Goal: Task Accomplishment & Management: Manage account settings

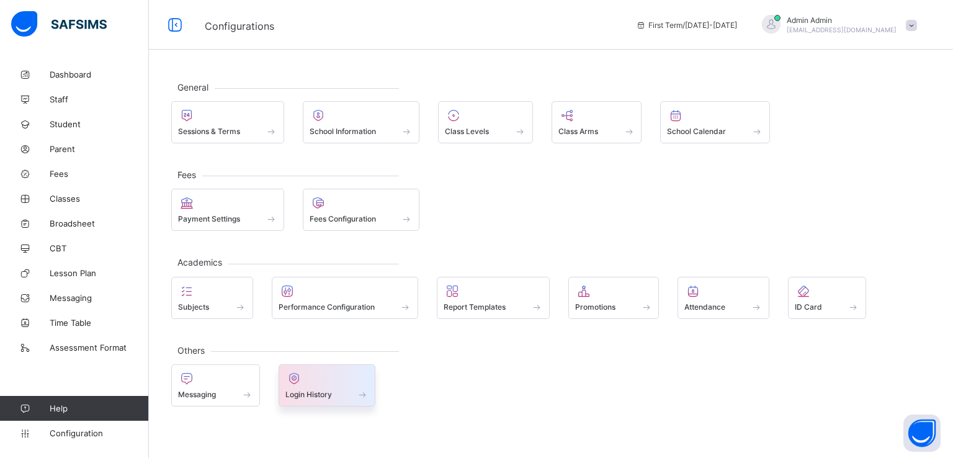
click at [310, 390] on span "Login History" at bounding box center [308, 394] width 47 height 9
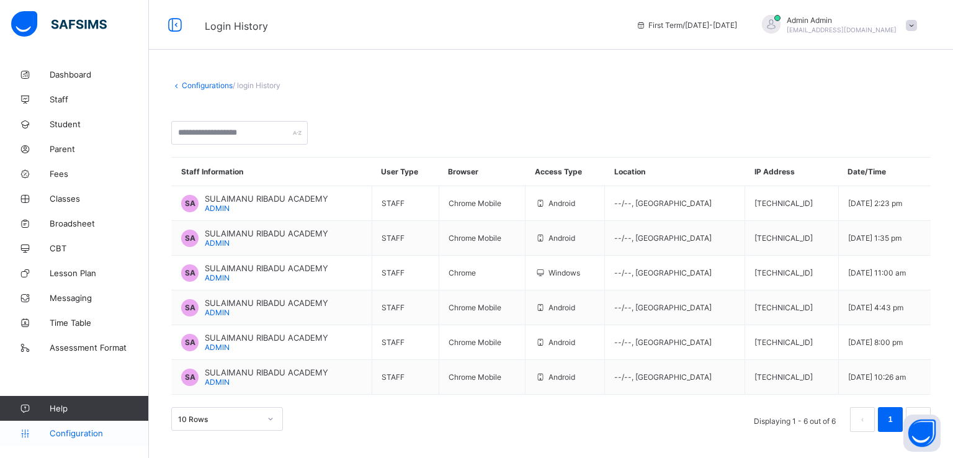
click at [75, 436] on span "Configuration" at bounding box center [99, 433] width 99 height 10
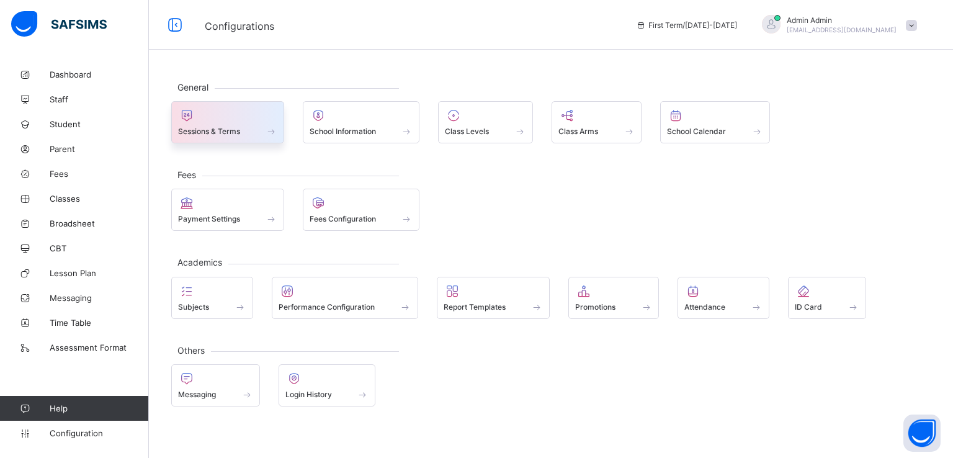
click at [229, 121] on div at bounding box center [227, 115] width 99 height 15
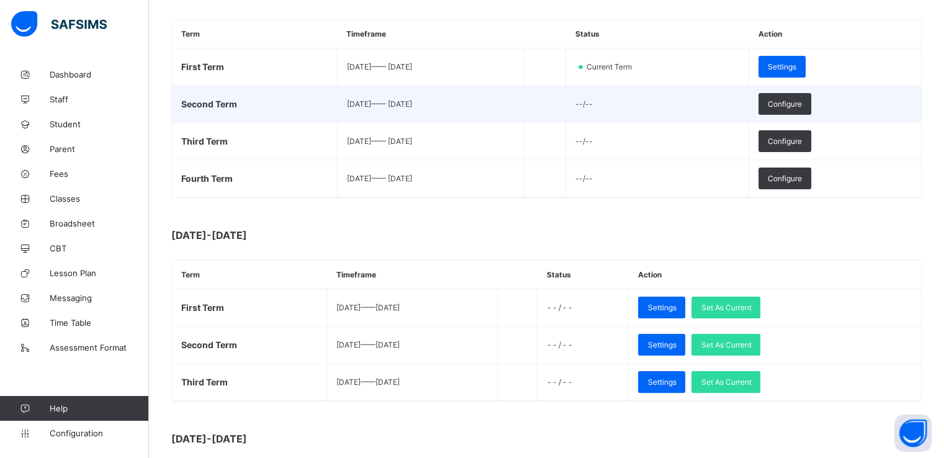
scroll to position [213, 0]
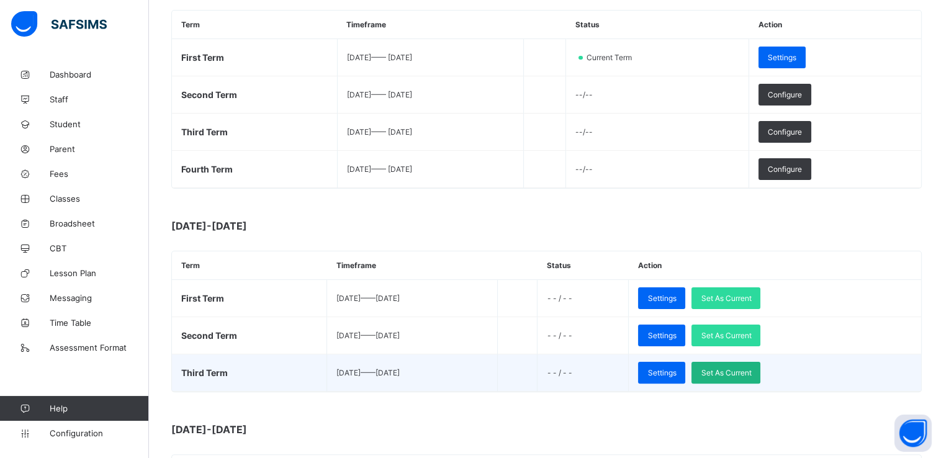
click at [751, 369] on span "Set As Current" at bounding box center [725, 372] width 50 height 9
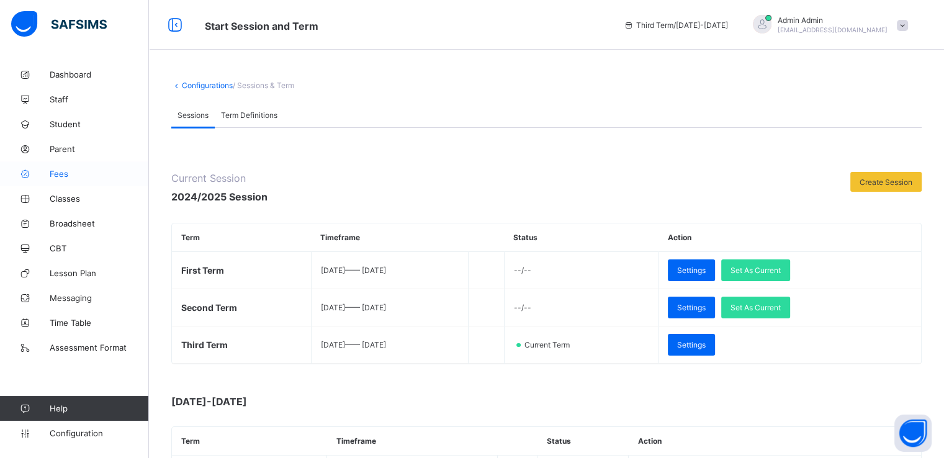
click at [56, 174] on span "Fees" at bounding box center [99, 174] width 99 height 10
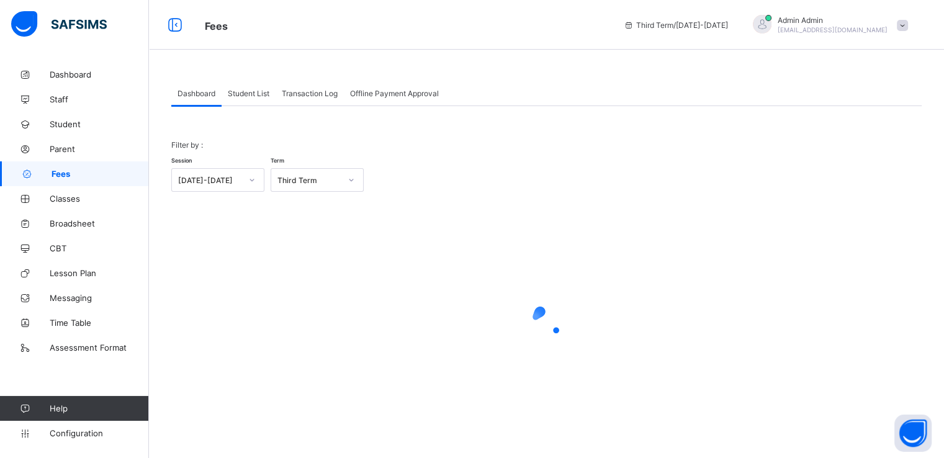
click at [245, 90] on span "Student List" at bounding box center [249, 93] width 42 height 9
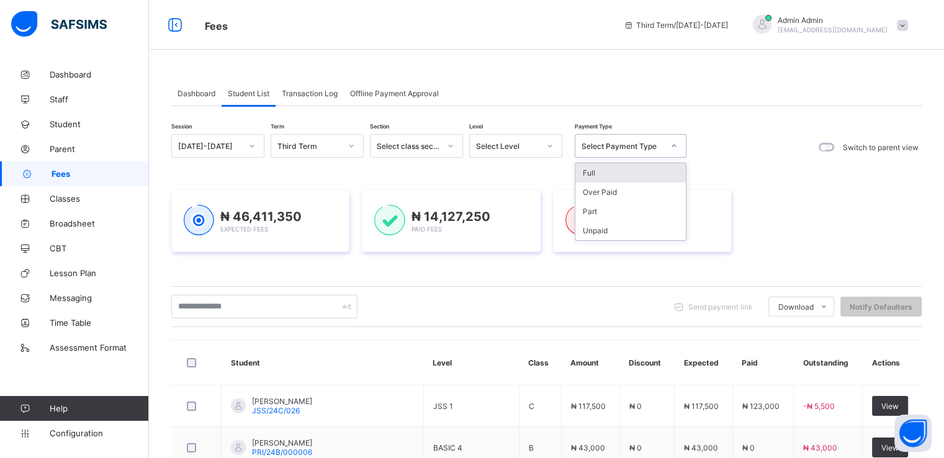
click at [624, 141] on div "Select Payment Type" at bounding box center [622, 145] width 82 height 9
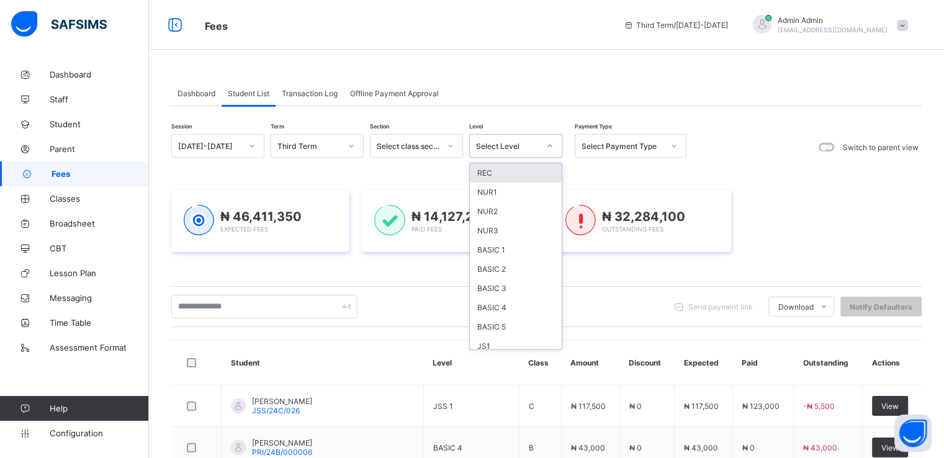
click at [509, 135] on div "Select Level" at bounding box center [515, 146] width 93 height 24
click at [438, 141] on div "Select class section" at bounding box center [408, 145] width 63 height 9
click at [302, 89] on span "Transaction Log" at bounding box center [310, 93] width 56 height 9
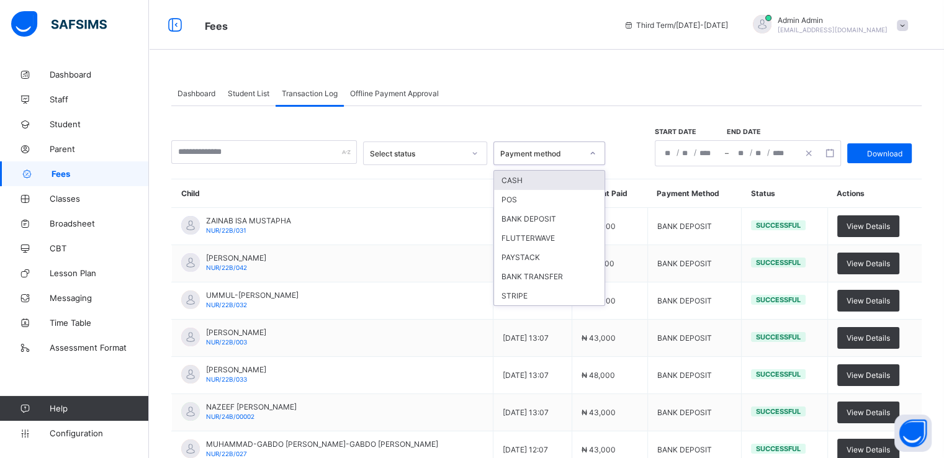
click at [582, 153] on div "Payment method" at bounding box center [541, 153] width 82 height 9
click at [485, 146] on div at bounding box center [474, 153] width 21 height 20
click at [569, 150] on div "Payment method" at bounding box center [541, 153] width 82 height 9
click at [390, 92] on span "Offline Payment Approval" at bounding box center [394, 93] width 89 height 9
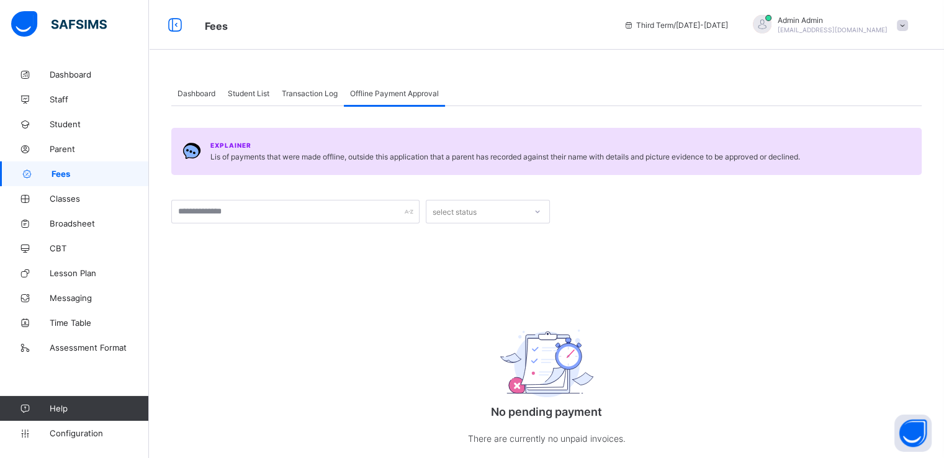
click at [304, 92] on span "Transaction Log" at bounding box center [310, 93] width 56 height 9
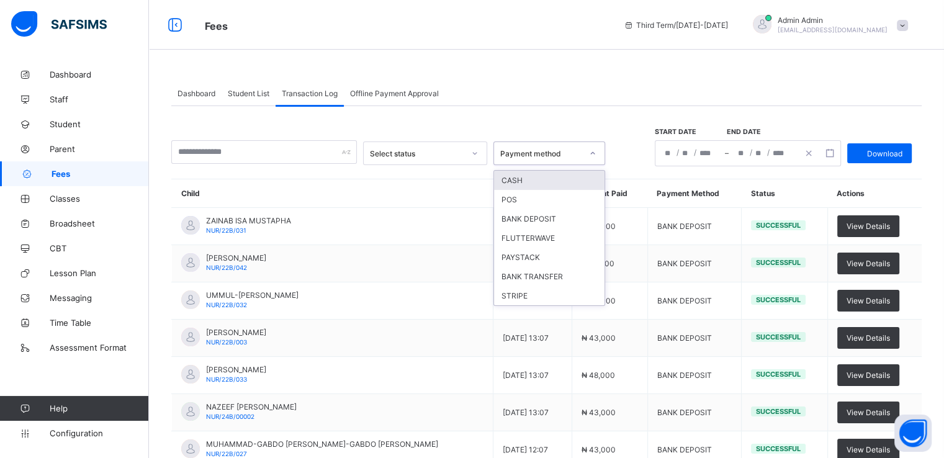
click at [580, 150] on div "Payment method" at bounding box center [541, 153] width 82 height 9
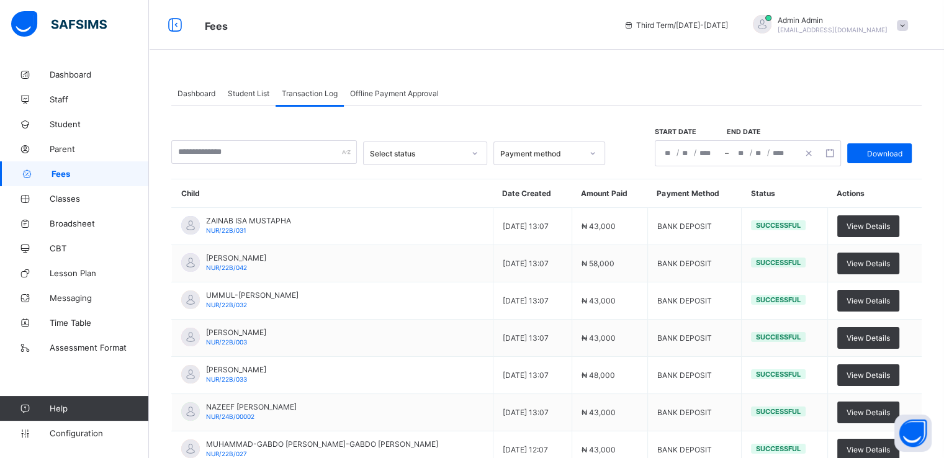
click at [253, 89] on span "Student List" at bounding box center [249, 93] width 42 height 9
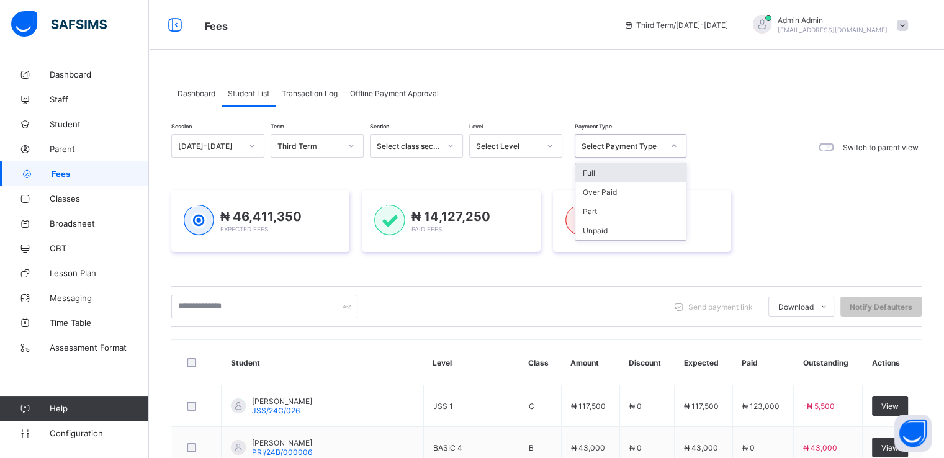
click at [626, 142] on div "Select Payment Type" at bounding box center [622, 145] width 82 height 9
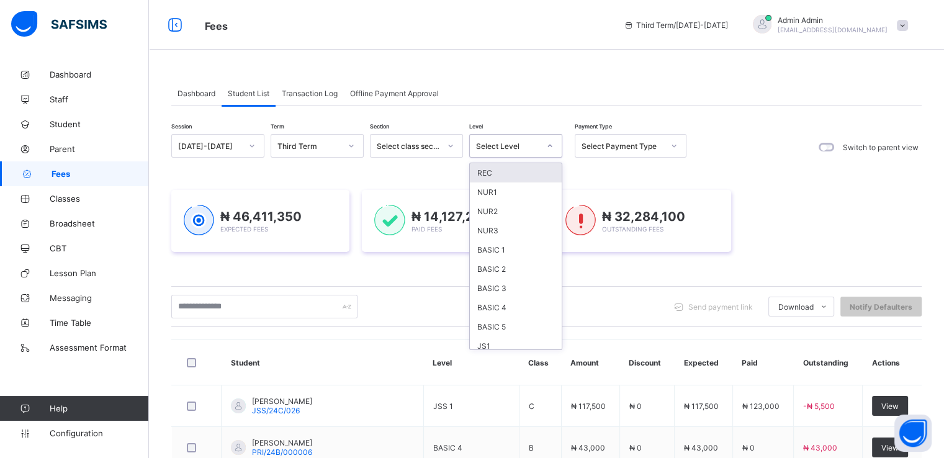
click at [533, 143] on div "Select Level" at bounding box center [507, 145] width 63 height 9
click at [492, 267] on div "BASIC 2" at bounding box center [516, 268] width 92 height 19
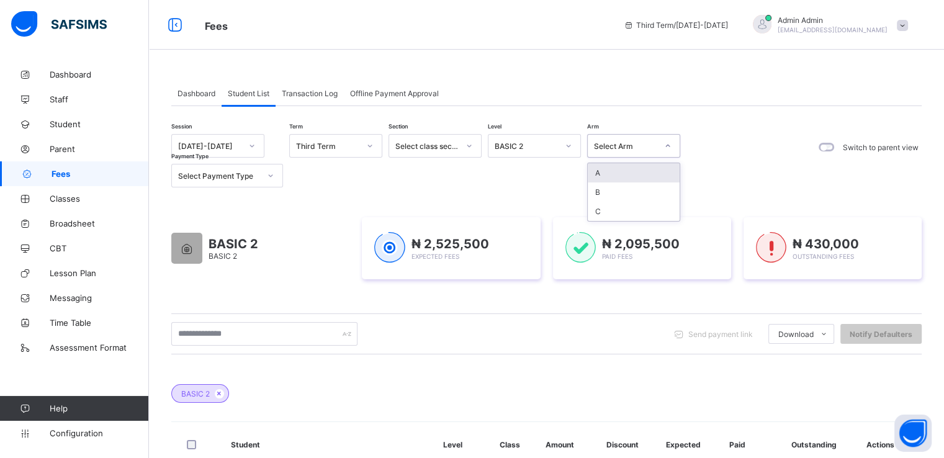
click at [664, 146] on icon at bounding box center [667, 146] width 7 height 12
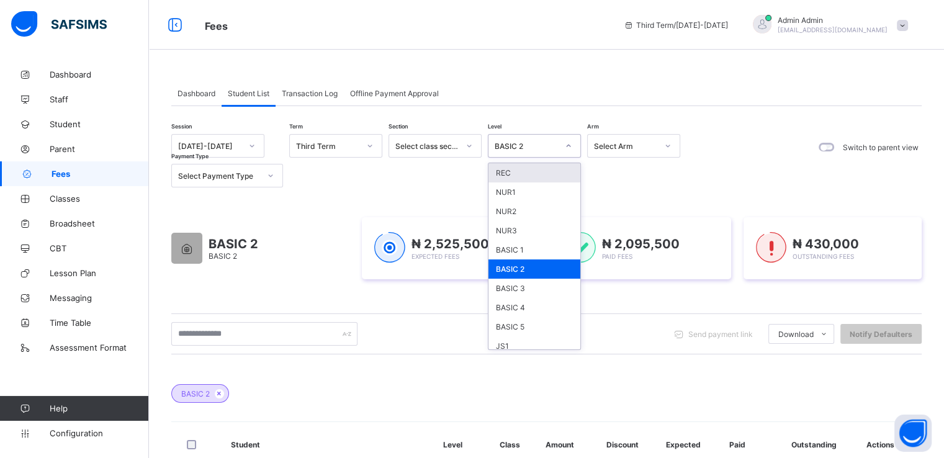
click at [538, 146] on div "BASIC 2" at bounding box center [525, 145] width 63 height 9
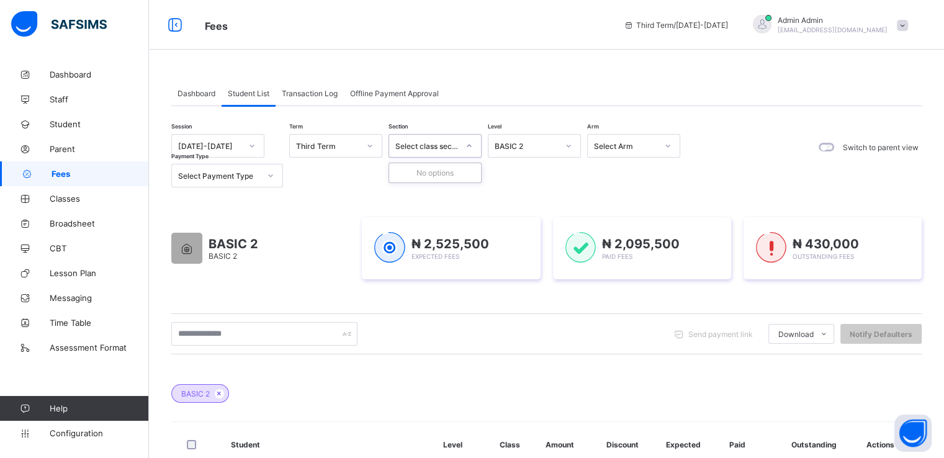
click at [463, 143] on div at bounding box center [468, 146] width 21 height 20
click at [345, 139] on div "Third Term" at bounding box center [324, 145] width 68 height 17
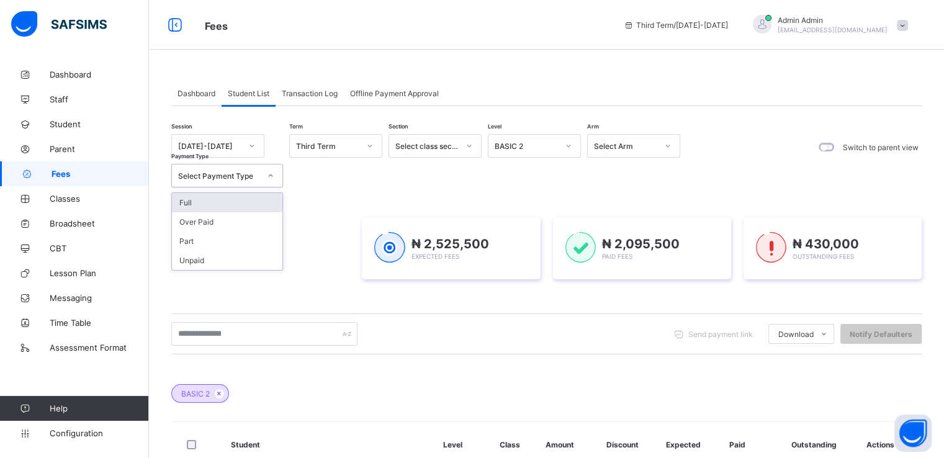
click at [263, 176] on div at bounding box center [270, 176] width 21 height 20
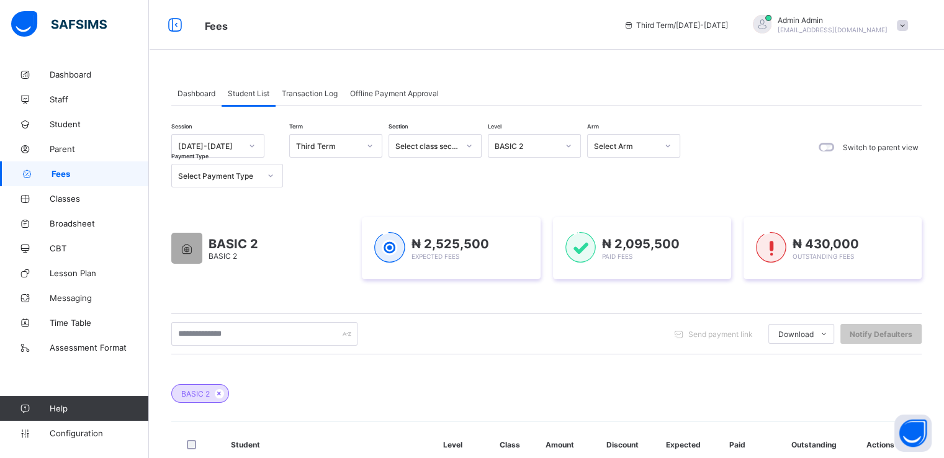
click at [669, 184] on div "Session 2024-2025 Term Third Term Section Select class section Level BASIC 2 Ar…" at bounding box center [428, 160] width 515 height 53
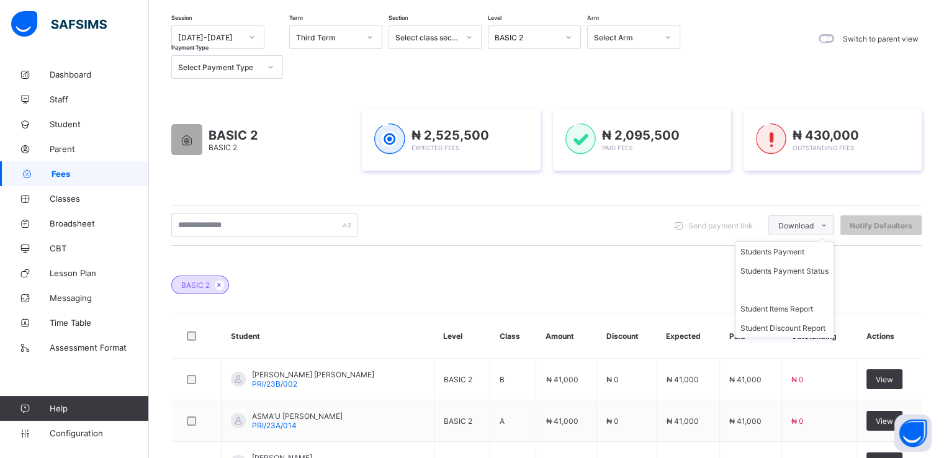
scroll to position [119, 0]
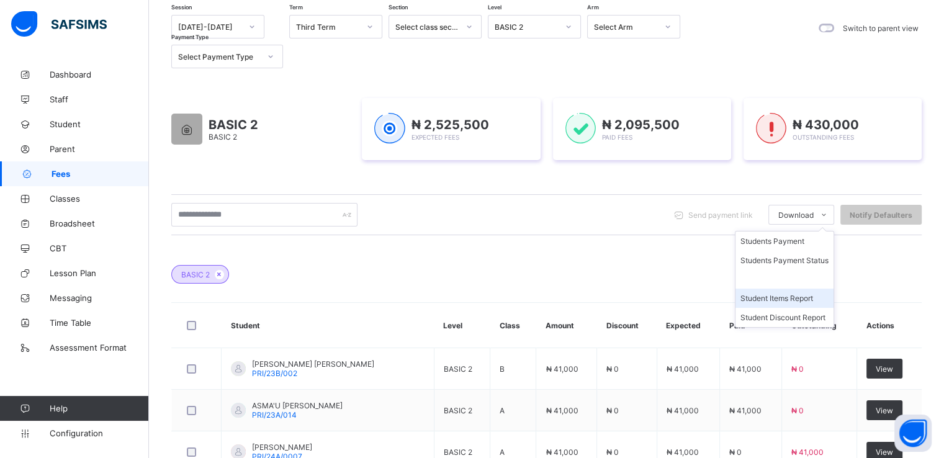
click at [788, 296] on li "Student Items Report" at bounding box center [784, 297] width 98 height 19
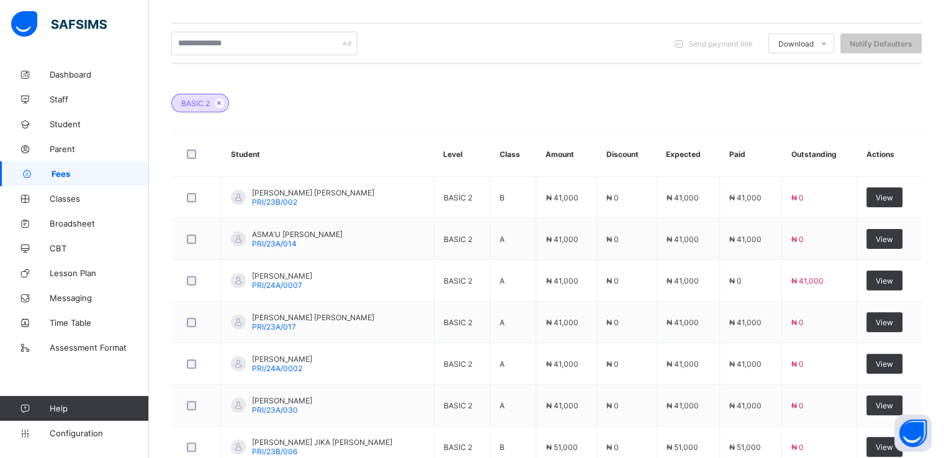
scroll to position [292, 0]
click at [61, 437] on span "Configuration" at bounding box center [99, 433] width 99 height 10
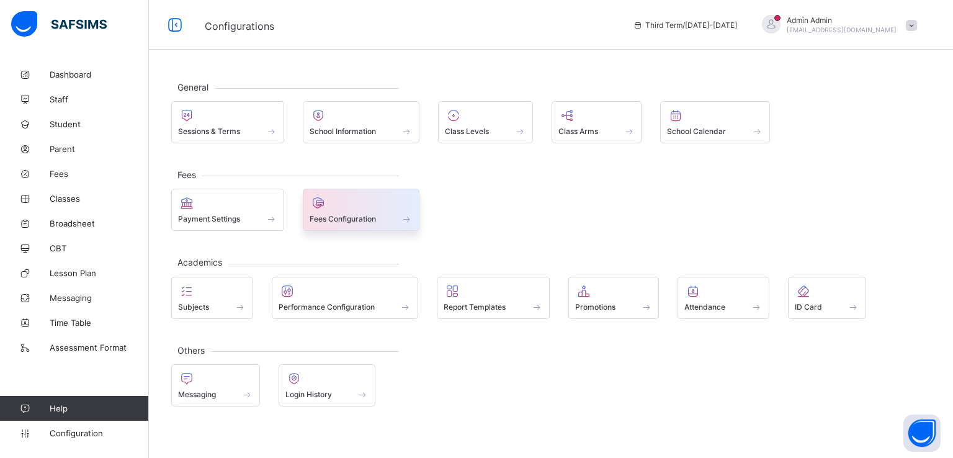
click at [335, 228] on div "Fees Configuration" at bounding box center [361, 210] width 117 height 42
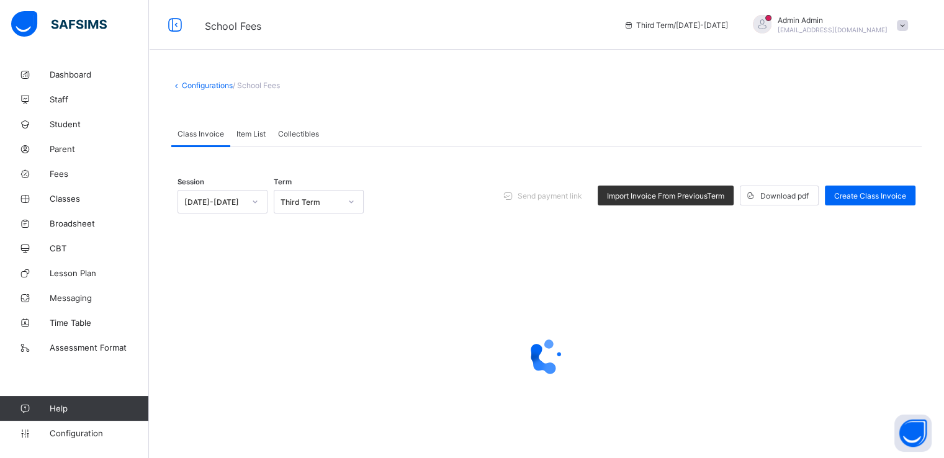
click at [240, 136] on span "Item List" at bounding box center [250, 133] width 29 height 9
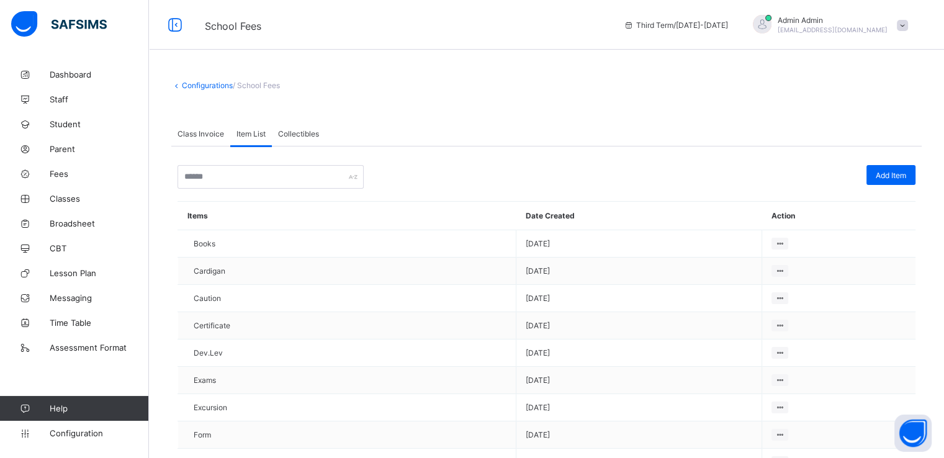
click at [184, 140] on div "Class Invoice" at bounding box center [200, 133] width 59 height 25
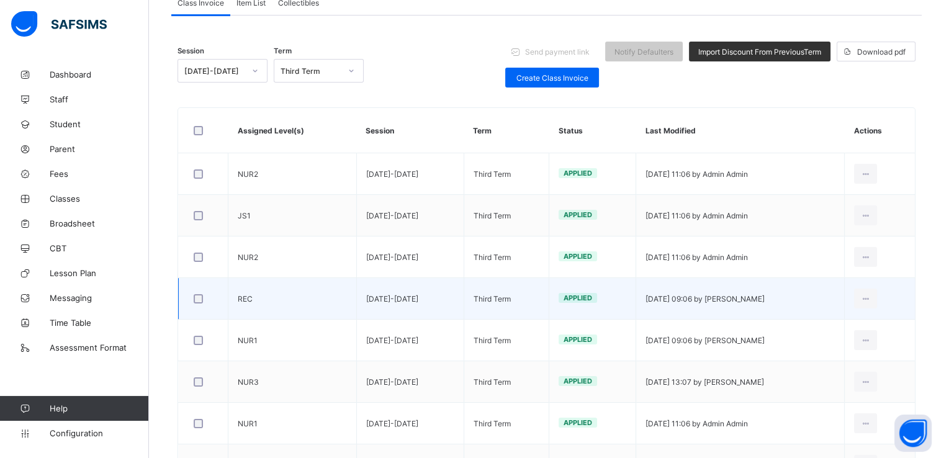
scroll to position [132, 0]
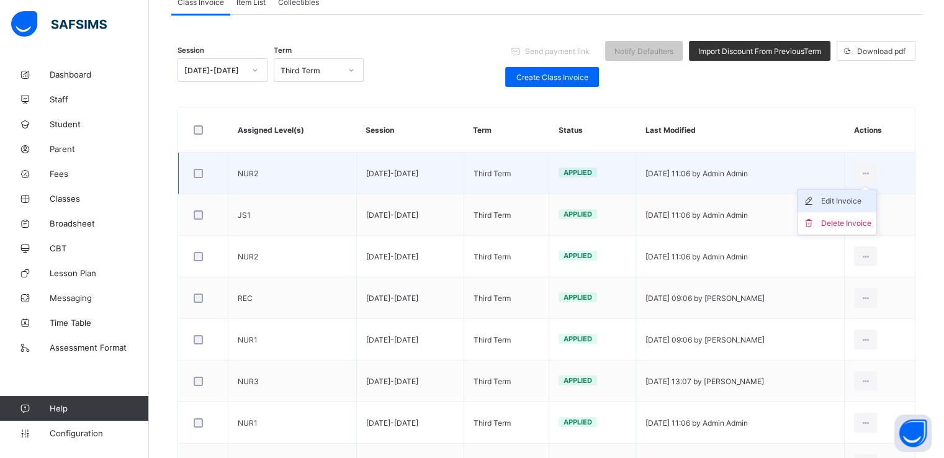
click at [843, 198] on div "Edit Invoice" at bounding box center [846, 201] width 50 height 12
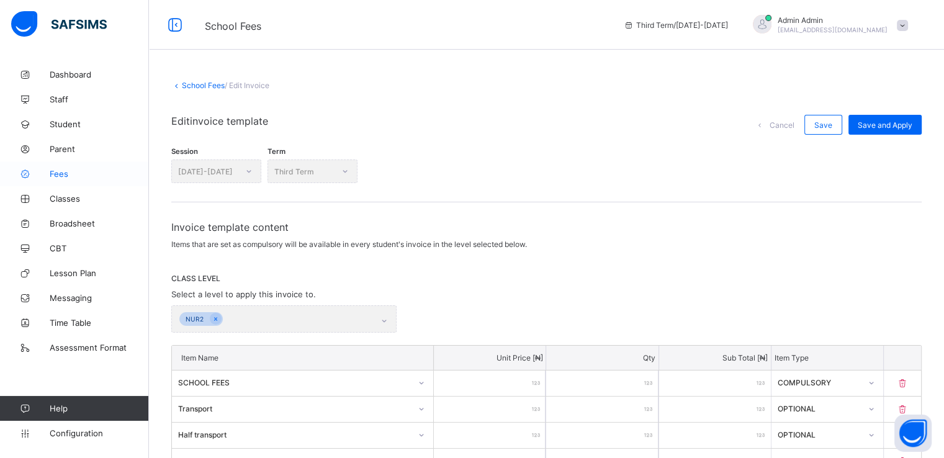
click at [57, 172] on span "Fees" at bounding box center [99, 174] width 99 height 10
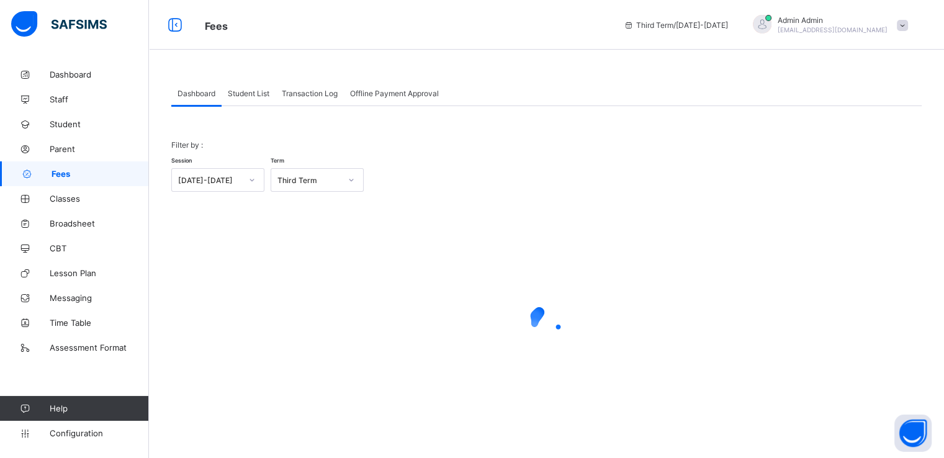
click at [303, 94] on span "Transaction Log" at bounding box center [310, 93] width 56 height 9
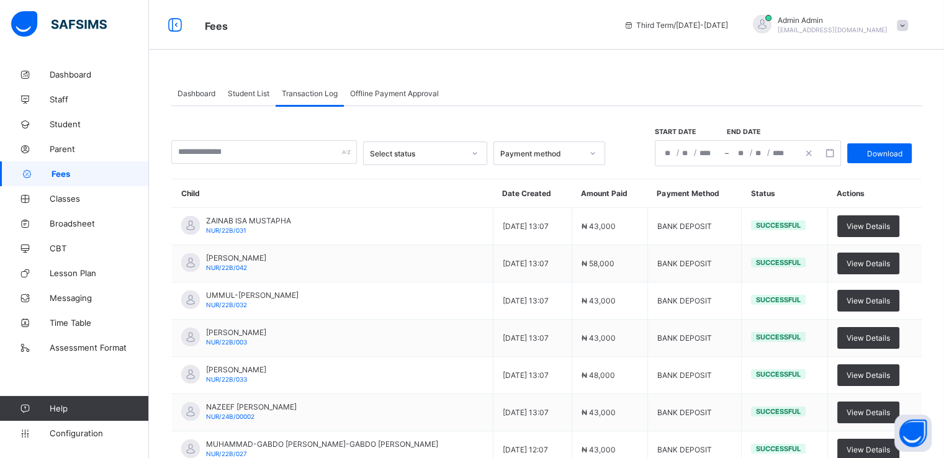
click at [596, 147] on icon at bounding box center [592, 153] width 7 height 12
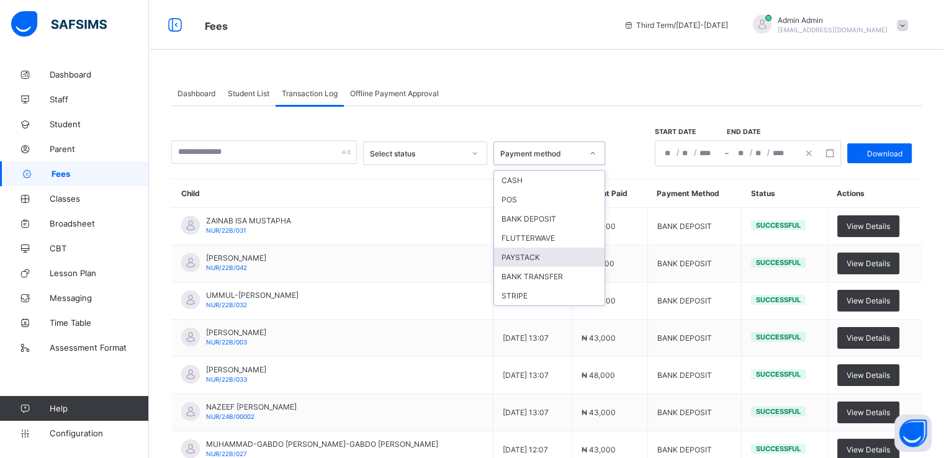
click at [525, 258] on div "PAYSTACK" at bounding box center [549, 257] width 110 height 19
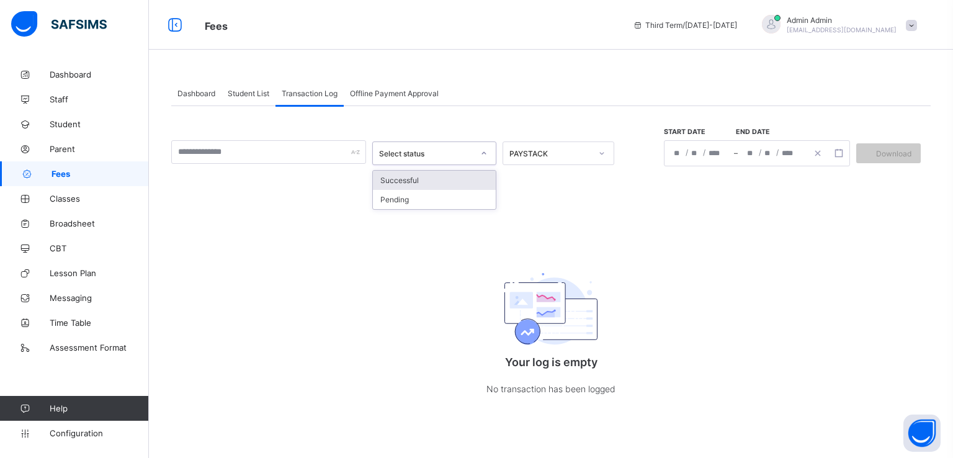
click at [476, 155] on div at bounding box center [483, 153] width 21 height 20
click at [569, 149] on div "PAYSTACK" at bounding box center [550, 153] width 82 height 9
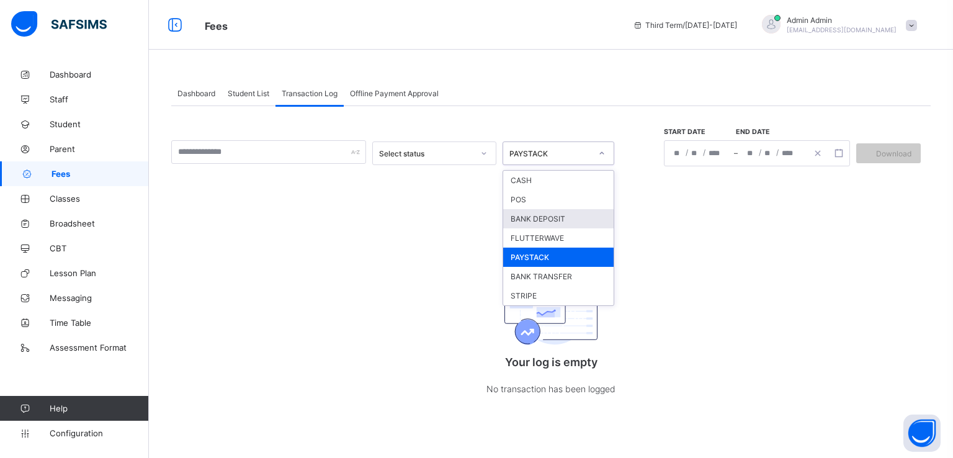
click at [527, 221] on div "BANK DEPOSIT" at bounding box center [558, 218] width 110 height 19
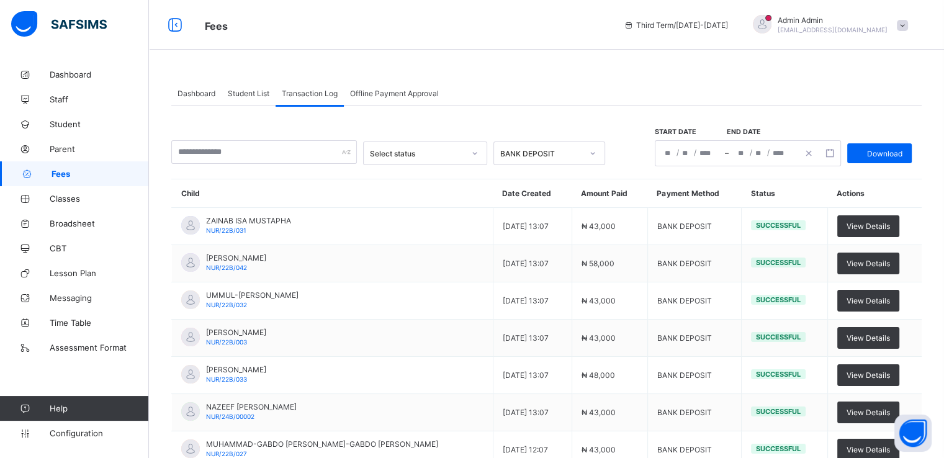
click at [741, 152] on div "/ /" at bounding box center [762, 153] width 69 height 25
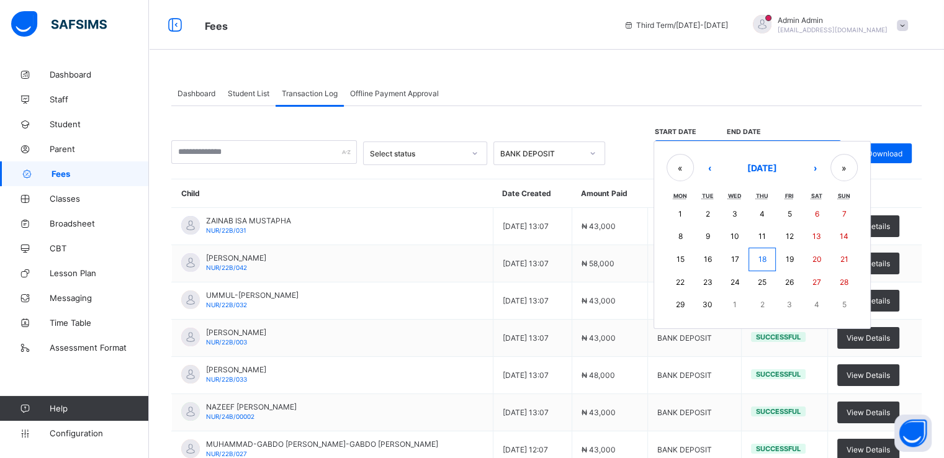
click at [730, 85] on div "Dashboard Student List Transaction Log Offline Payment Approval" at bounding box center [546, 93] width 750 height 25
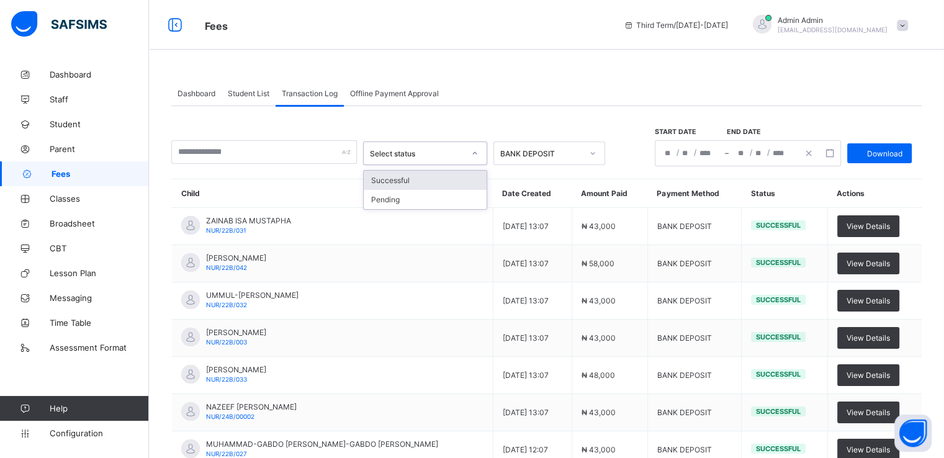
click at [473, 152] on div at bounding box center [474, 153] width 21 height 20
click at [414, 180] on div "Successful" at bounding box center [425, 180] width 123 height 19
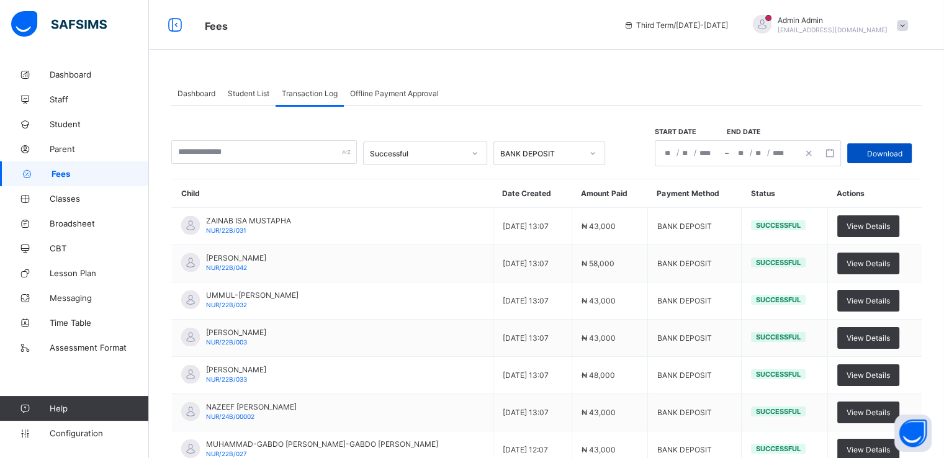
click at [890, 152] on span "Download" at bounding box center [884, 153] width 35 height 9
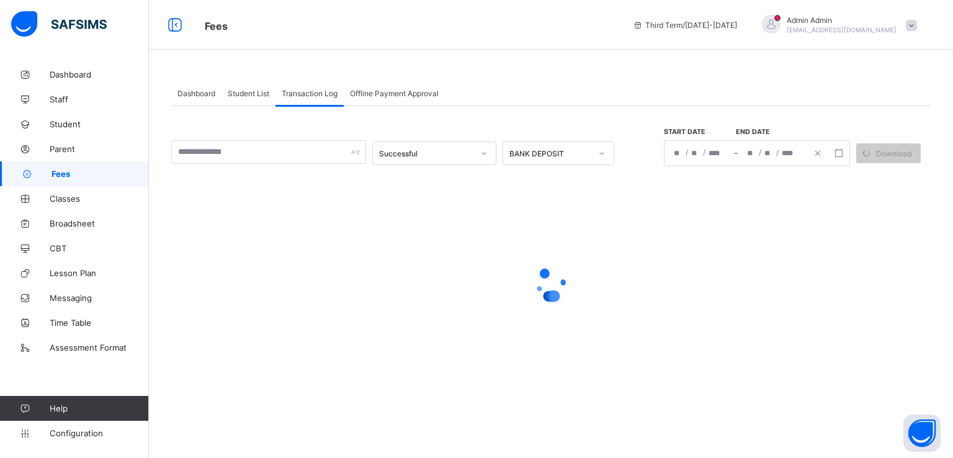
click at [547, 189] on div at bounding box center [550, 284] width 759 height 236
click at [246, 87] on div "Student List" at bounding box center [248, 93] width 54 height 25
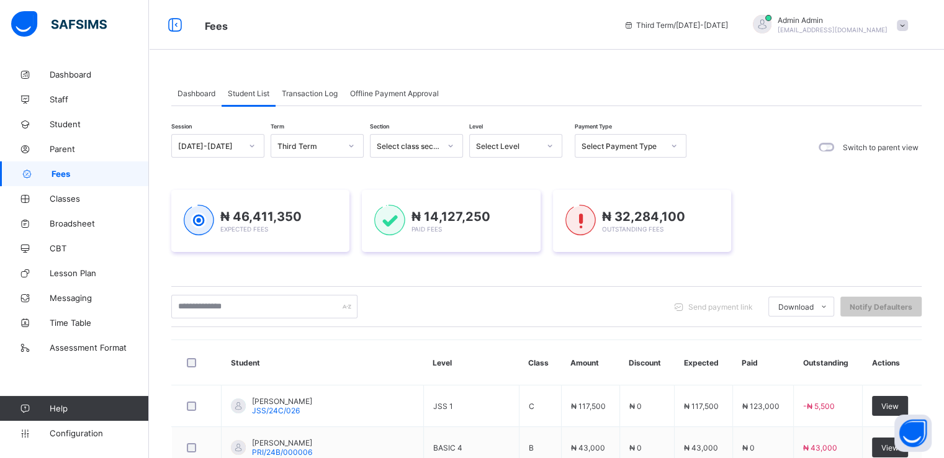
click at [192, 92] on span "Dashboard" at bounding box center [196, 93] width 38 height 9
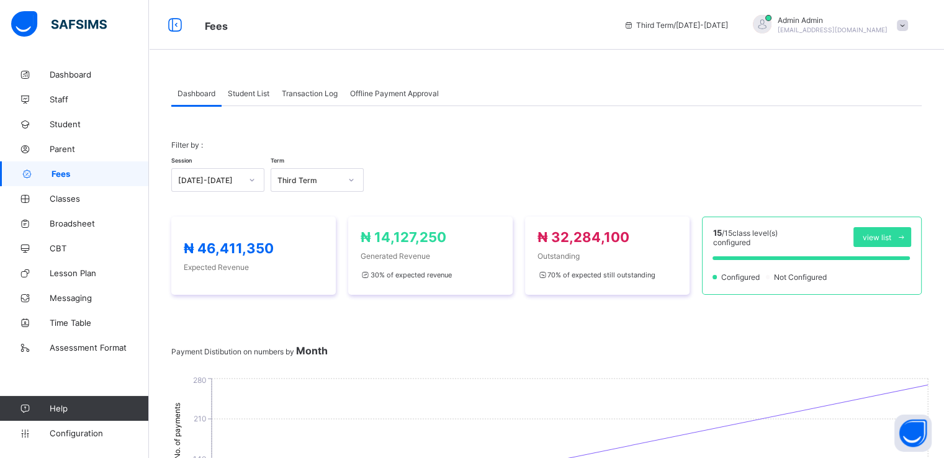
click at [243, 94] on span "Student List" at bounding box center [249, 93] width 42 height 9
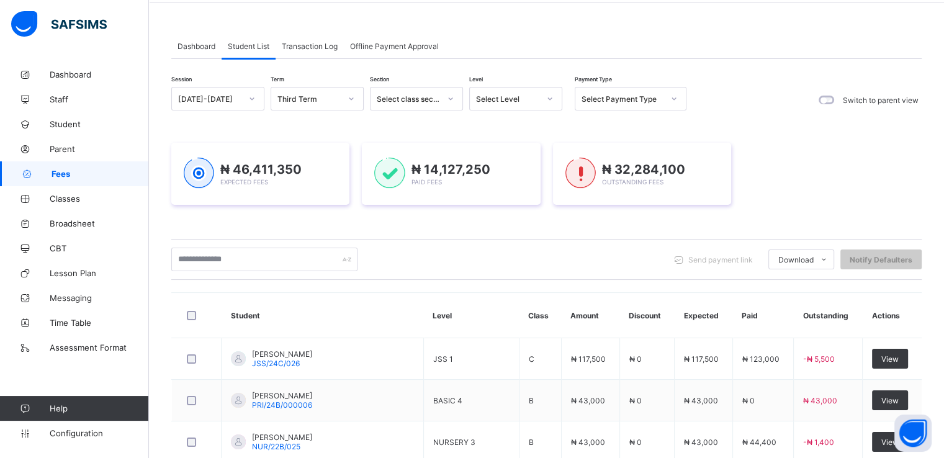
scroll to position [50, 0]
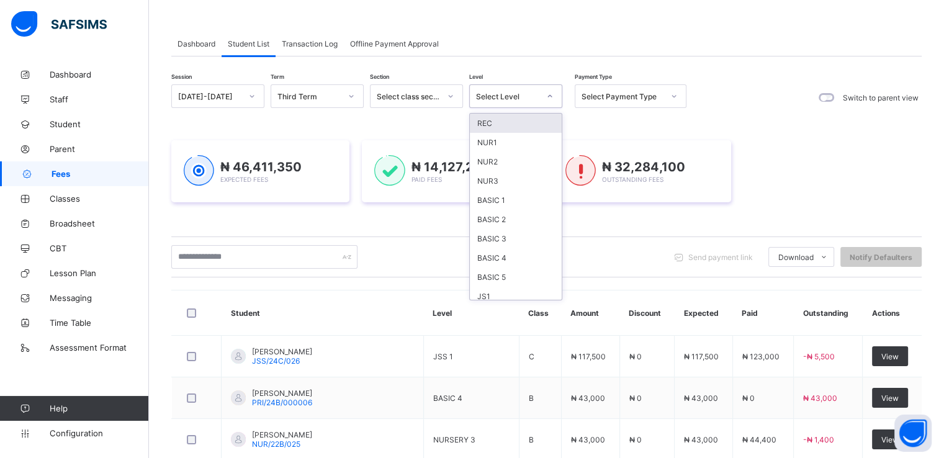
click at [553, 96] on icon at bounding box center [549, 96] width 7 height 12
click at [497, 243] on div "BASIC 3" at bounding box center [516, 238] width 92 height 19
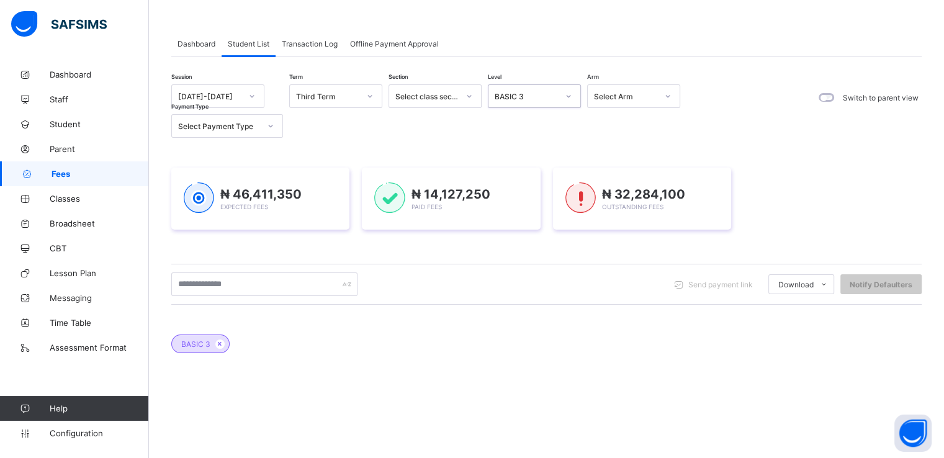
click at [616, 105] on div "Select Arm" at bounding box center [633, 96] width 93 height 24
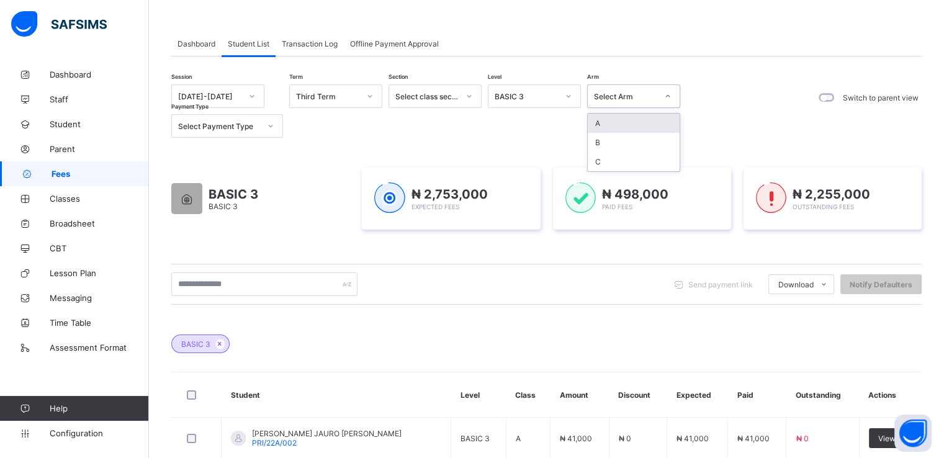
click at [453, 96] on div "Select class section" at bounding box center [426, 96] width 63 height 9
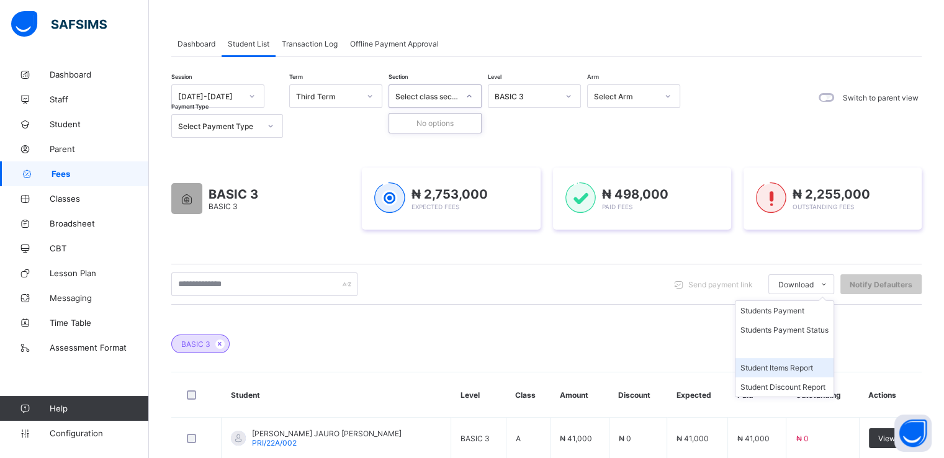
click at [789, 367] on li "Student Items Report" at bounding box center [784, 367] width 98 height 19
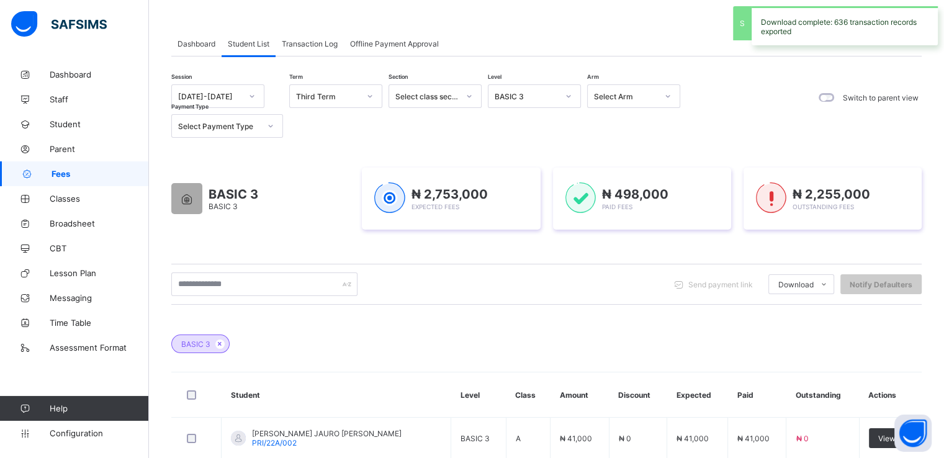
scroll to position [0, 0]
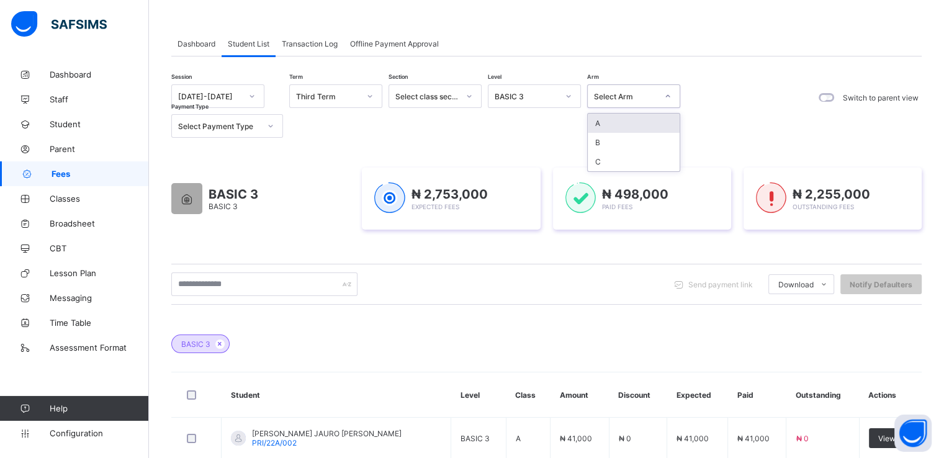
click at [661, 99] on div at bounding box center [667, 96] width 21 height 20
click at [445, 94] on div "Select class section" at bounding box center [426, 96] width 63 height 9
click at [315, 45] on span "Transaction Log" at bounding box center [310, 43] width 56 height 9
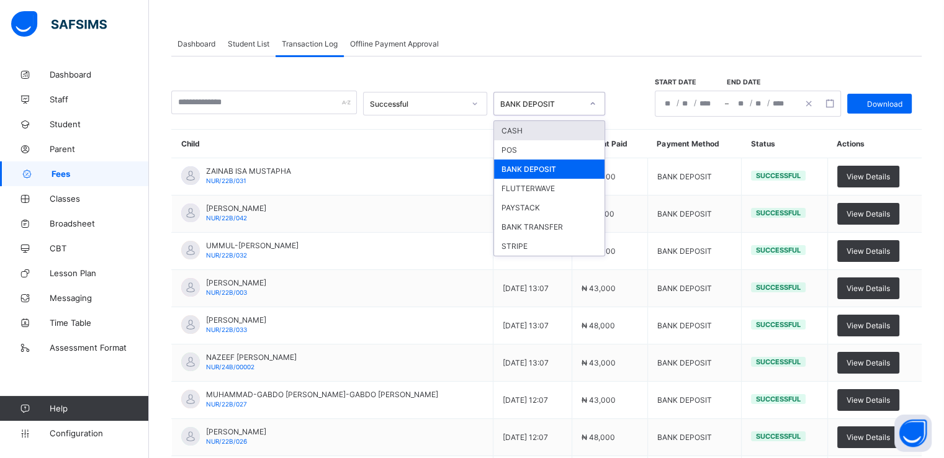
click at [578, 107] on div "BANK DEPOSIT" at bounding box center [541, 103] width 82 height 9
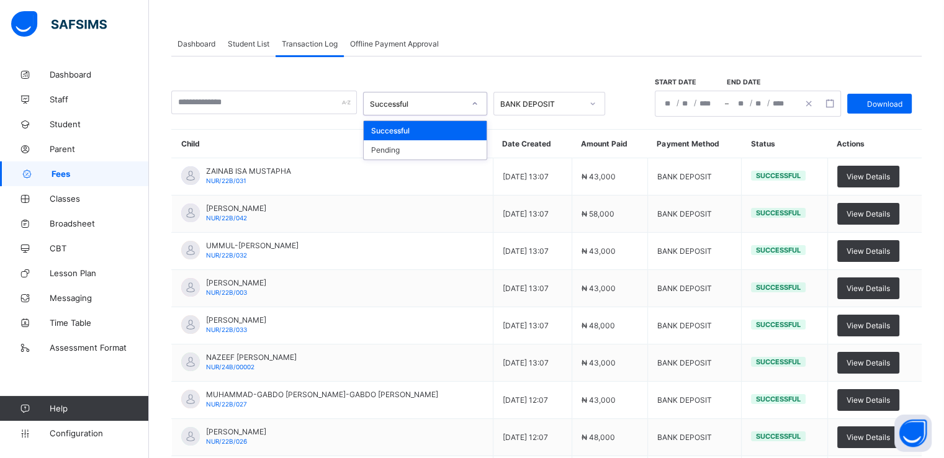
click at [464, 105] on div "Successful" at bounding box center [417, 103] width 94 height 9
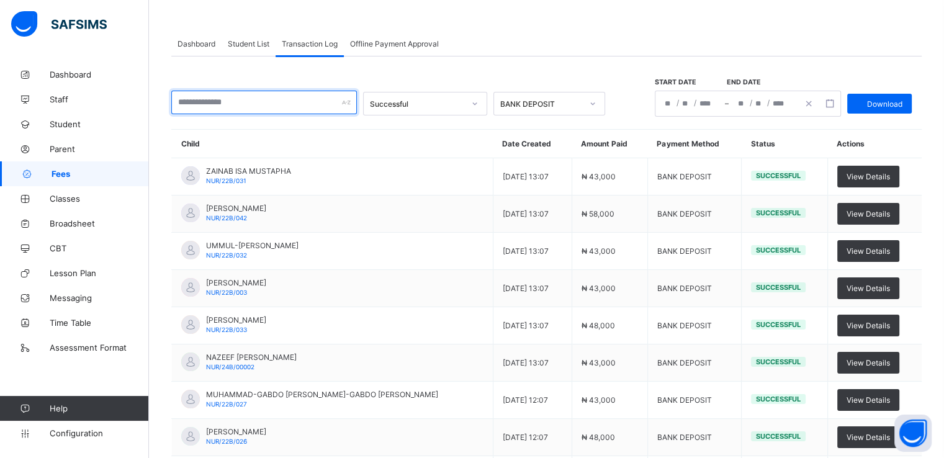
click at [290, 102] on input "text" at bounding box center [263, 103] width 185 height 24
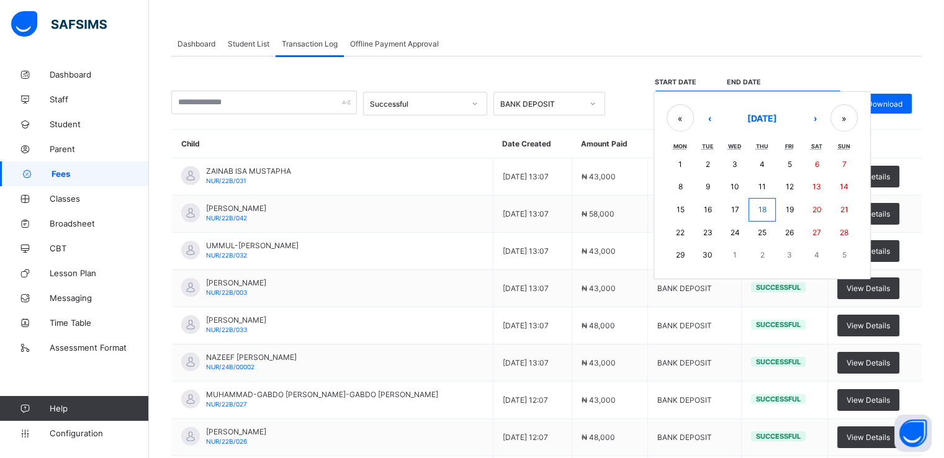
click at [719, 100] on div "/ / – / / « ‹ September 2025 › » Mon Tue Wed Thu Fri Sat Sun 1 2 3 4 5 6 7 8 9 …" at bounding box center [747, 104] width 186 height 26
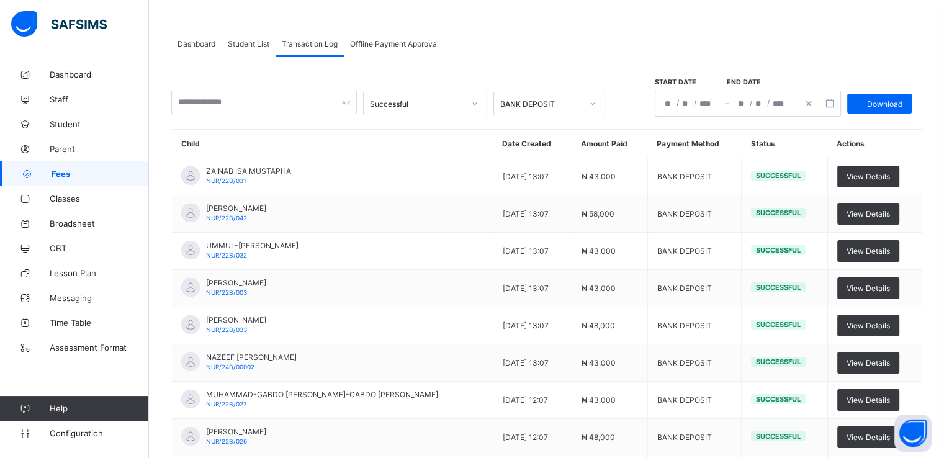
click at [396, 47] on span "Offline Payment Approval" at bounding box center [394, 43] width 89 height 9
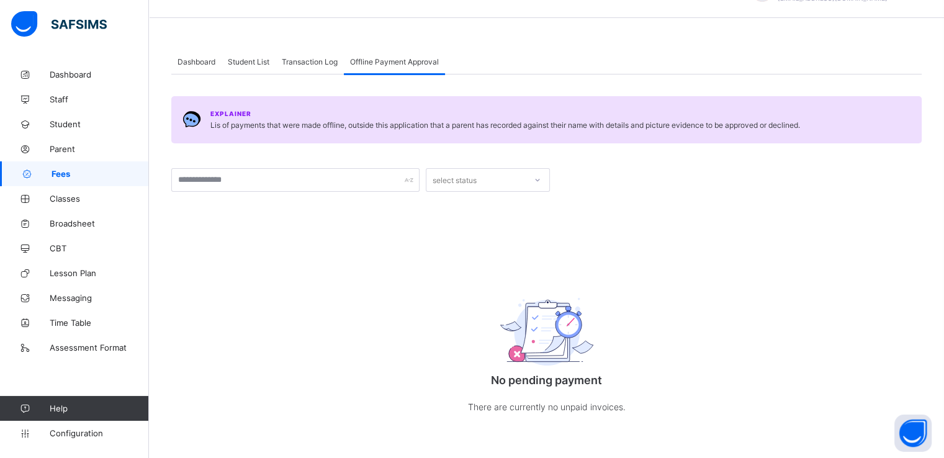
click at [190, 60] on span "Dashboard" at bounding box center [196, 61] width 38 height 9
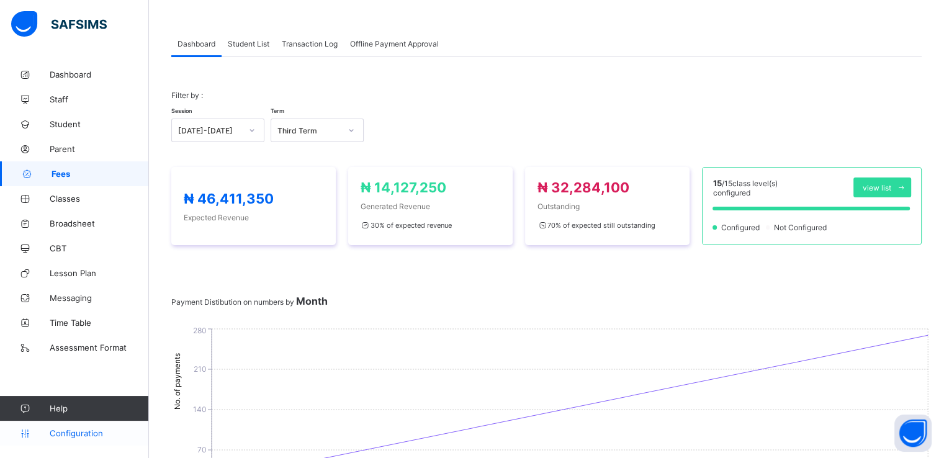
click at [62, 432] on span "Configuration" at bounding box center [99, 433] width 99 height 10
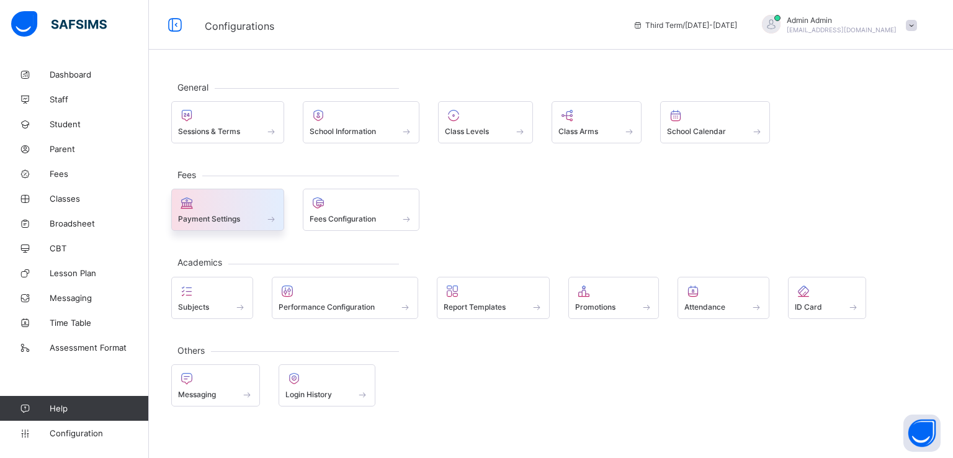
click at [236, 214] on span "Payment Settings" at bounding box center [209, 218] width 62 height 9
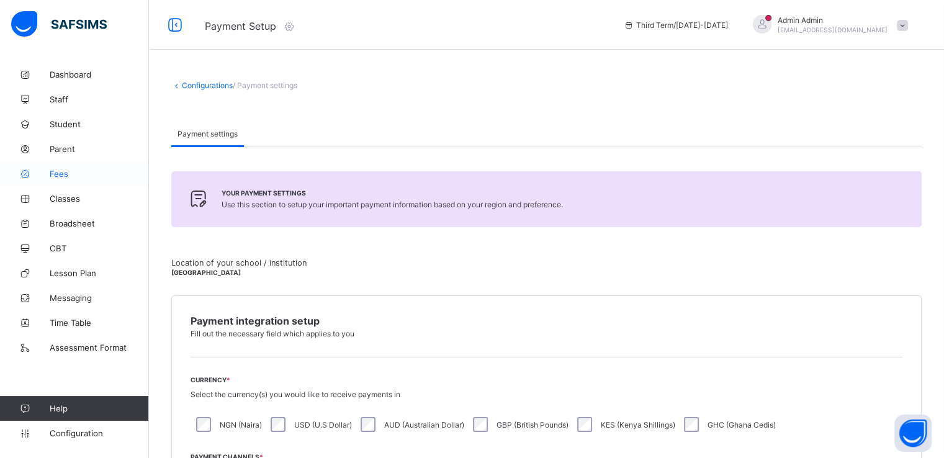
click at [52, 176] on span "Fees" at bounding box center [99, 174] width 99 height 10
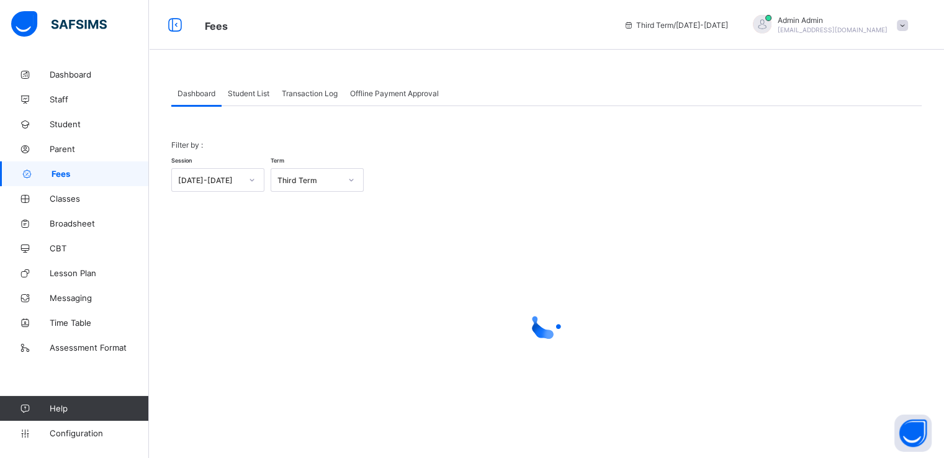
click at [241, 90] on span "Student List" at bounding box center [249, 93] width 42 height 9
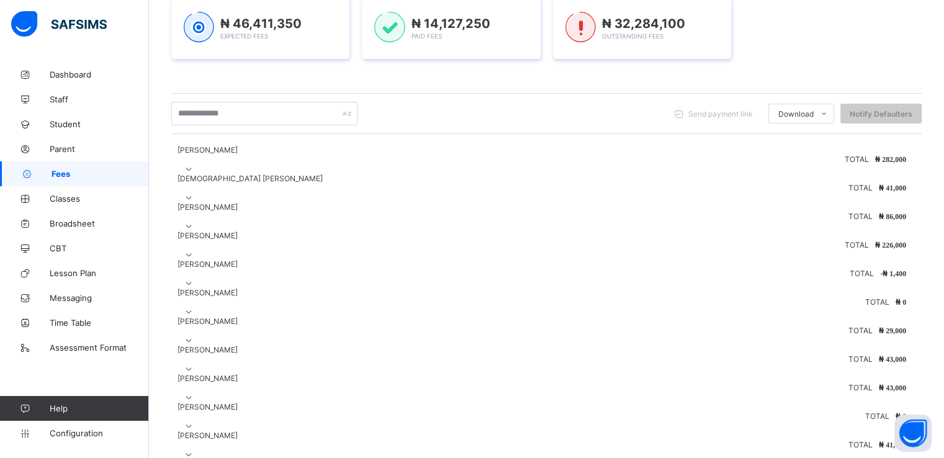
scroll to position [192, 0]
click at [194, 165] on icon at bounding box center [189, 169] width 11 height 9
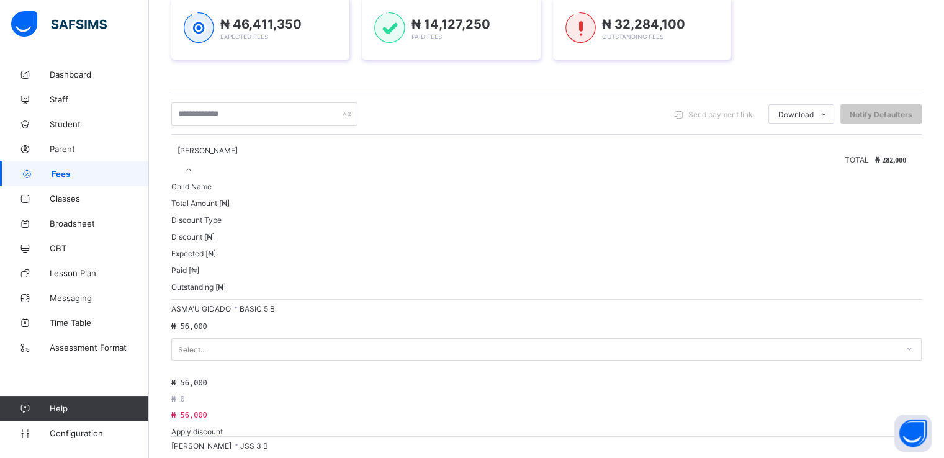
click at [194, 165] on icon at bounding box center [189, 169] width 11 height 9
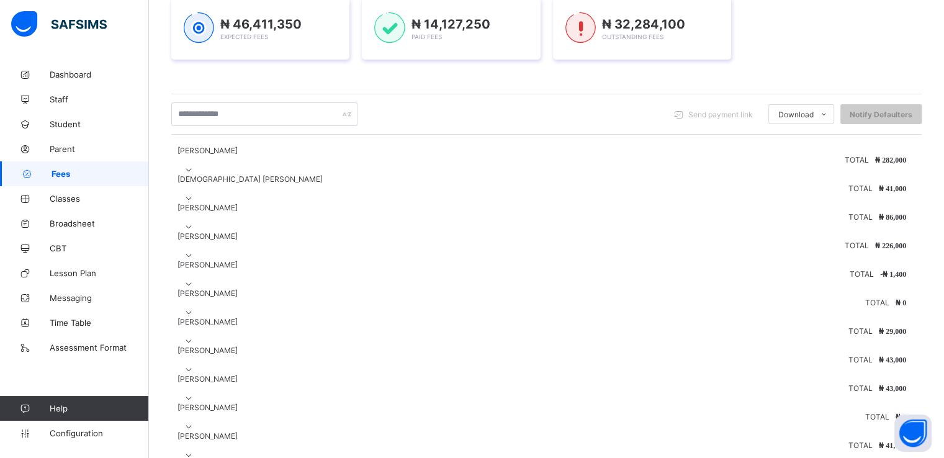
click at [194, 165] on icon at bounding box center [189, 169] width 11 height 9
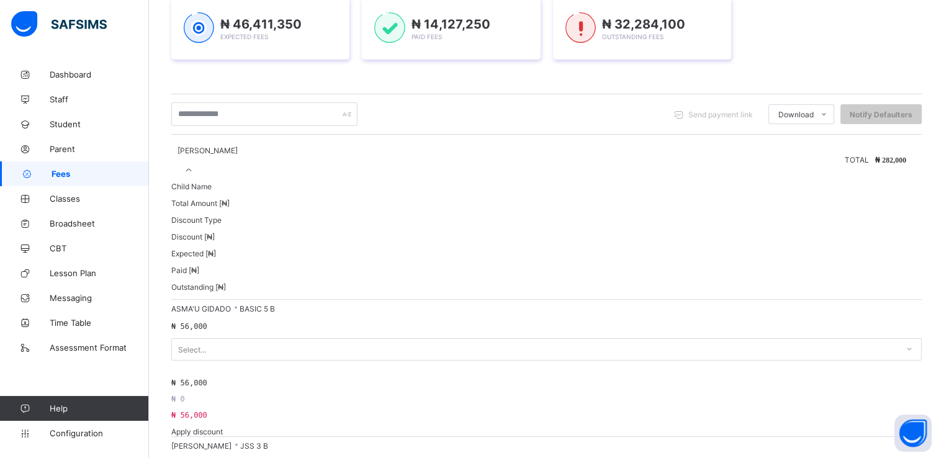
click at [223, 427] on span "Apply discount" at bounding box center [196, 431] width 51 height 9
click at [223, 447] on span "Apply discount" at bounding box center [196, 451] width 51 height 9
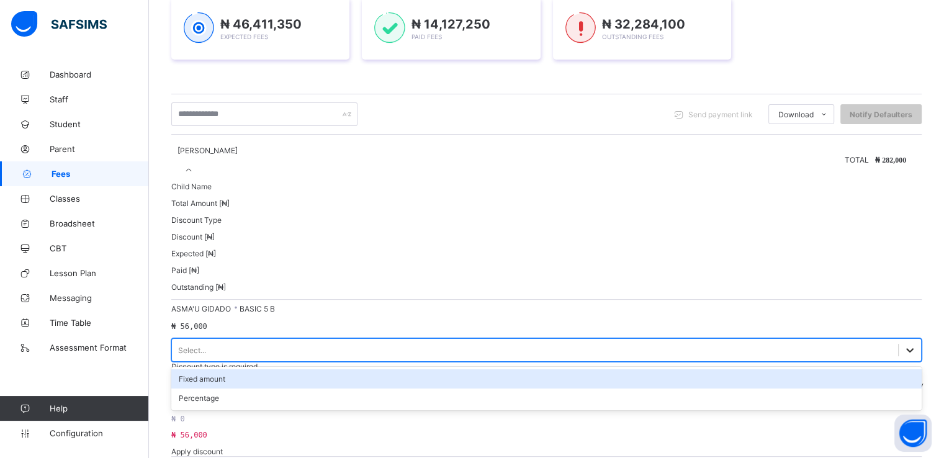
click at [903, 344] on icon at bounding box center [909, 350] width 12 height 12
click at [483, 369] on div "Fixed amount" at bounding box center [546, 378] width 750 height 19
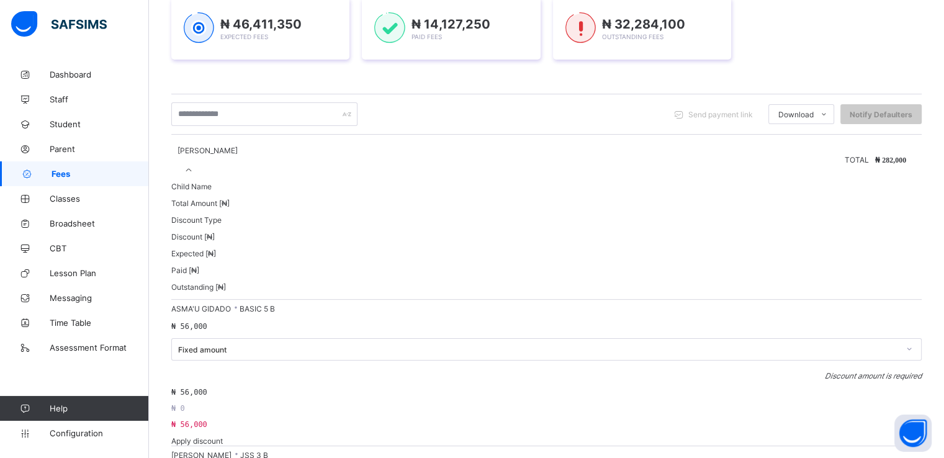
click at [836, 361] on input "number" at bounding box center [879, 366] width 86 height 10
click at [194, 165] on icon at bounding box center [189, 169] width 11 height 9
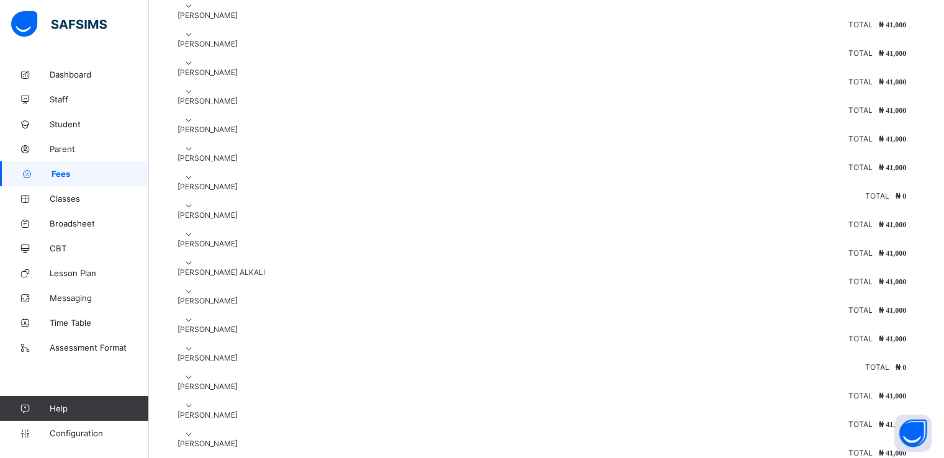
scroll to position [899, 0]
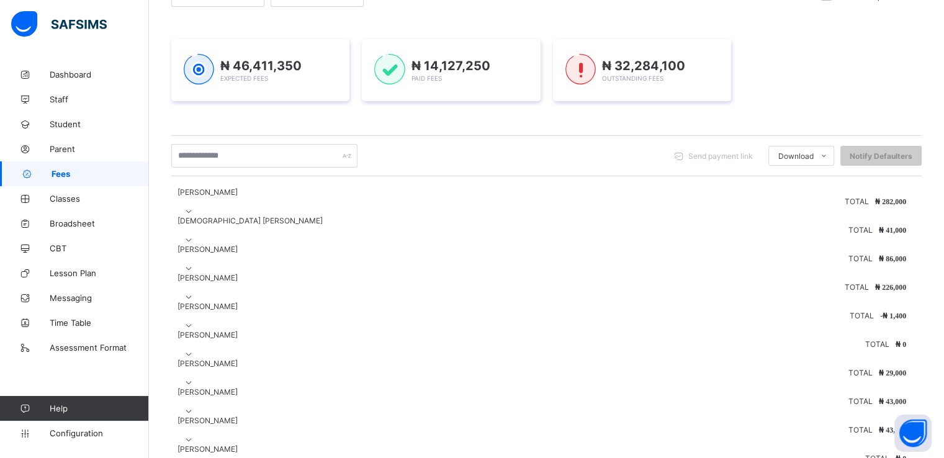
scroll to position [0, 0]
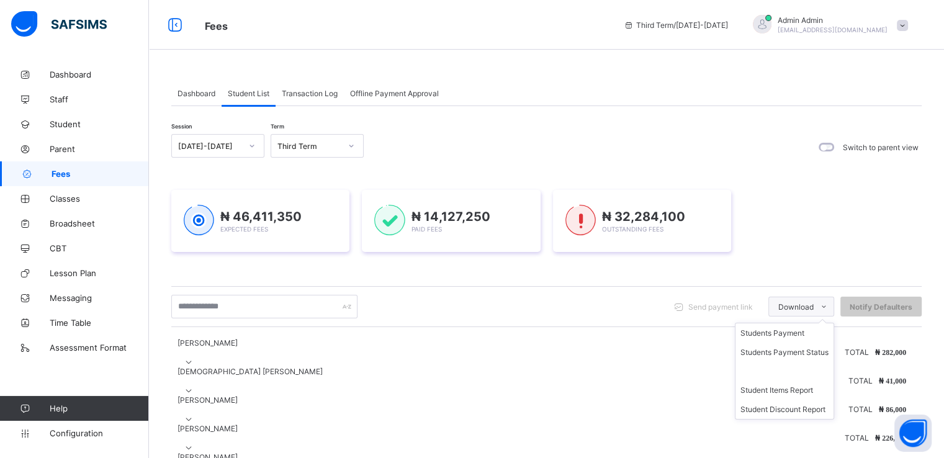
click at [826, 306] on span at bounding box center [823, 307] width 20 height 20
click at [786, 389] on li "Student Items Report" at bounding box center [784, 389] width 98 height 19
click at [782, 264] on div "₦ 46,411,350 Expected Fees ₦ 14,127,250 Paid Fees ₦ 32,284,100 Outstanding Fees" at bounding box center [546, 220] width 750 height 99
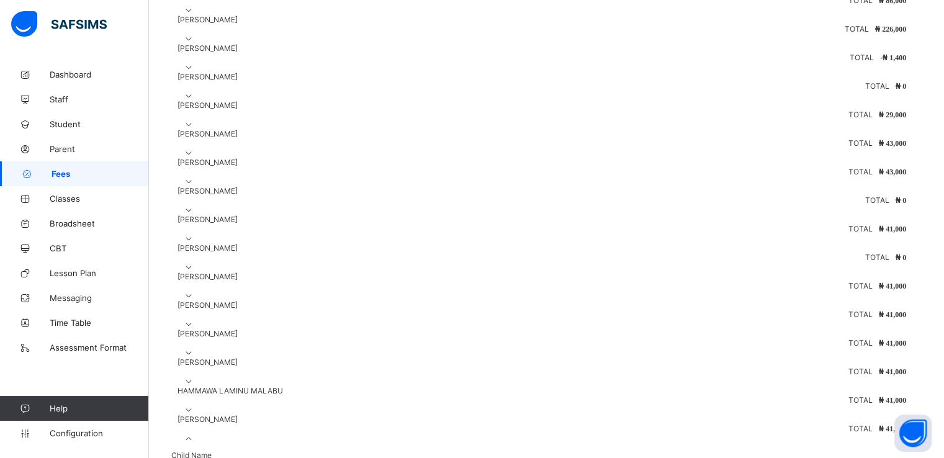
scroll to position [409, 0]
click at [194, 185] on icon at bounding box center [189, 180] width 11 height 9
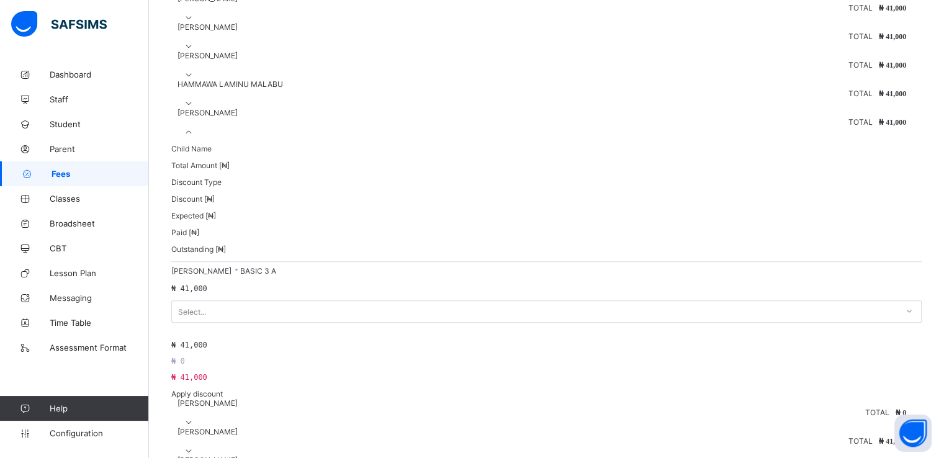
scroll to position [0, 0]
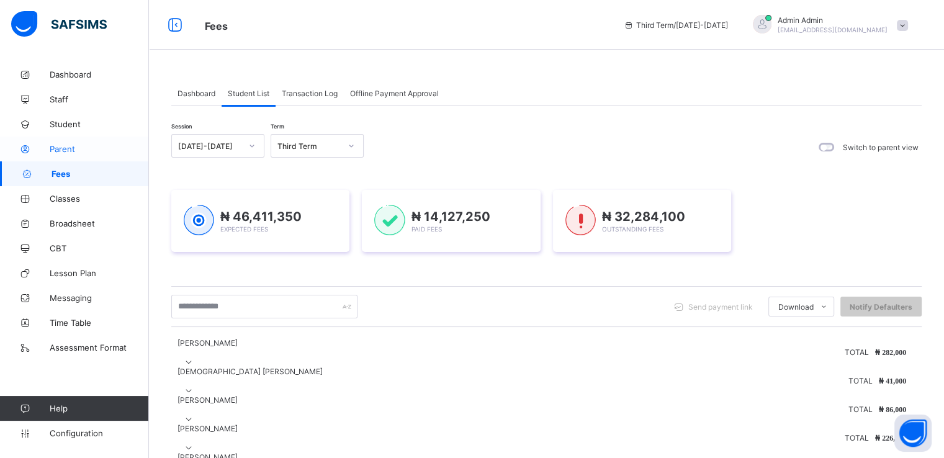
click at [63, 152] on span "Parent" at bounding box center [99, 149] width 99 height 10
click at [62, 173] on span "Fees" at bounding box center [99, 174] width 97 height 10
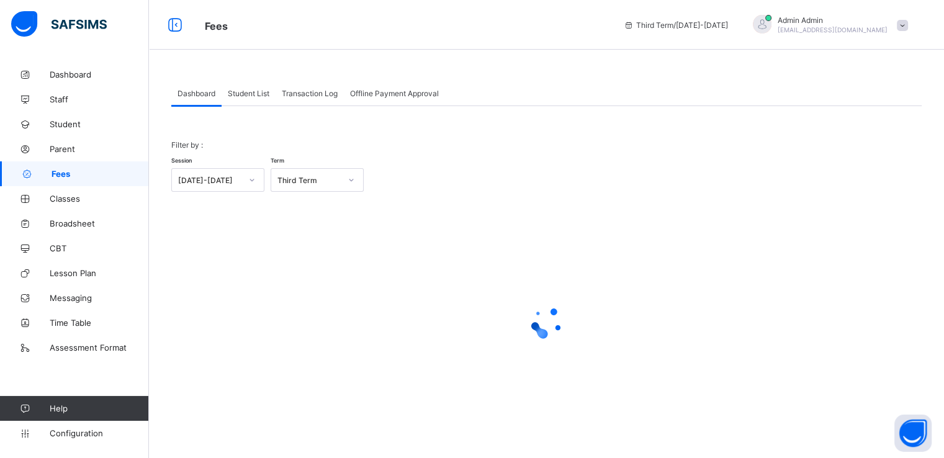
click at [254, 100] on div "Student List" at bounding box center [248, 93] width 54 height 25
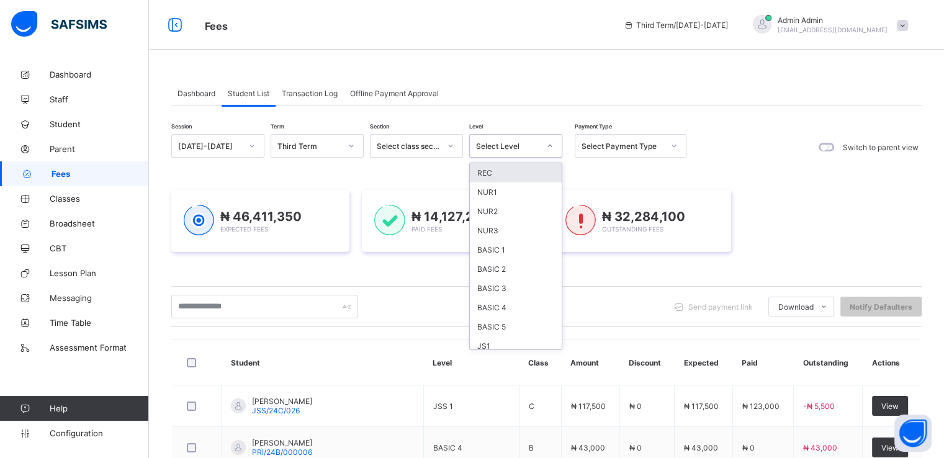
click at [541, 147] on div at bounding box center [549, 146] width 21 height 20
click at [496, 211] on div "NUR2" at bounding box center [516, 211] width 92 height 19
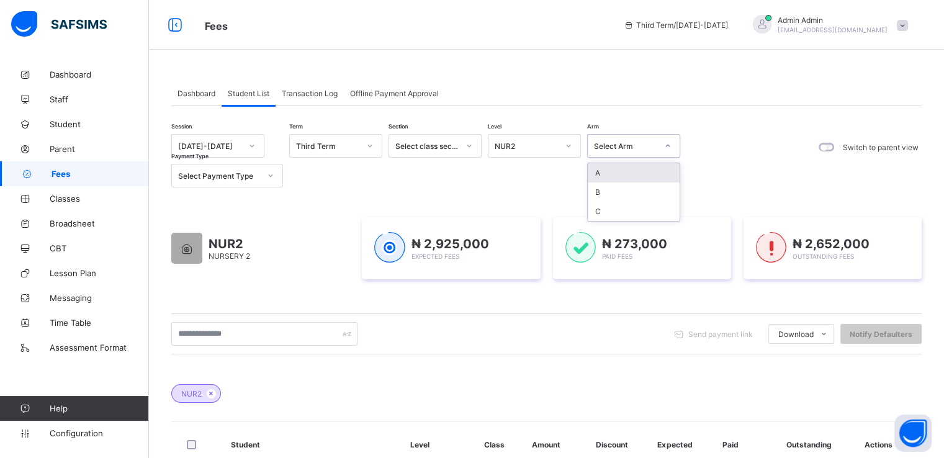
click at [622, 149] on div "Select Arm" at bounding box center [625, 145] width 63 height 9
click at [470, 145] on icon at bounding box center [469, 146] width 4 height 2
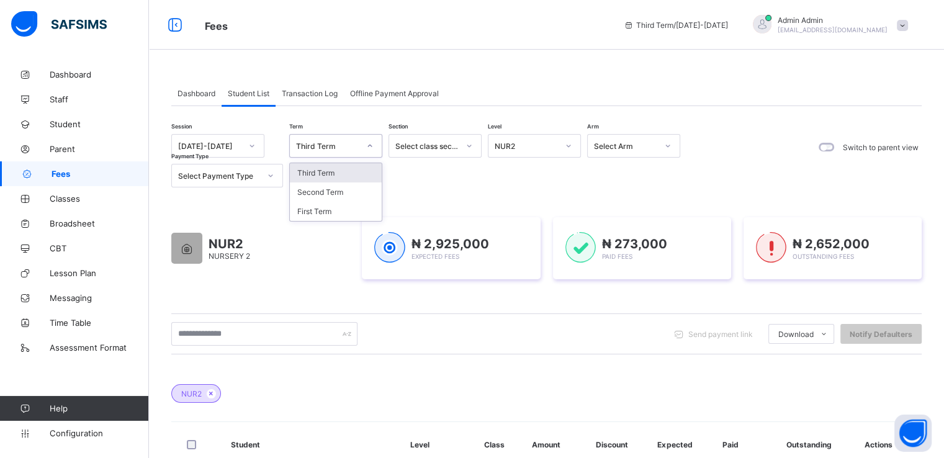
click at [354, 141] on div "Third Term" at bounding box center [327, 145] width 63 height 9
click at [276, 256] on div "NUR2 NURSERY 2" at bounding box center [260, 248] width 178 height 62
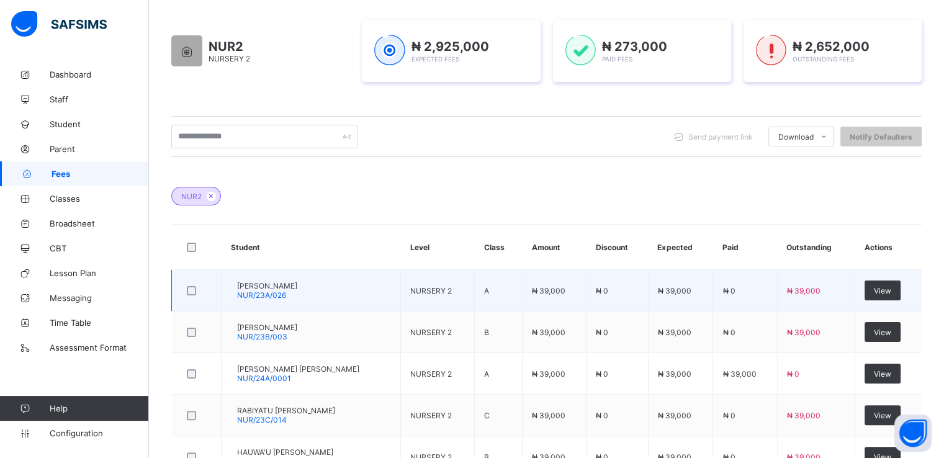
click at [292, 285] on span "SUDES MAHMUD ARABI" at bounding box center [267, 285] width 60 height 9
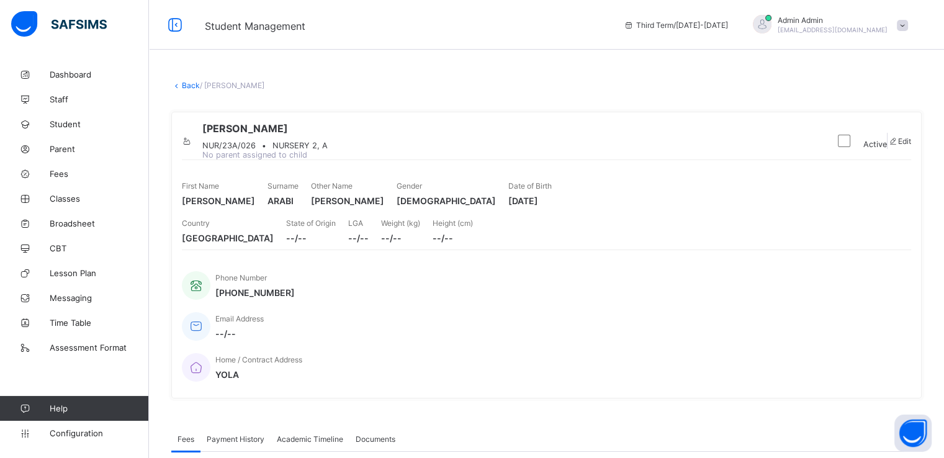
click at [184, 87] on link "Back" at bounding box center [191, 85] width 18 height 9
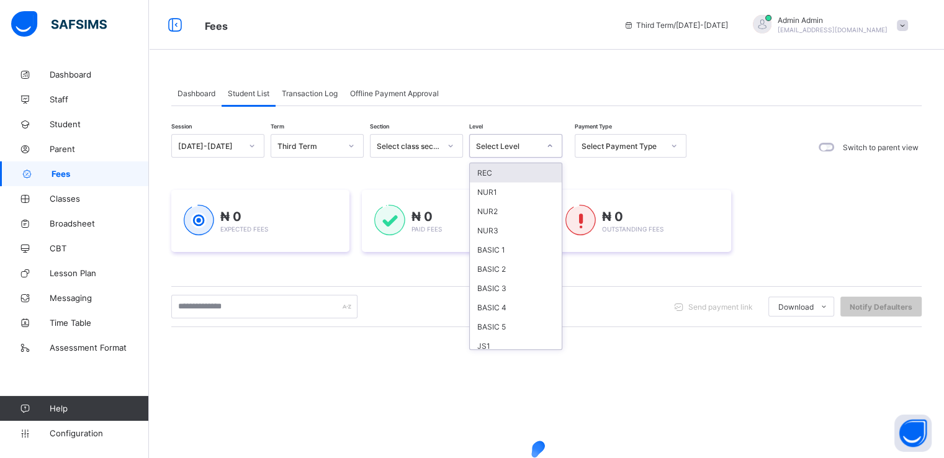
click at [545, 142] on div at bounding box center [549, 146] width 21 height 20
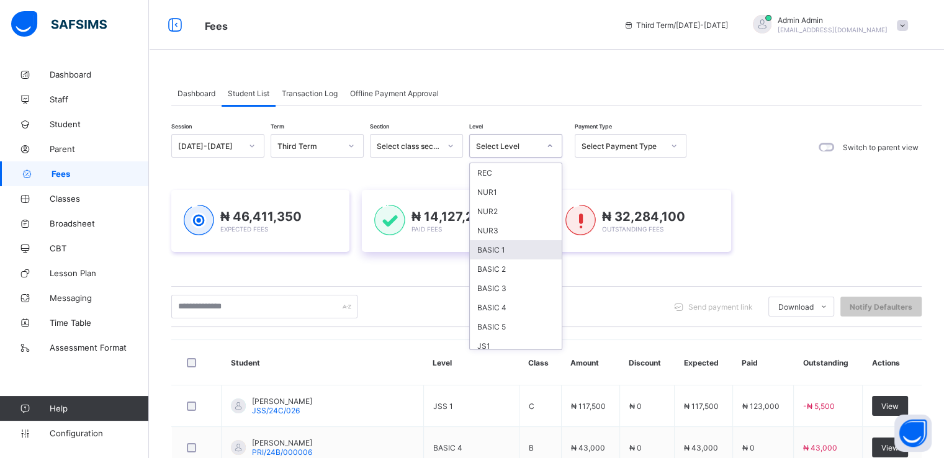
click at [496, 265] on div "BASIC 2" at bounding box center [516, 268] width 92 height 19
click at [493, 252] on div "₦ 14,127,250 Paid Fees" at bounding box center [451, 221] width 178 height 62
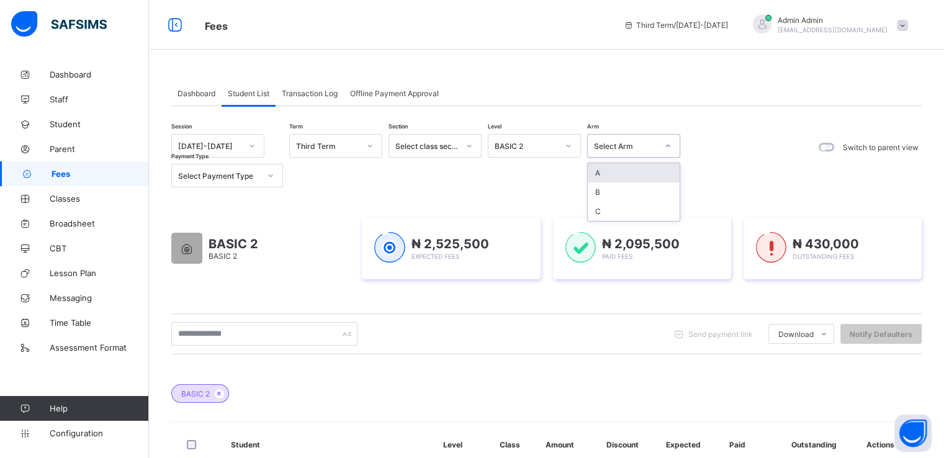
click at [661, 142] on div at bounding box center [667, 146] width 21 height 20
click at [84, 432] on span "Configuration" at bounding box center [99, 433] width 99 height 10
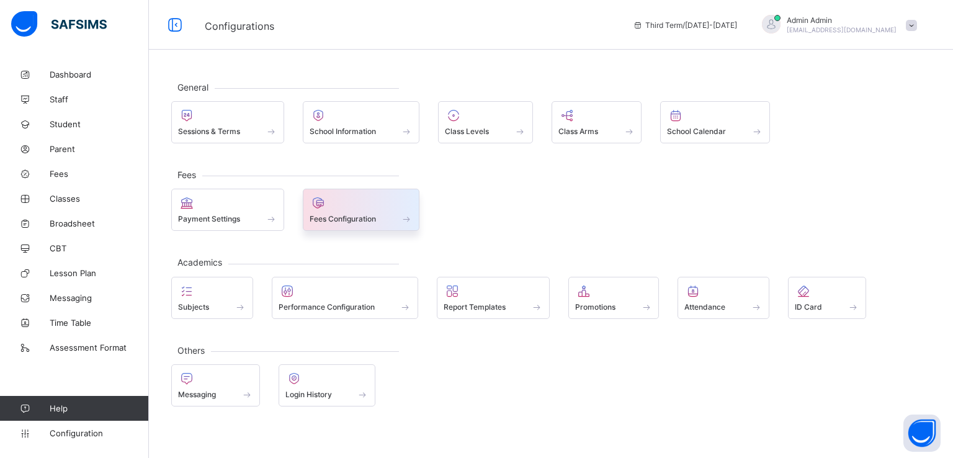
click at [347, 215] on span "Fees Configuration" at bounding box center [343, 218] width 66 height 9
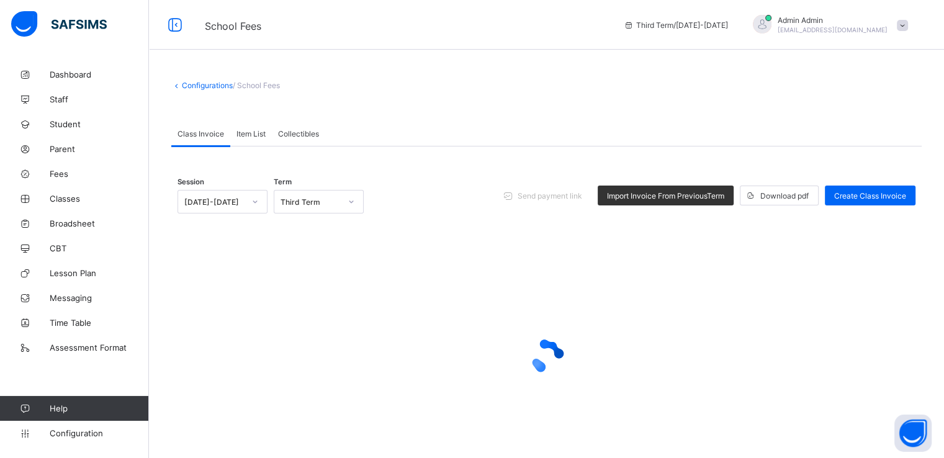
click at [250, 134] on span "Item List" at bounding box center [250, 133] width 29 height 9
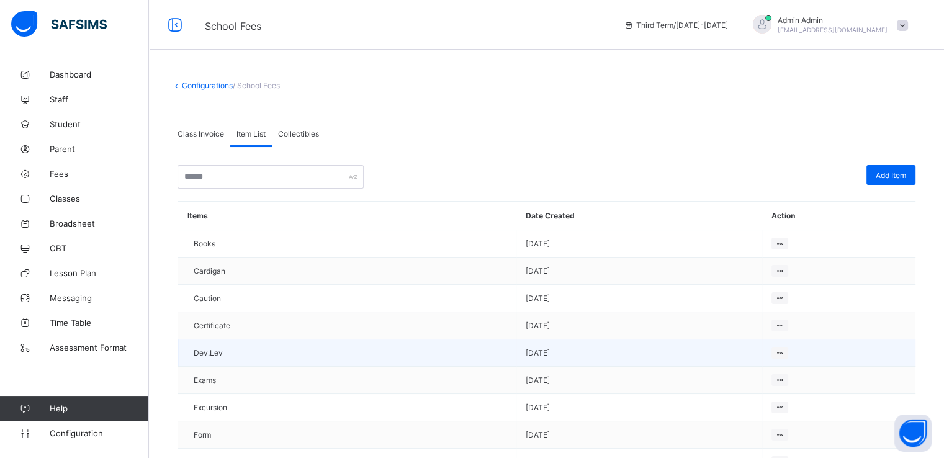
drag, startPoint x: 250, startPoint y: 134, endPoint x: 306, endPoint y: 347, distance: 220.7
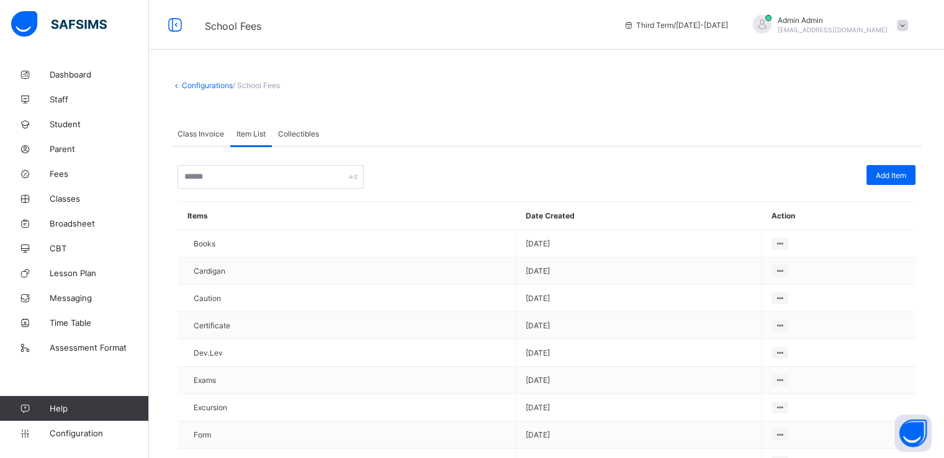
click at [85, 433] on span "Configuration" at bounding box center [99, 433] width 99 height 10
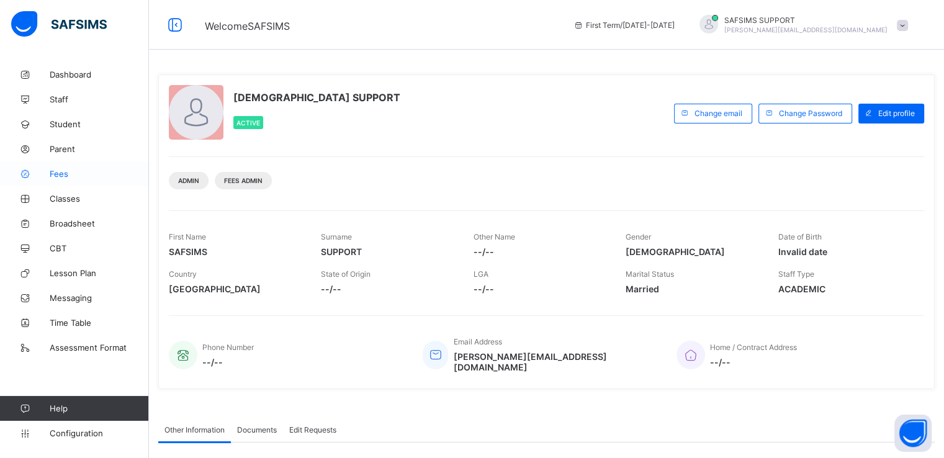
click at [60, 172] on span "Fees" at bounding box center [99, 174] width 99 height 10
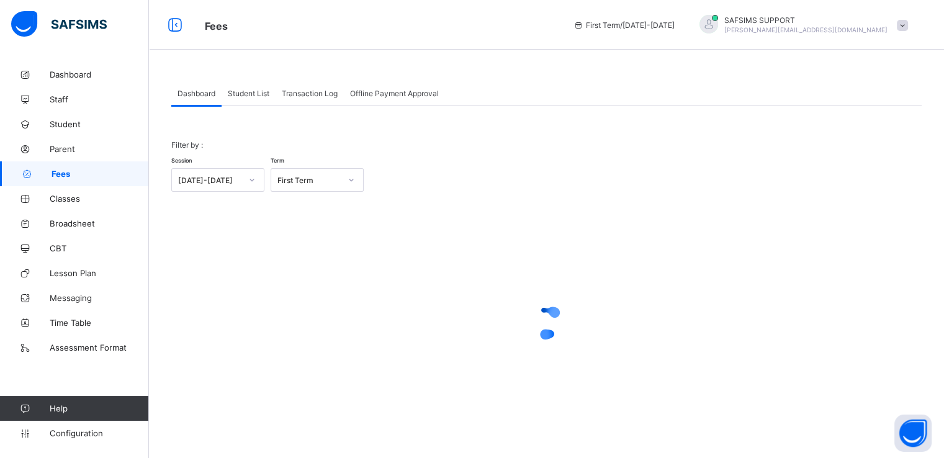
click at [251, 90] on span "Student List" at bounding box center [249, 93] width 42 height 9
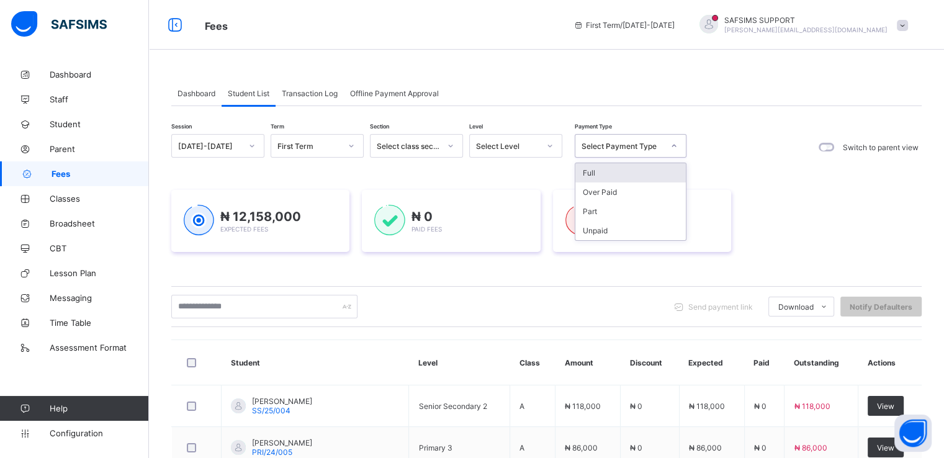
click at [639, 146] on div "Select Payment Type" at bounding box center [622, 145] width 82 height 9
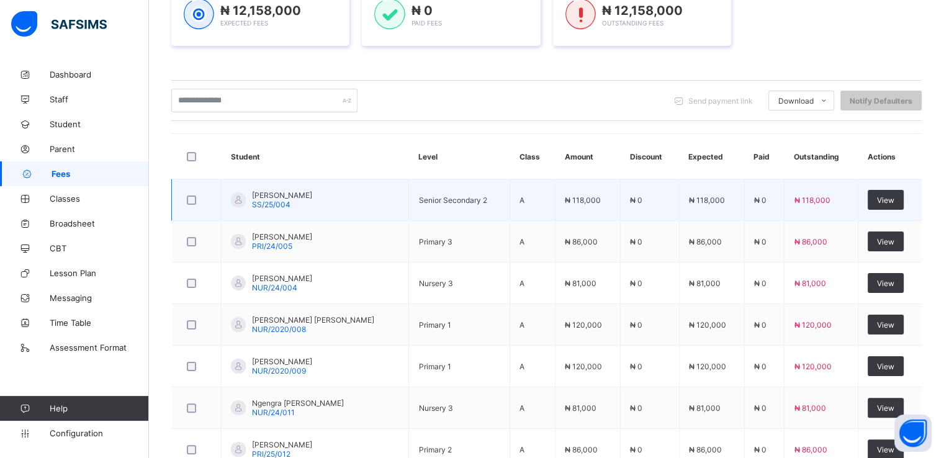
scroll to position [221, 0]
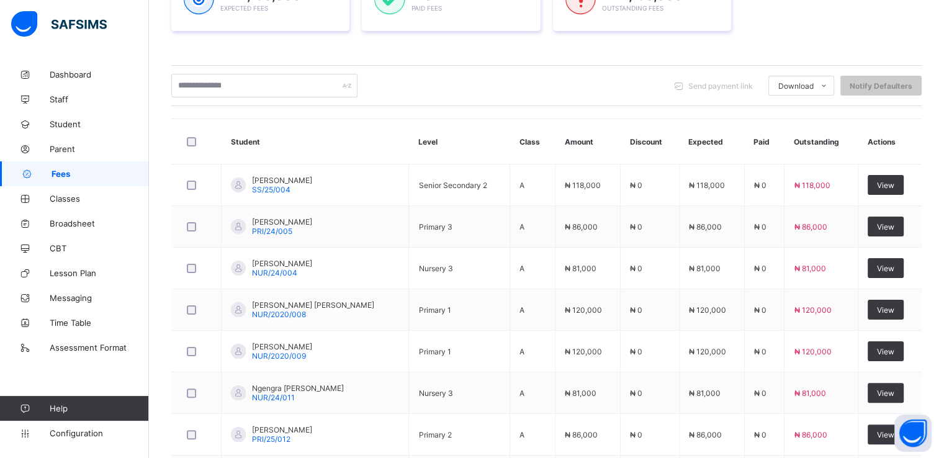
click at [600, 85] on div "Send payment link Download Students Payment Students Payment Status Student Ite…" at bounding box center [546, 86] width 750 height 24
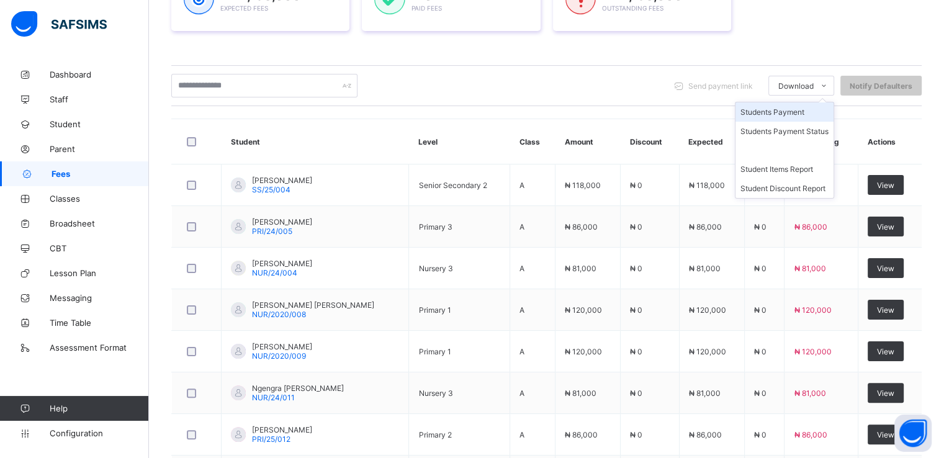
click at [801, 110] on li "Students Payment" at bounding box center [784, 111] width 98 height 19
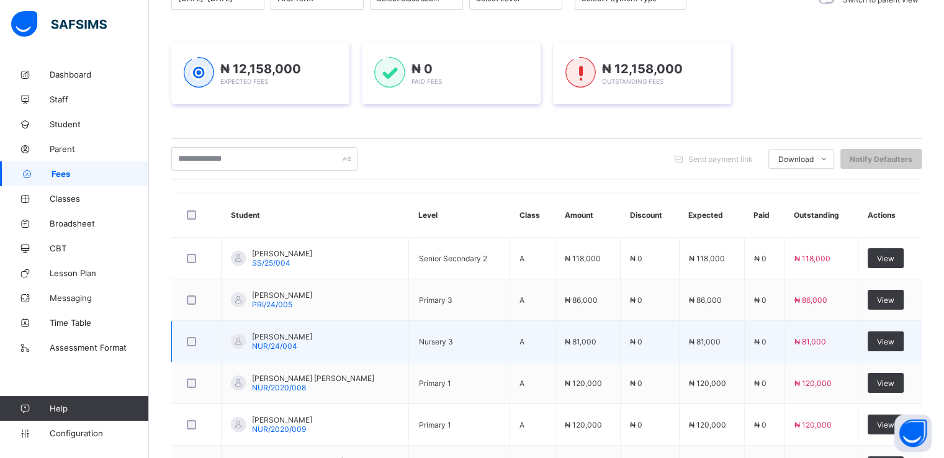
scroll to position [146, 0]
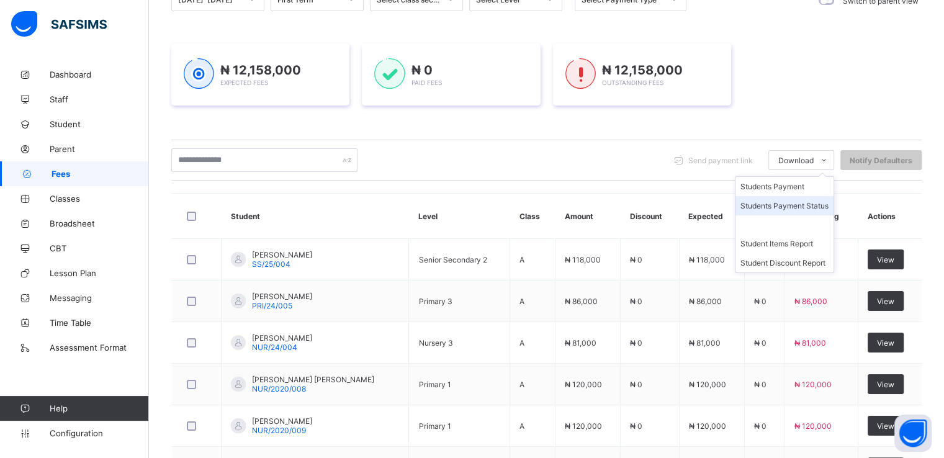
click at [795, 206] on li "Students Payment Status" at bounding box center [784, 205] width 98 height 19
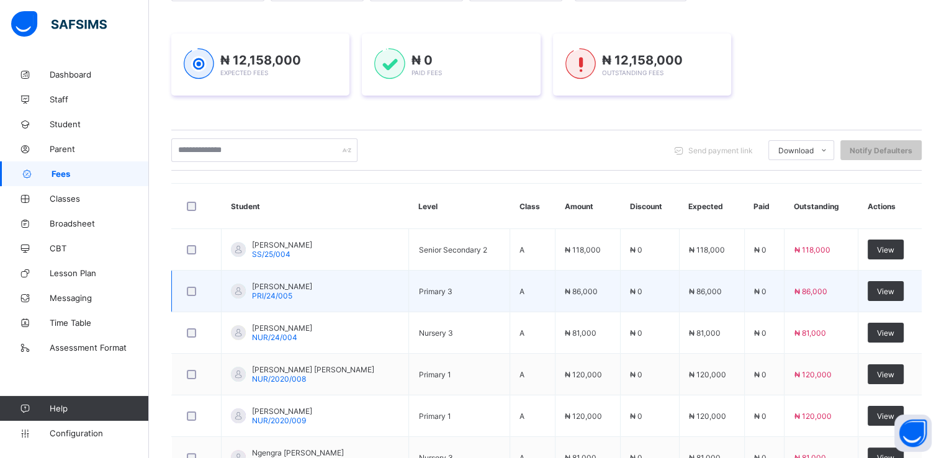
scroll to position [159, 0]
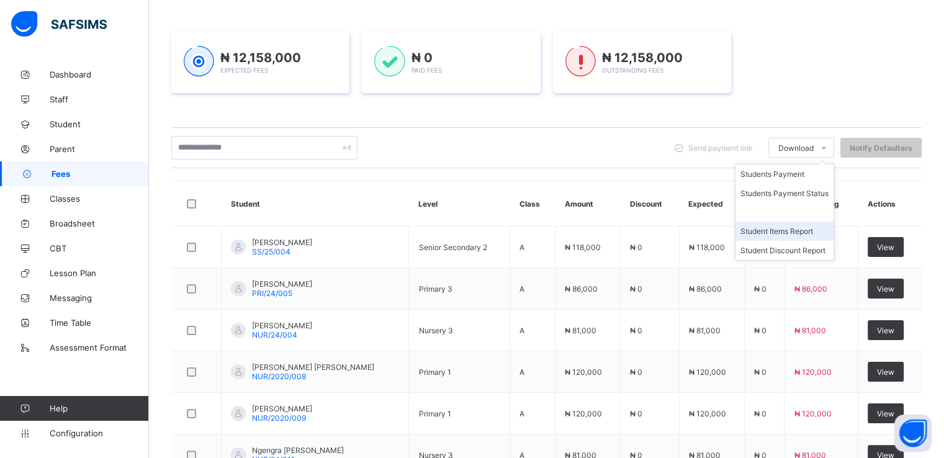
click at [788, 229] on li "Student Items Report" at bounding box center [784, 230] width 98 height 19
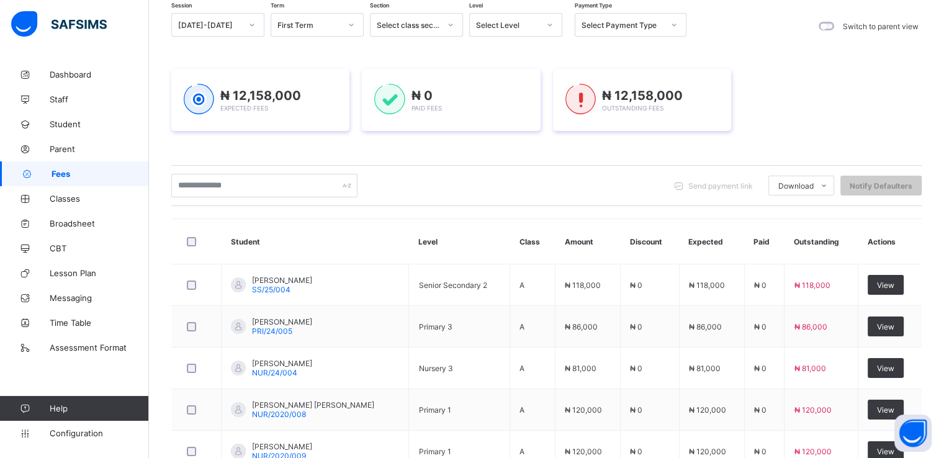
scroll to position [122, 0]
click at [63, 435] on span "Configuration" at bounding box center [99, 433] width 99 height 10
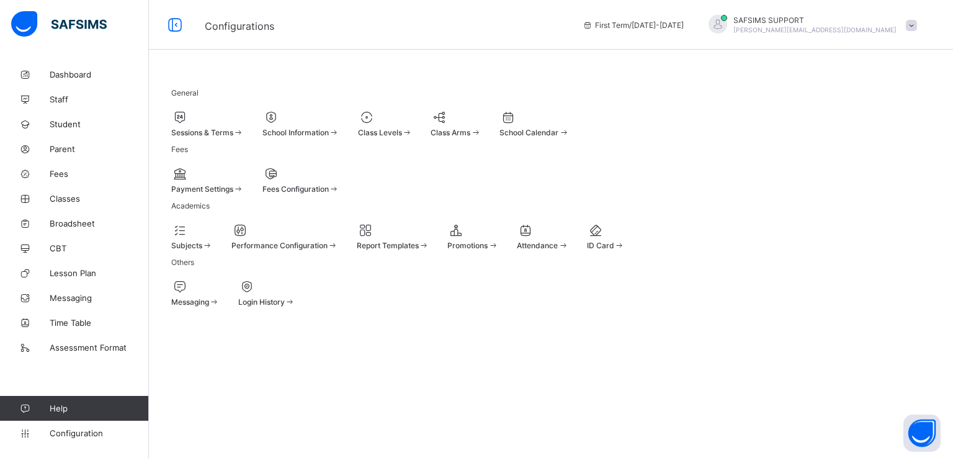
click at [230, 194] on span "Payment Settings" at bounding box center [202, 188] width 62 height 9
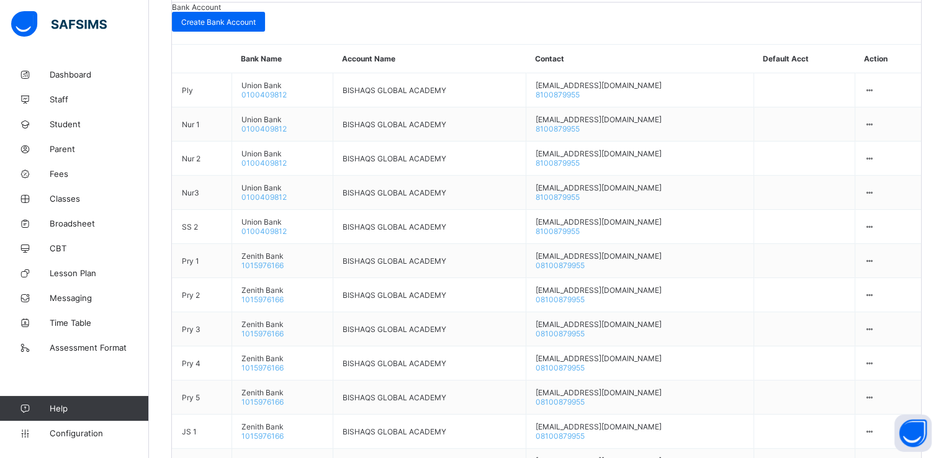
scroll to position [531, 0]
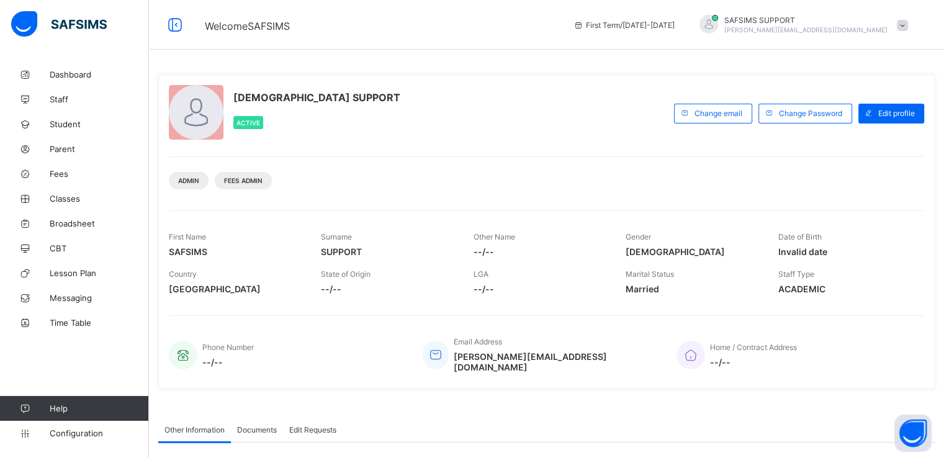
click at [70, 429] on span "Configuration" at bounding box center [99, 433] width 99 height 10
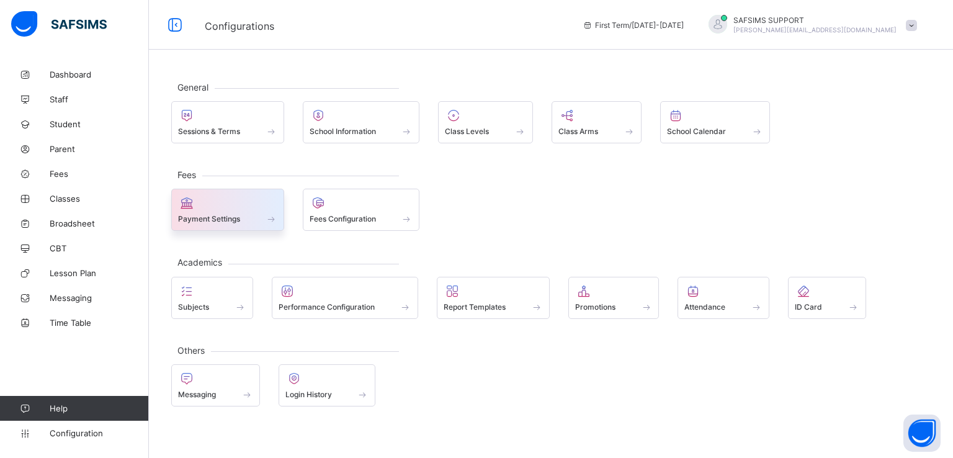
click at [238, 221] on span "Payment Settings" at bounding box center [209, 218] width 62 height 9
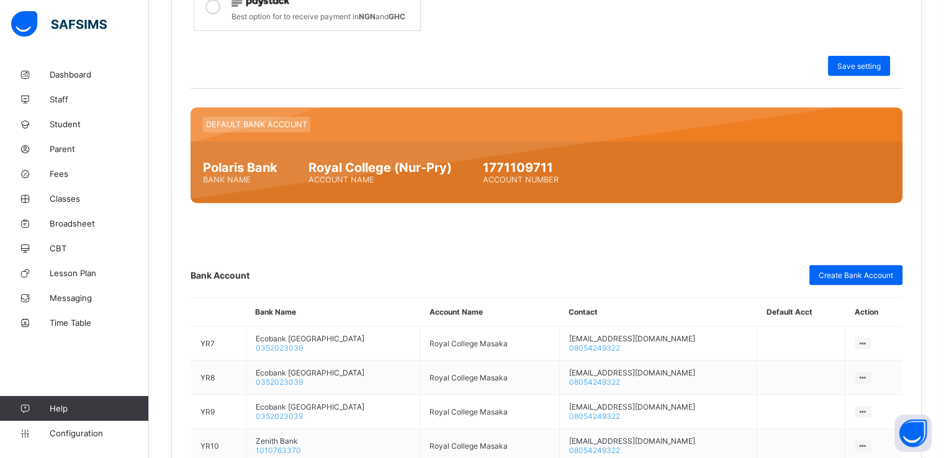
scroll to position [440, 0]
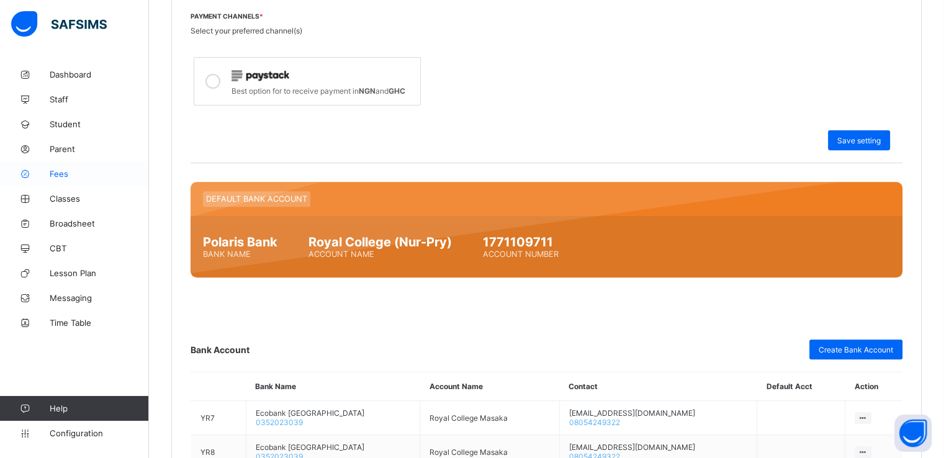
click at [55, 171] on span "Fees" at bounding box center [99, 174] width 99 height 10
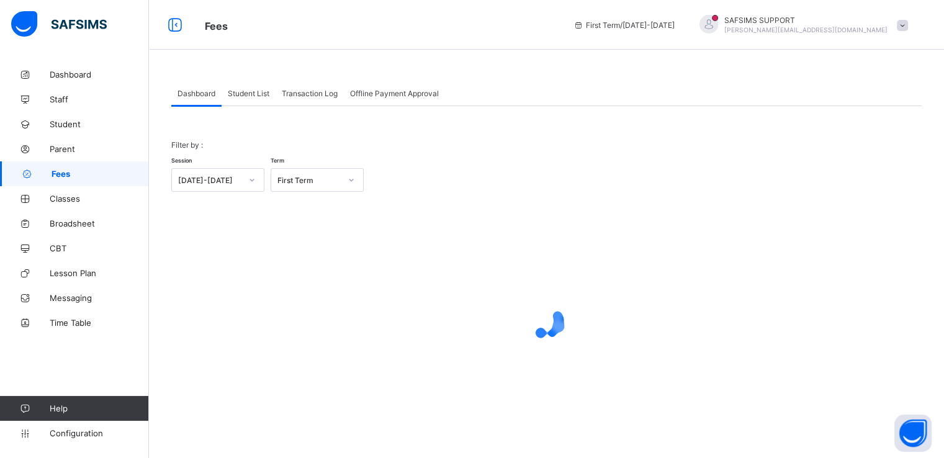
click at [253, 96] on span "Student List" at bounding box center [249, 93] width 42 height 9
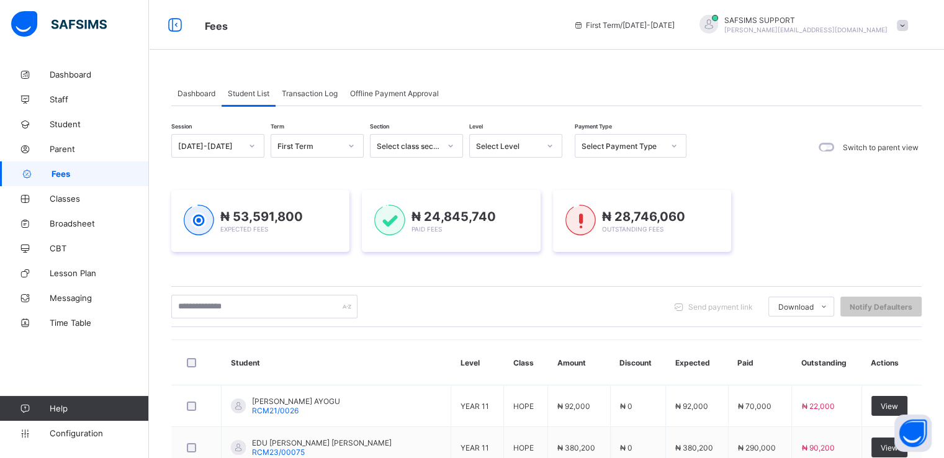
click at [669, 148] on div at bounding box center [673, 146] width 21 height 20
click at [670, 144] on icon at bounding box center [673, 146] width 7 height 12
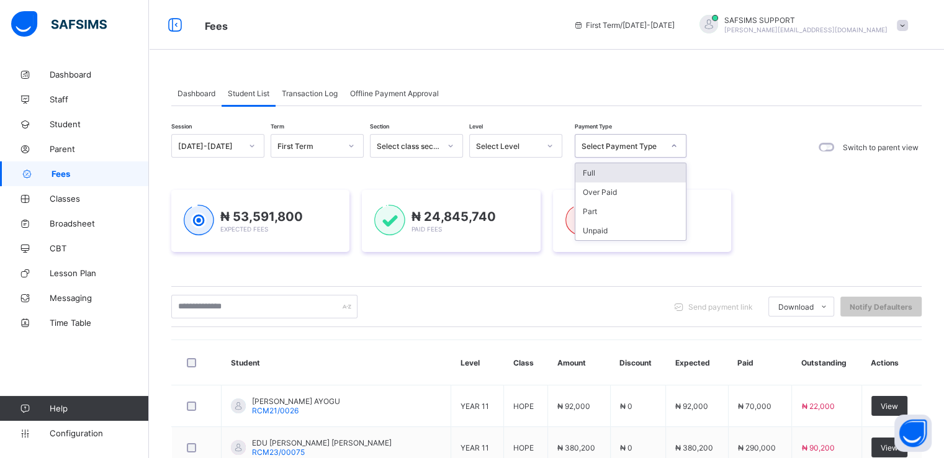
click at [534, 141] on div "Select Level" at bounding box center [507, 145] width 63 height 9
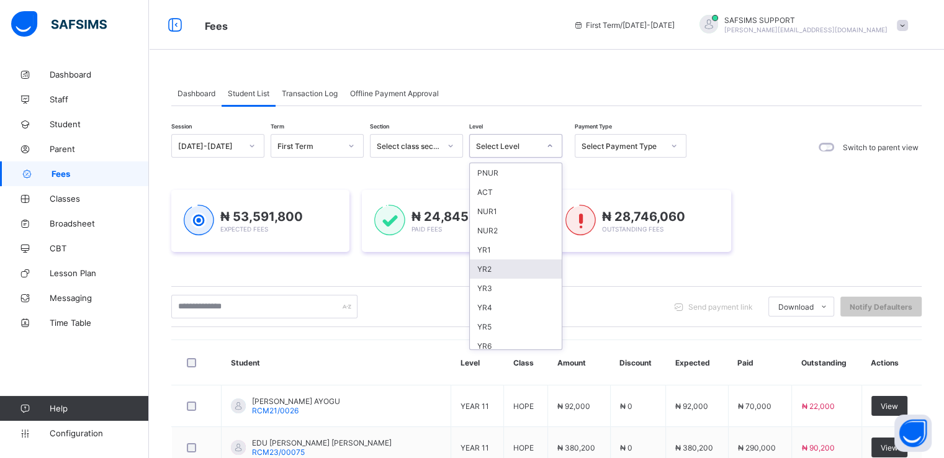
click at [490, 270] on div "YR2" at bounding box center [516, 268] width 92 height 19
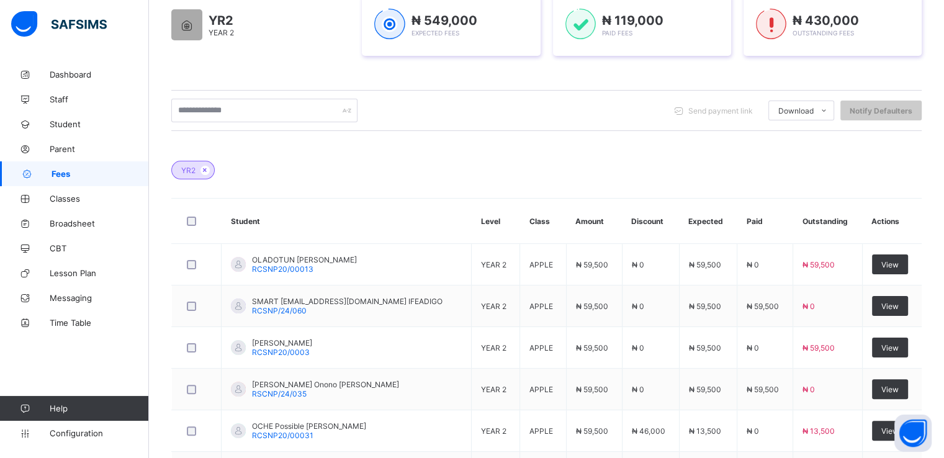
scroll to position [220, 0]
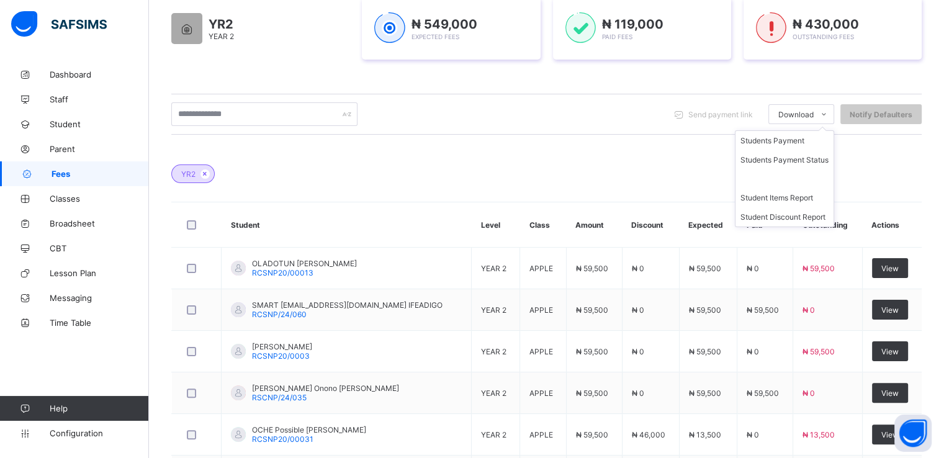
click at [819, 130] on ul "Students Payment Students Payment Status Student Items Report Student Discount …" at bounding box center [783, 178] width 99 height 97
click at [780, 199] on li "Student Items Report" at bounding box center [784, 197] width 98 height 19
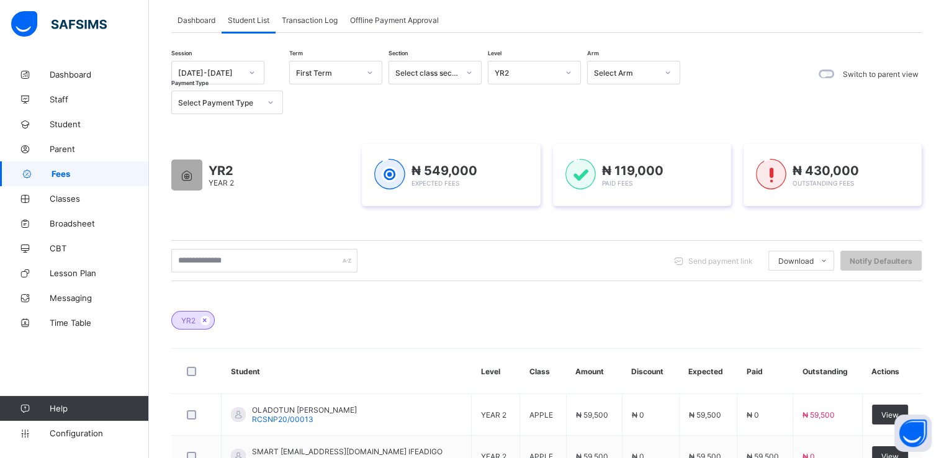
scroll to position [69, 0]
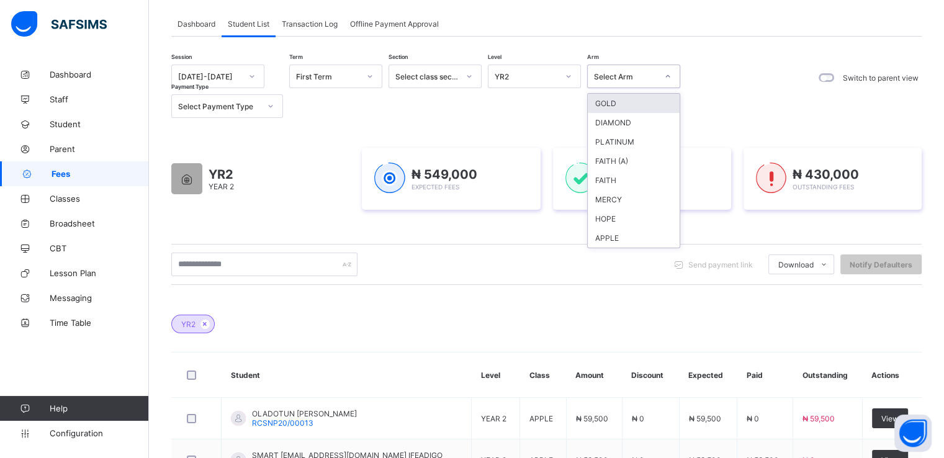
click at [643, 72] on div "Select Arm" at bounding box center [625, 76] width 63 height 9
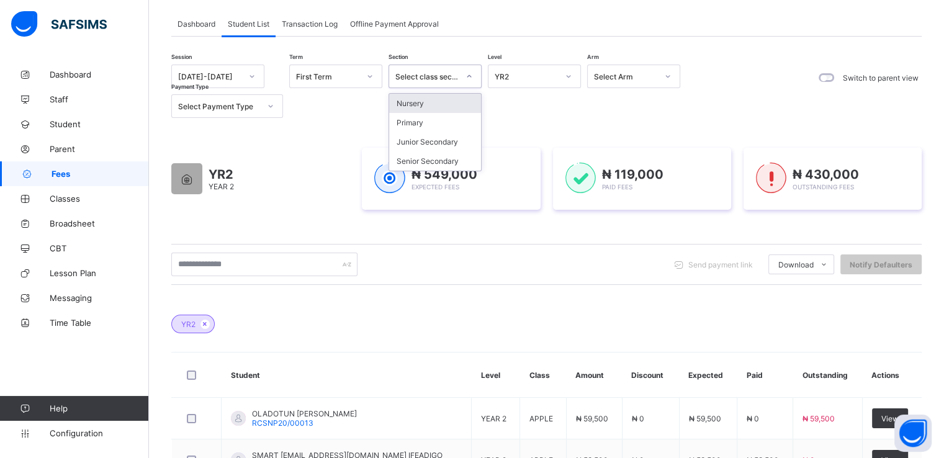
click at [462, 78] on div at bounding box center [468, 76] width 21 height 20
click at [411, 121] on div "Primary" at bounding box center [435, 122] width 92 height 19
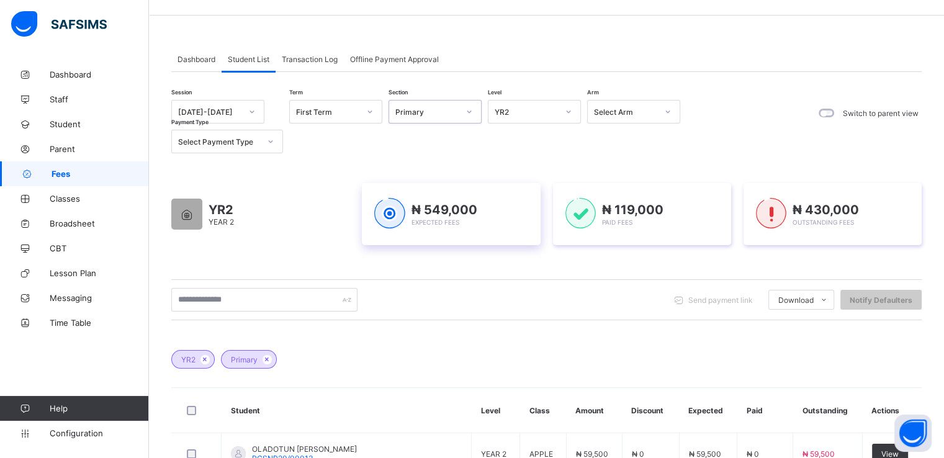
scroll to position [0, 0]
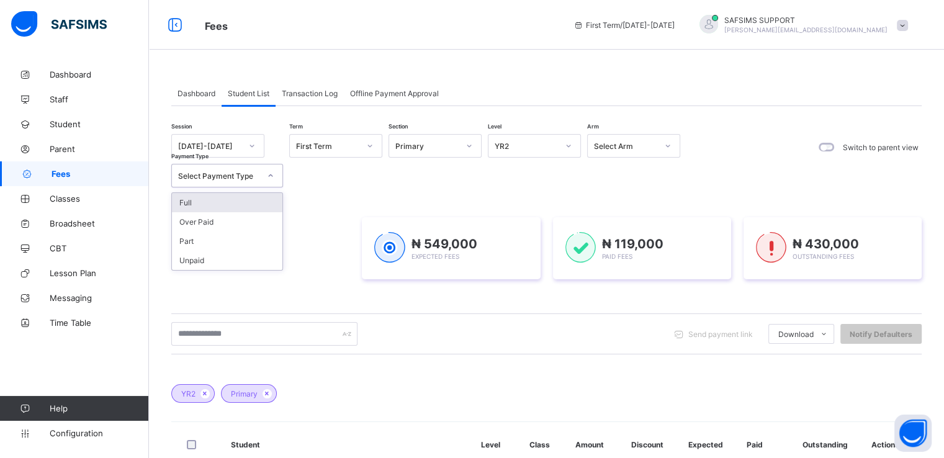
click at [261, 173] on div at bounding box center [270, 176] width 21 height 20
click at [306, 92] on span "Transaction Log" at bounding box center [310, 93] width 56 height 9
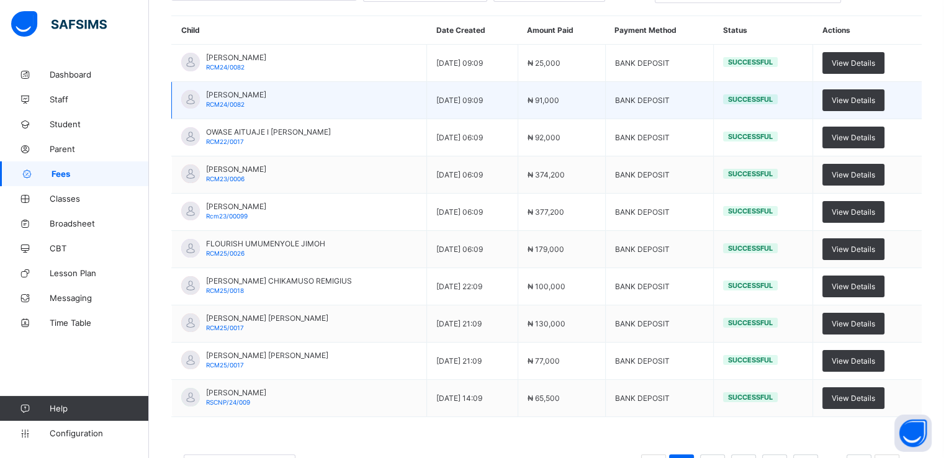
scroll to position [164, 0]
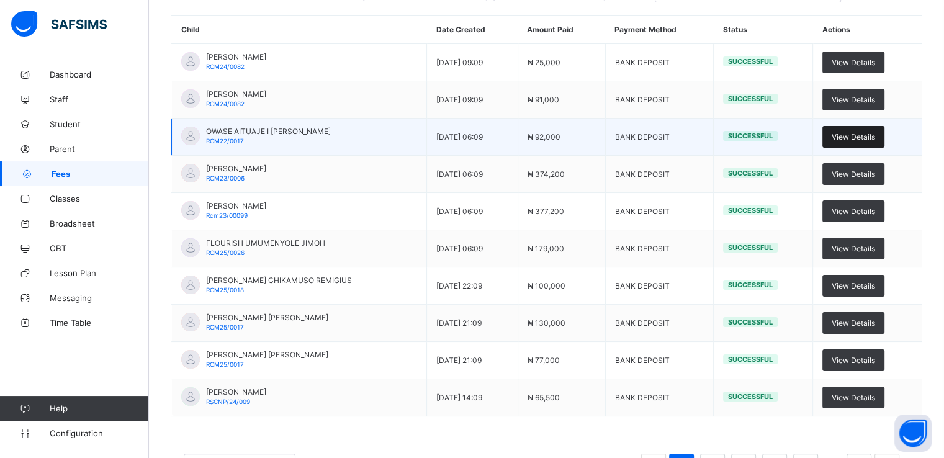
click at [848, 137] on span "View Details" at bounding box center [852, 136] width 43 height 9
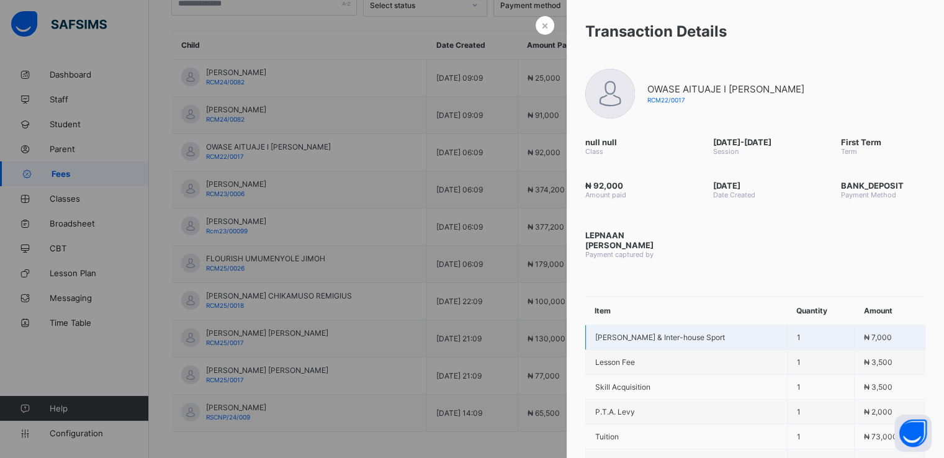
scroll to position [139, 0]
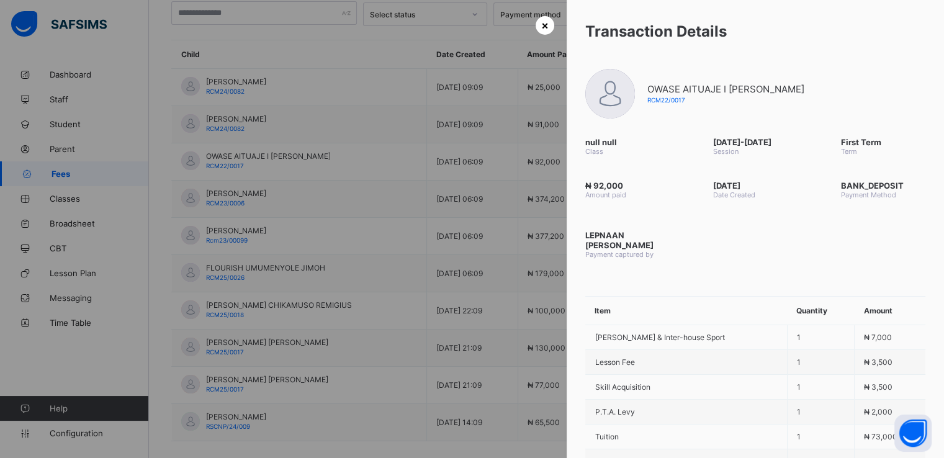
click at [543, 28] on span "×" at bounding box center [544, 25] width 7 height 13
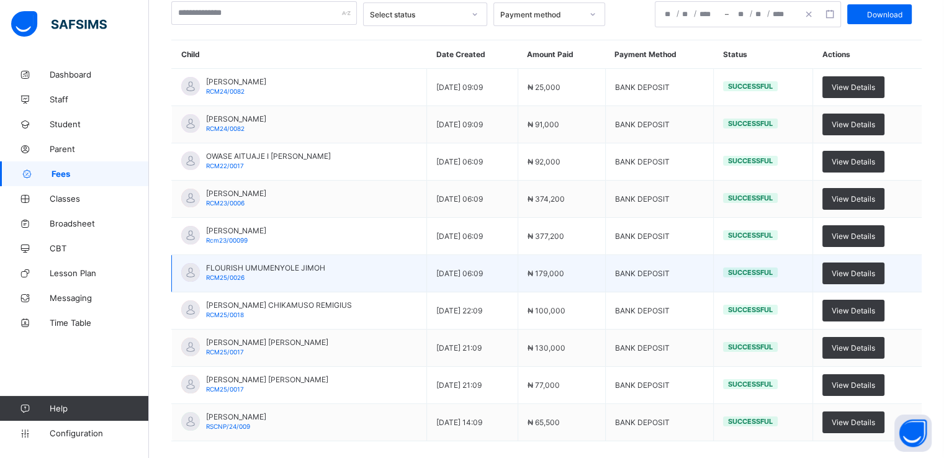
scroll to position [0, 0]
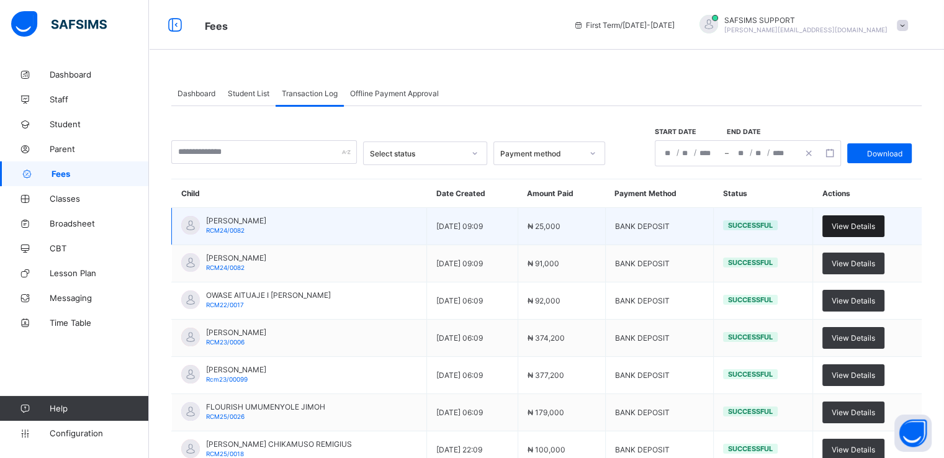
click at [839, 216] on div "View Details" at bounding box center [853, 226] width 62 height 22
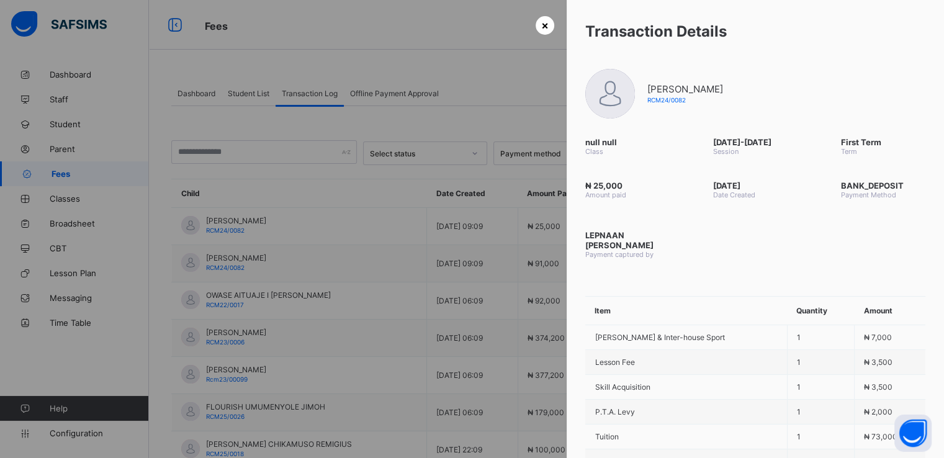
click at [541, 22] on span "×" at bounding box center [544, 25] width 7 height 13
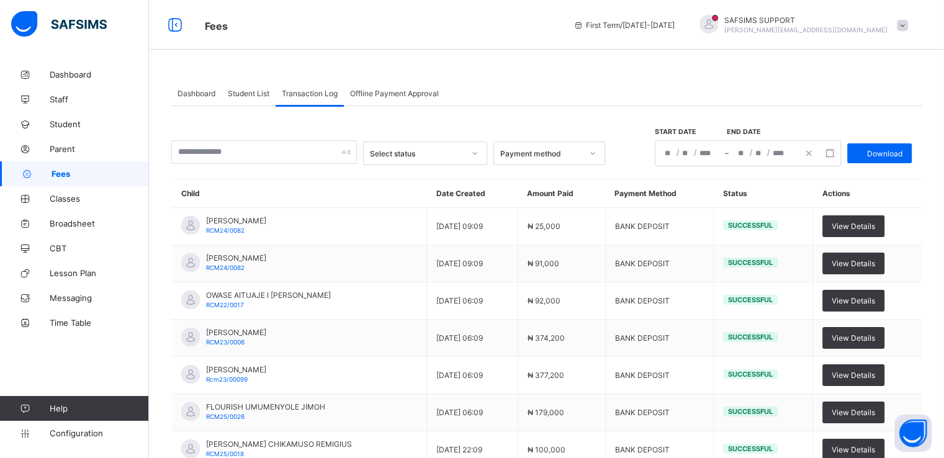
click at [244, 92] on span "Student List" at bounding box center [249, 93] width 42 height 9
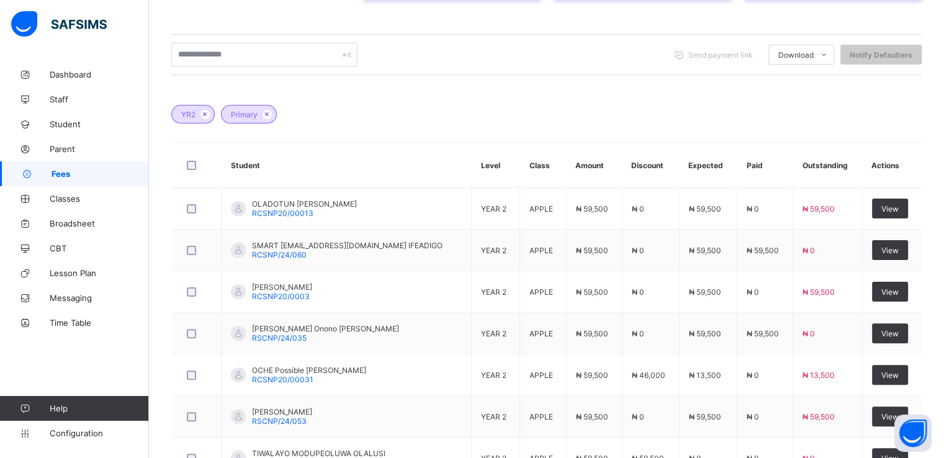
scroll to position [280, 0]
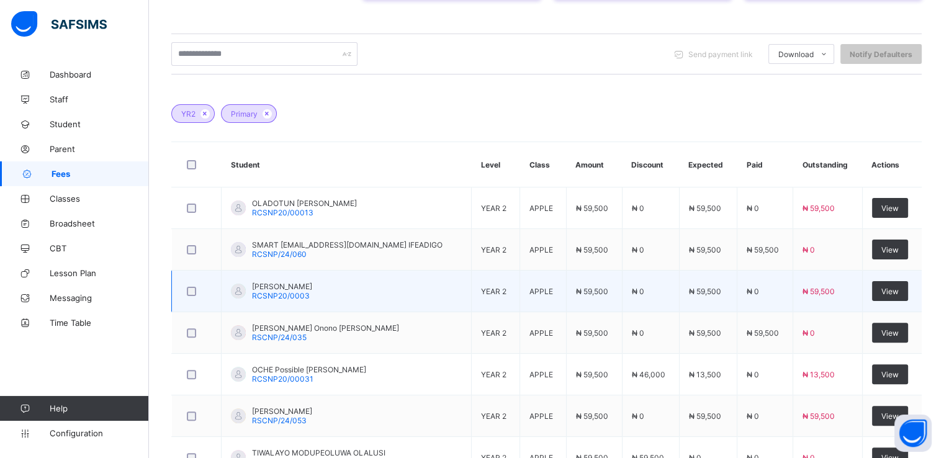
click at [268, 285] on span "JOSHUA AGBEGYI" at bounding box center [282, 286] width 60 height 9
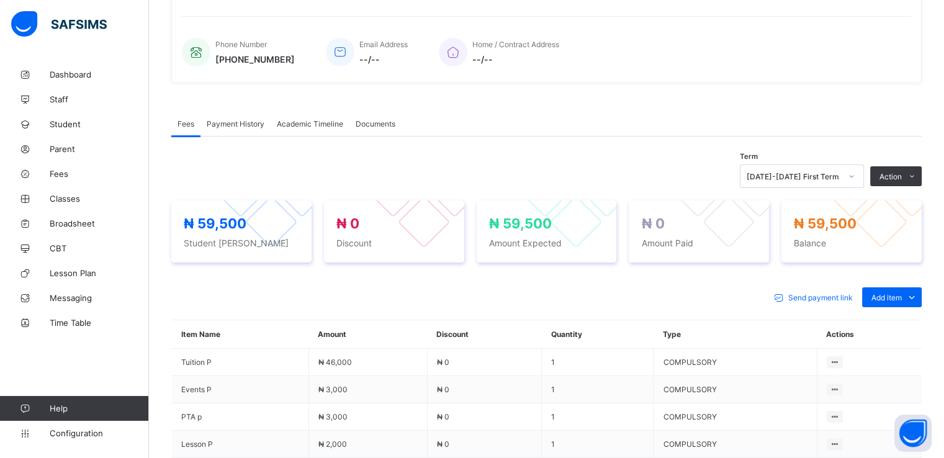
scroll to position [280, 0]
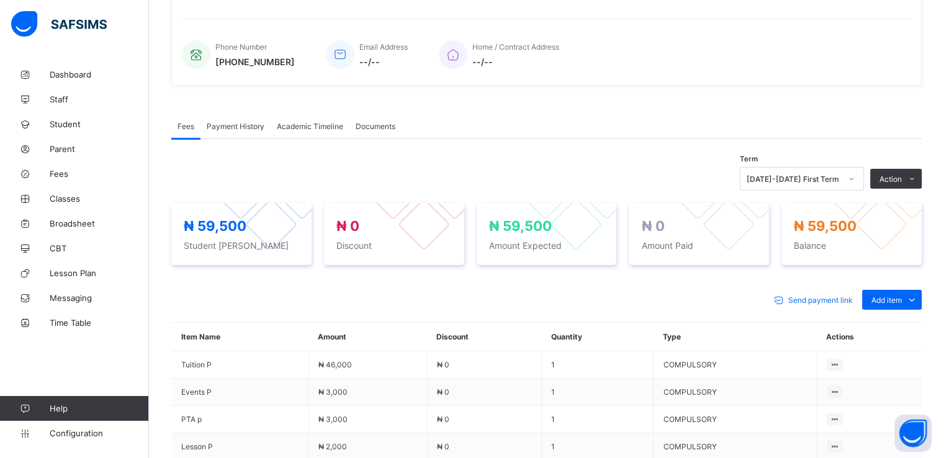
click at [236, 127] on span "Payment History" at bounding box center [236, 126] width 58 height 9
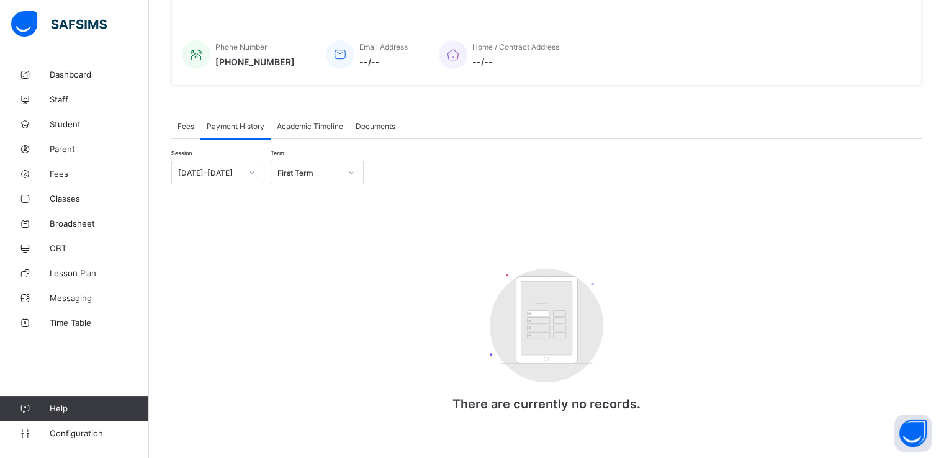
click at [183, 120] on div "Fees" at bounding box center [185, 126] width 29 height 25
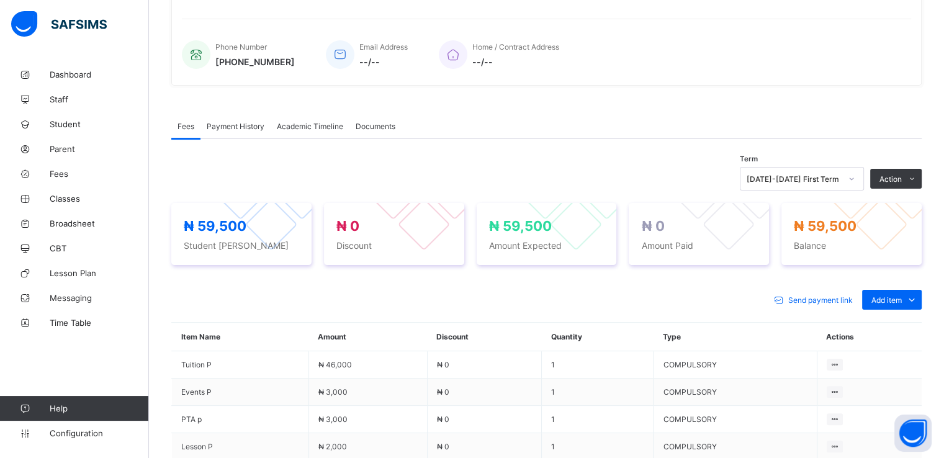
scroll to position [0, 0]
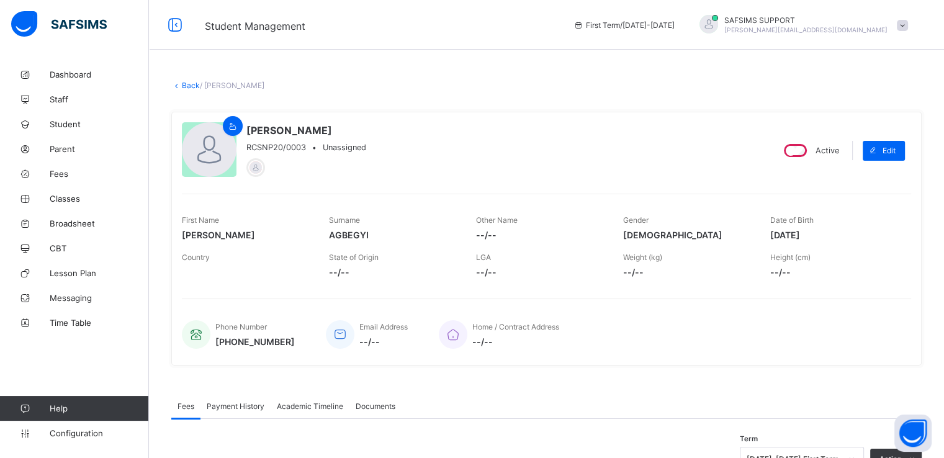
click at [182, 85] on link "Back" at bounding box center [191, 85] width 18 height 9
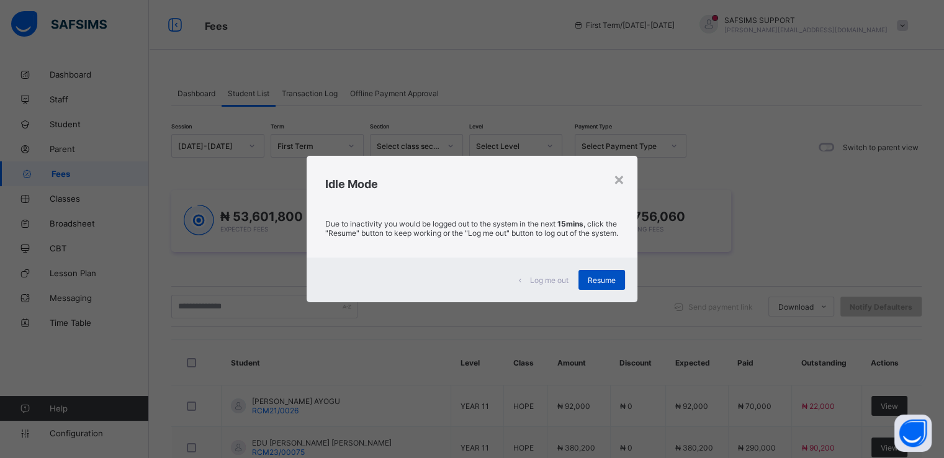
click at [593, 285] on span "Resume" at bounding box center [601, 279] width 28 height 9
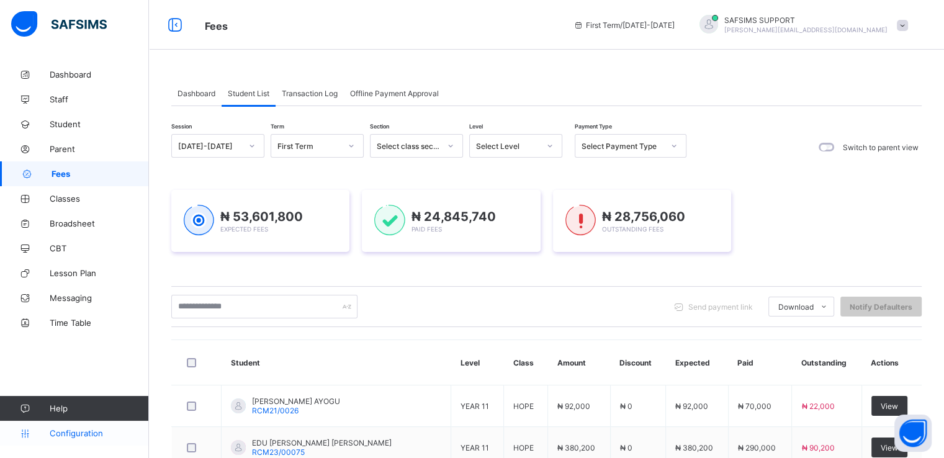
click at [69, 432] on span "Configuration" at bounding box center [99, 433] width 99 height 10
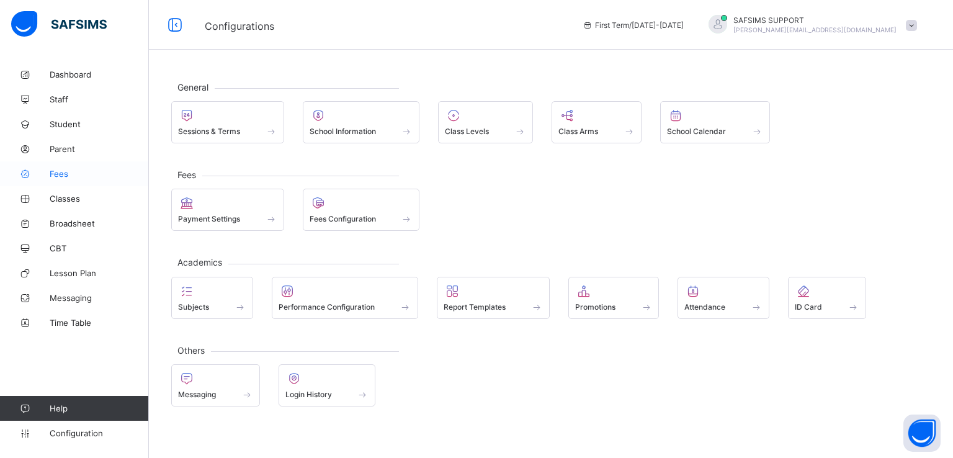
click at [58, 171] on span "Fees" at bounding box center [99, 174] width 99 height 10
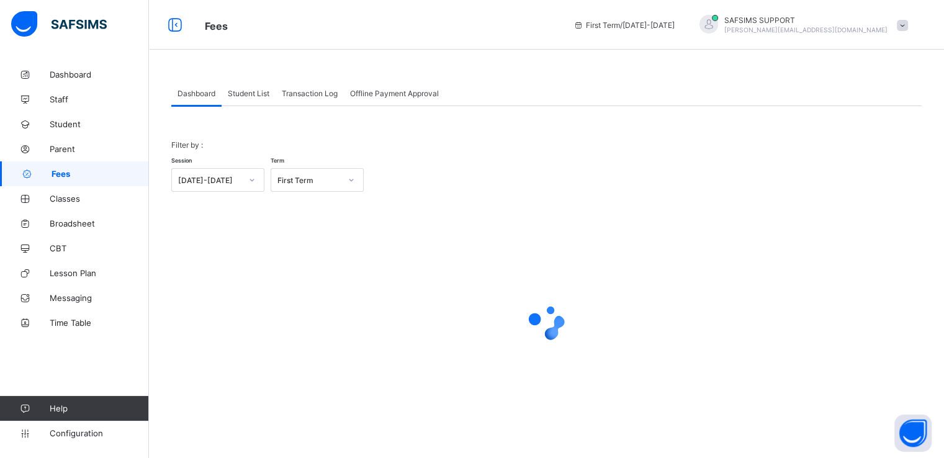
click at [248, 94] on span "Student List" at bounding box center [249, 93] width 42 height 9
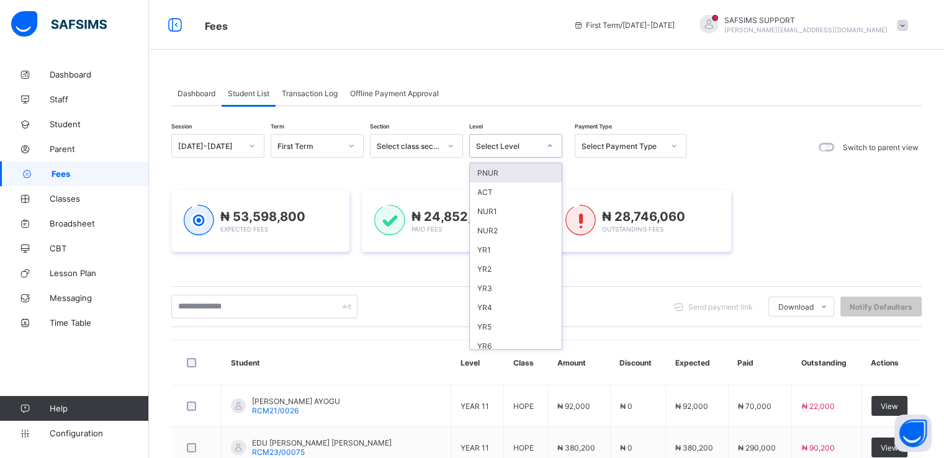
click at [535, 134] on div "Select Level" at bounding box center [515, 146] width 93 height 24
click at [487, 270] on div "YR2" at bounding box center [516, 268] width 92 height 19
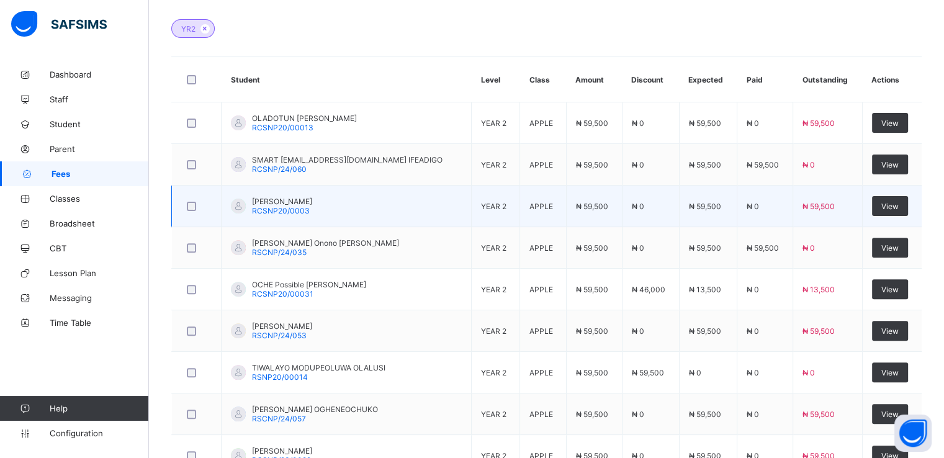
scroll to position [366, 0]
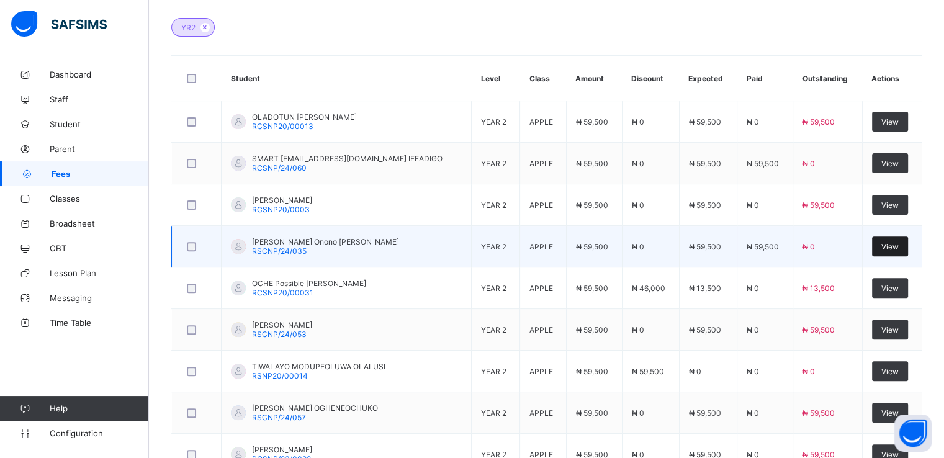
click at [896, 248] on span "View" at bounding box center [889, 246] width 17 height 9
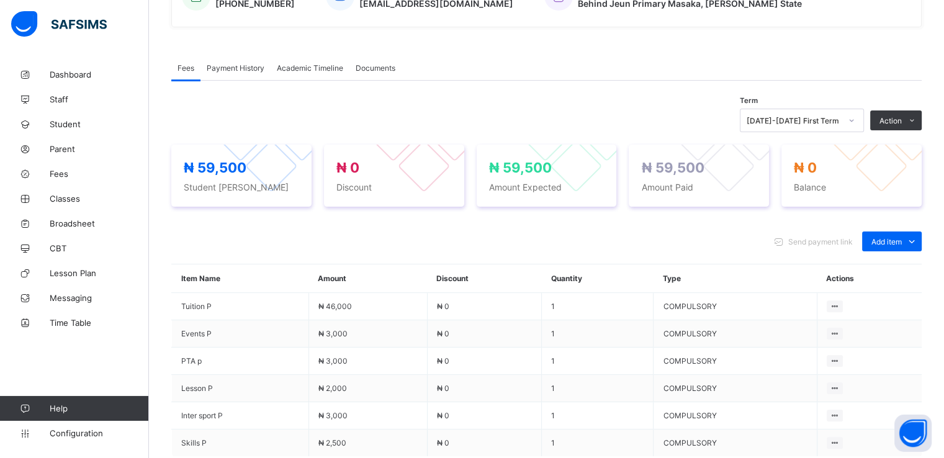
scroll to position [332, 0]
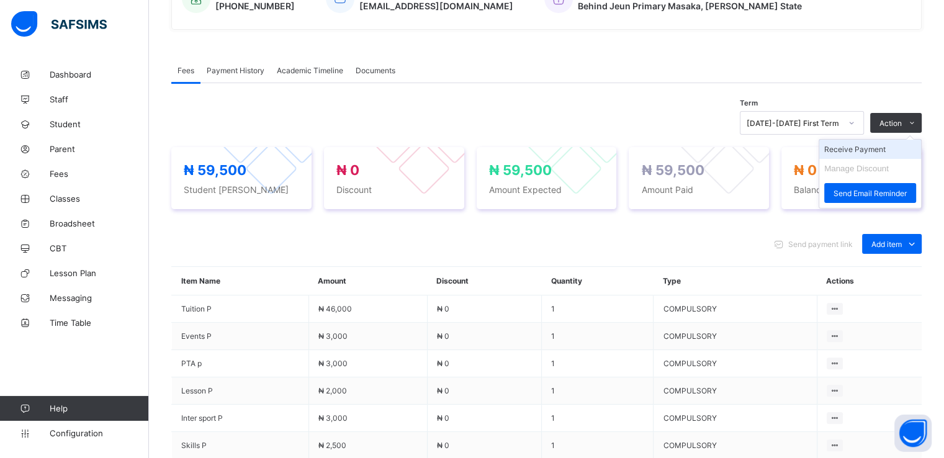
click at [876, 156] on li "Receive Payment" at bounding box center [870, 149] width 102 height 19
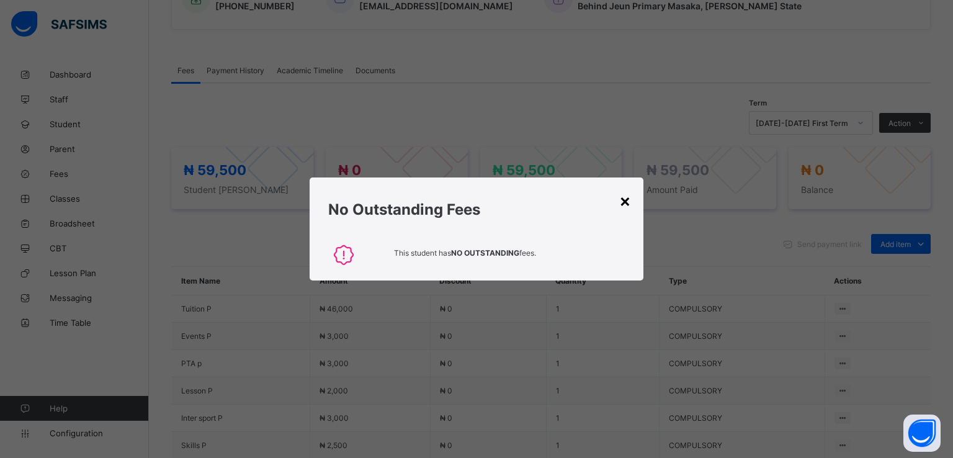
click at [621, 202] on div "×" at bounding box center [625, 200] width 12 height 21
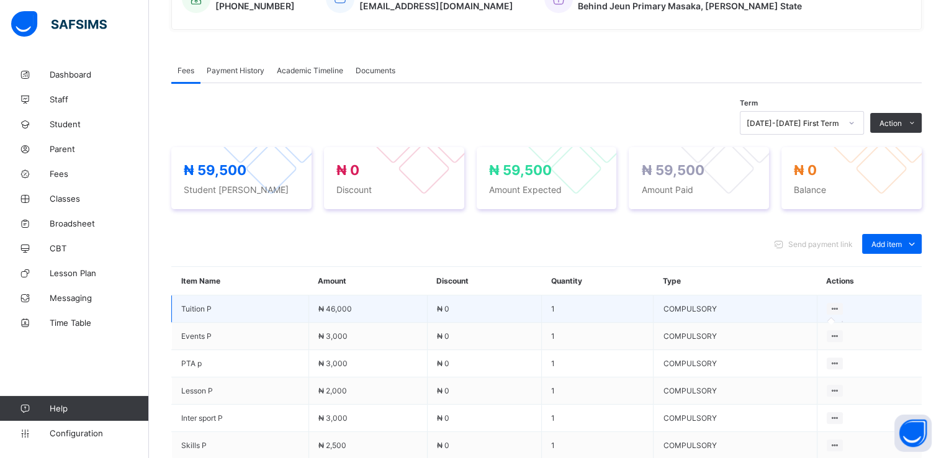
scroll to position [466, 0]
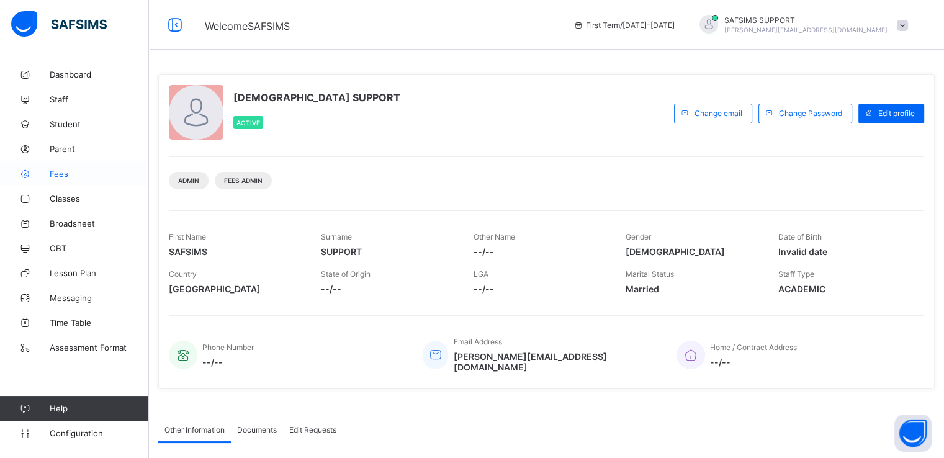
click at [57, 181] on link "Fees" at bounding box center [74, 173] width 149 height 25
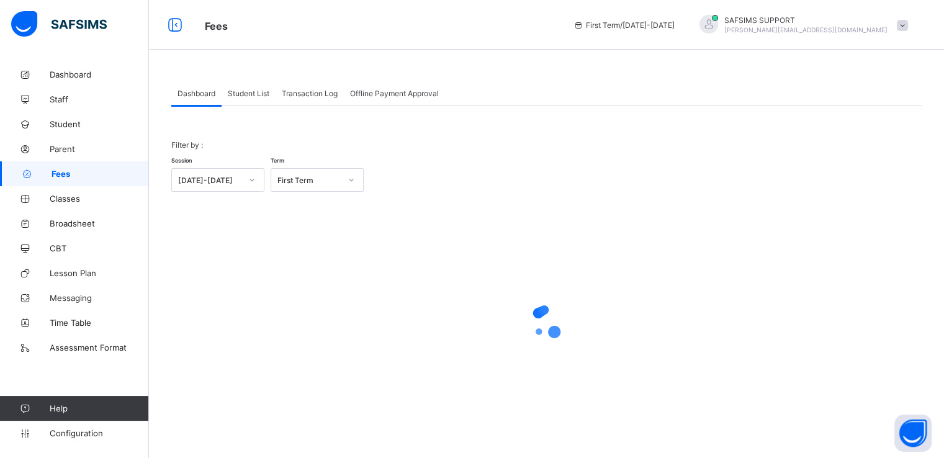
click at [251, 96] on span "Student List" at bounding box center [249, 93] width 42 height 9
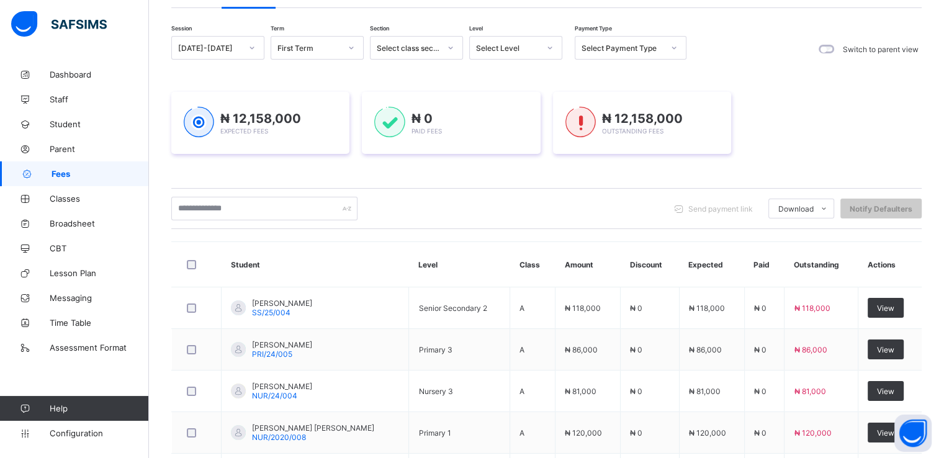
scroll to position [99, 0]
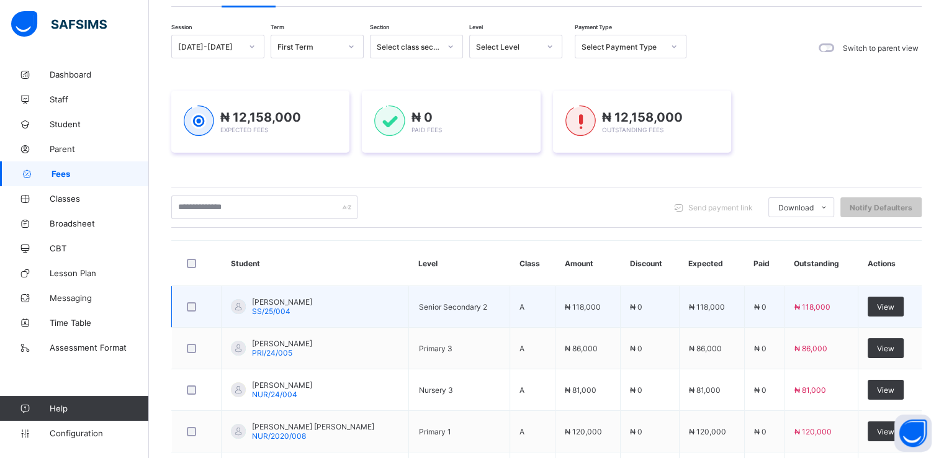
click at [261, 303] on span "[PERSON_NAME]" at bounding box center [282, 301] width 60 height 9
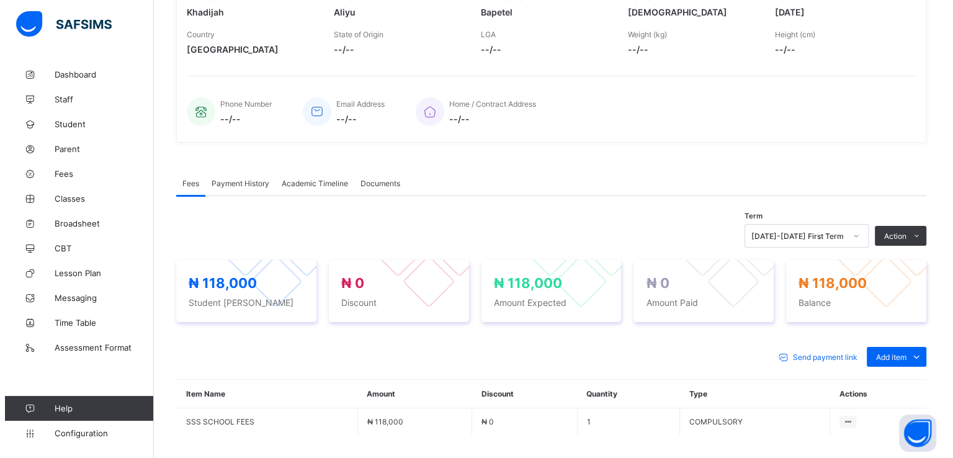
scroll to position [223, 0]
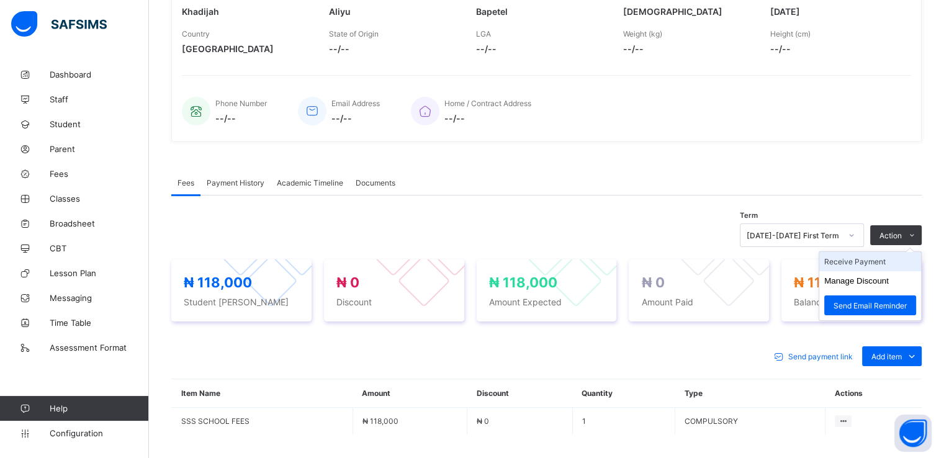
click at [880, 261] on li "Receive Payment" at bounding box center [870, 261] width 102 height 19
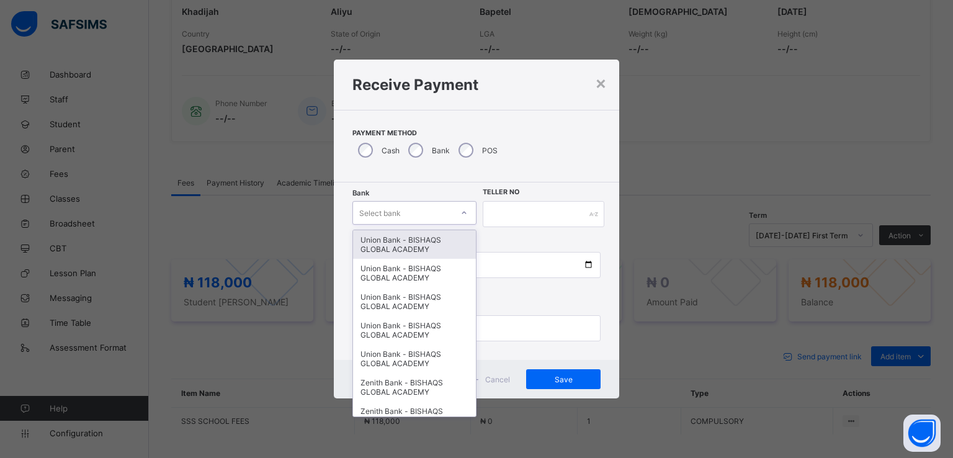
click at [434, 211] on div "Select bank" at bounding box center [402, 212] width 99 height 17
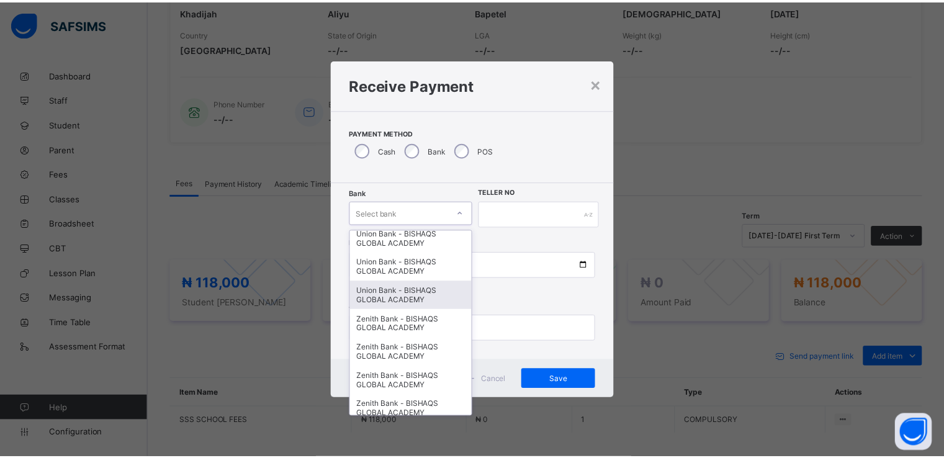
scroll to position [0, 0]
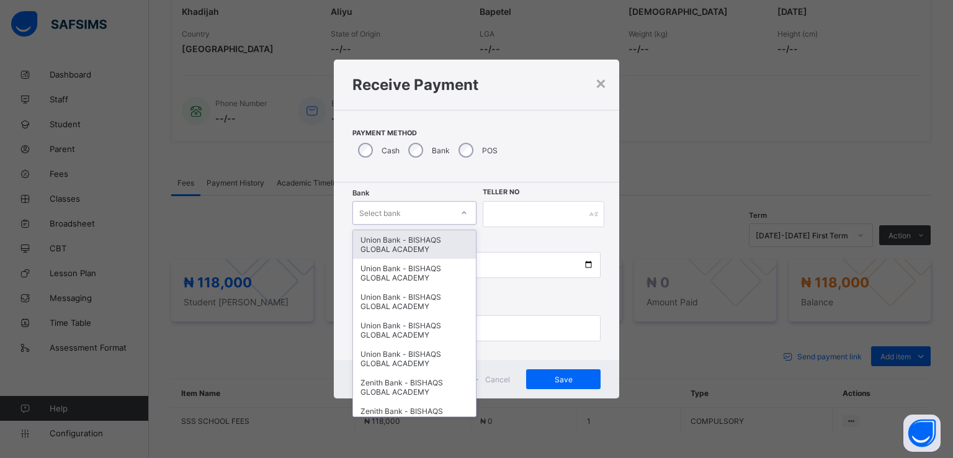
click at [392, 244] on div "Union Bank - BISHAQS GLOBAL ACADEMY" at bounding box center [414, 244] width 123 height 29
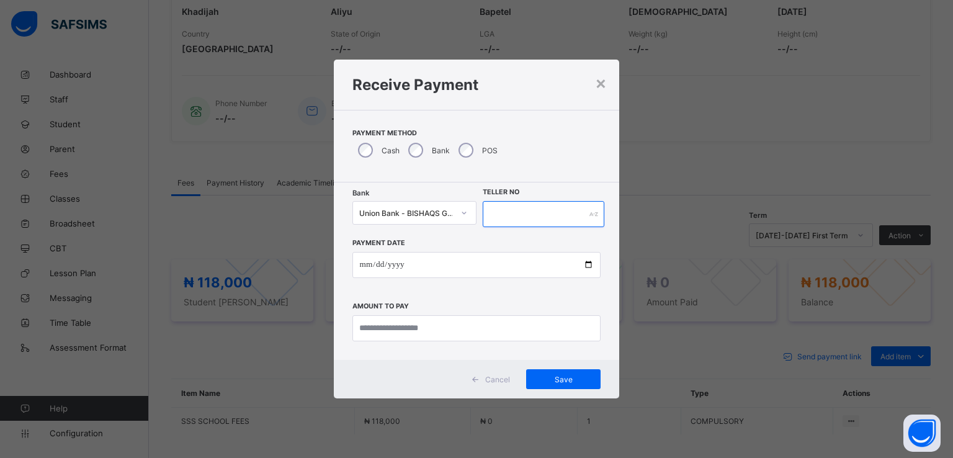
click at [541, 214] on input "text" at bounding box center [544, 214] width 122 height 26
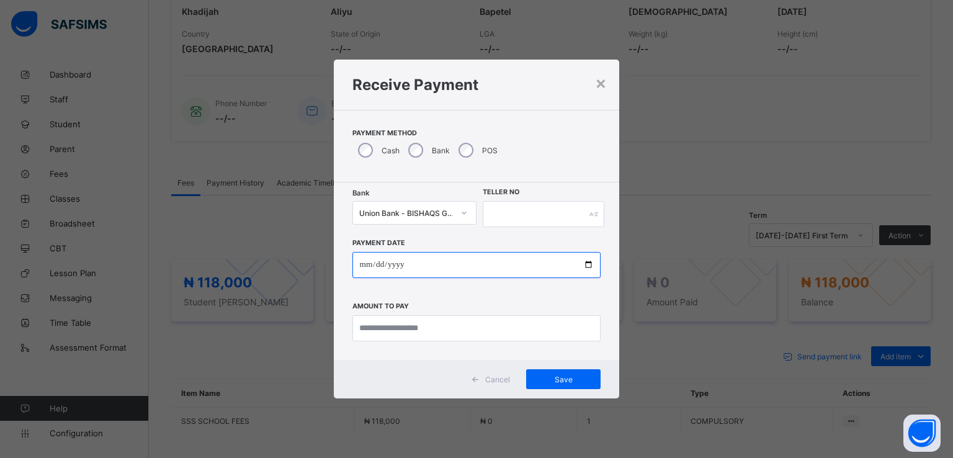
click at [480, 272] on input "date" at bounding box center [476, 265] width 249 height 26
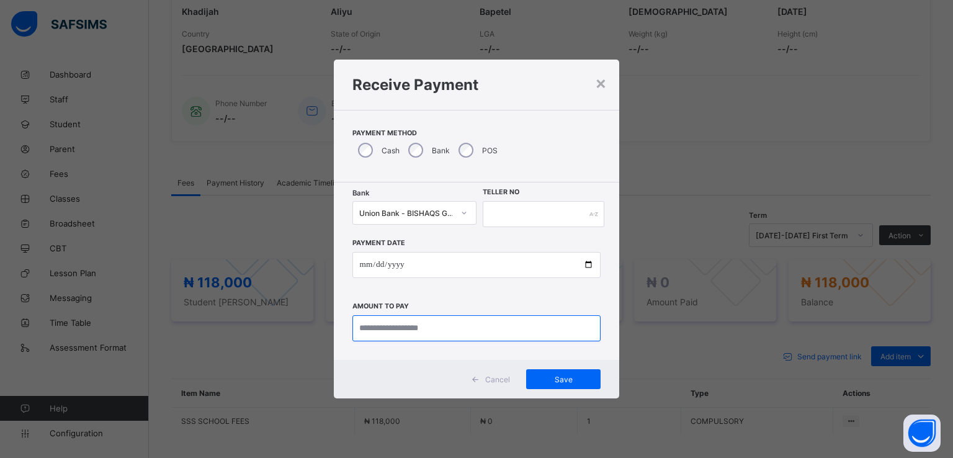
click at [432, 333] on input "currency" at bounding box center [476, 328] width 249 height 26
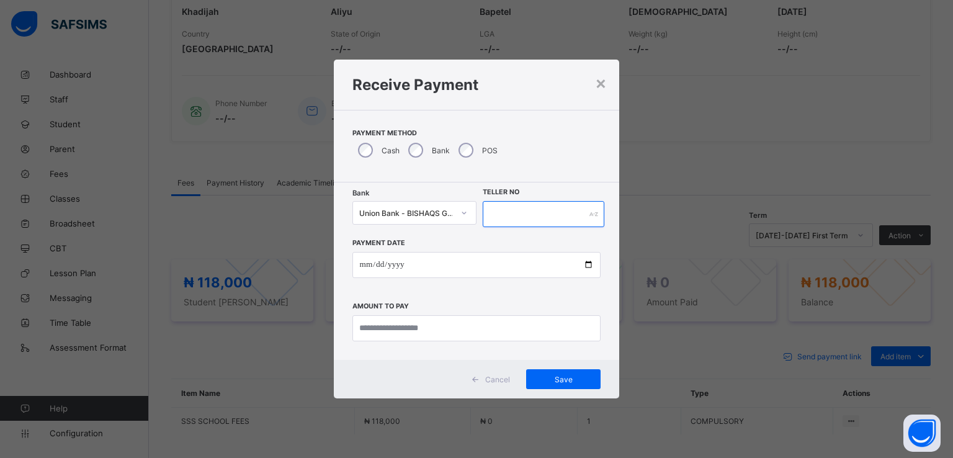
click at [545, 218] on input "text" at bounding box center [544, 214] width 122 height 26
click at [599, 84] on div "×" at bounding box center [601, 82] width 12 height 21
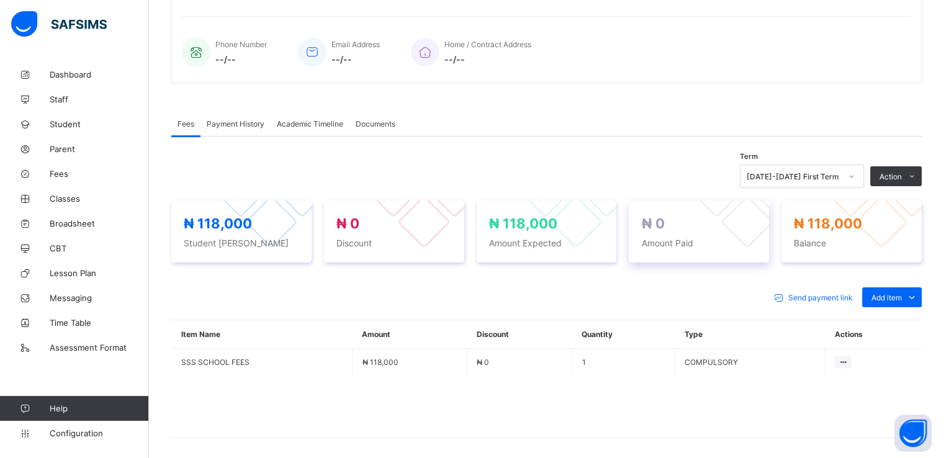
scroll to position [283, 0]
click at [66, 434] on span "Configuration" at bounding box center [99, 433] width 99 height 10
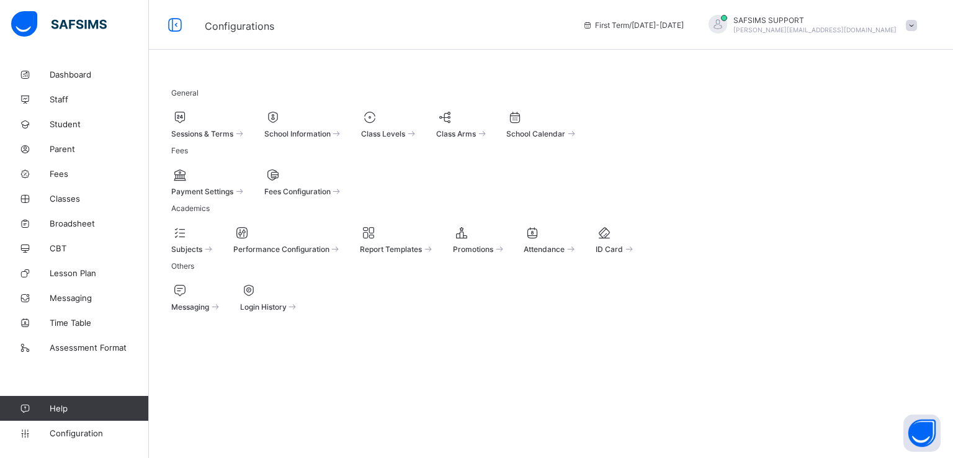
click at [233, 196] on span "Payment Settings" at bounding box center [202, 191] width 62 height 9
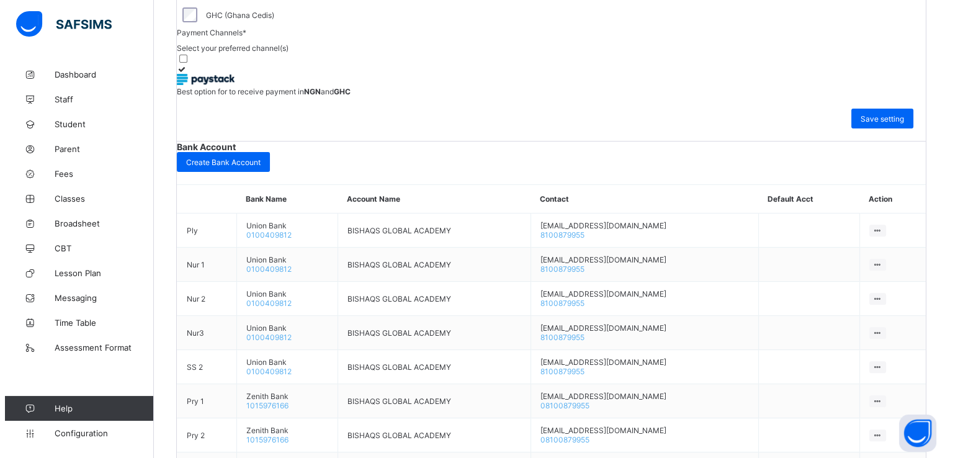
scroll to position [421, 0]
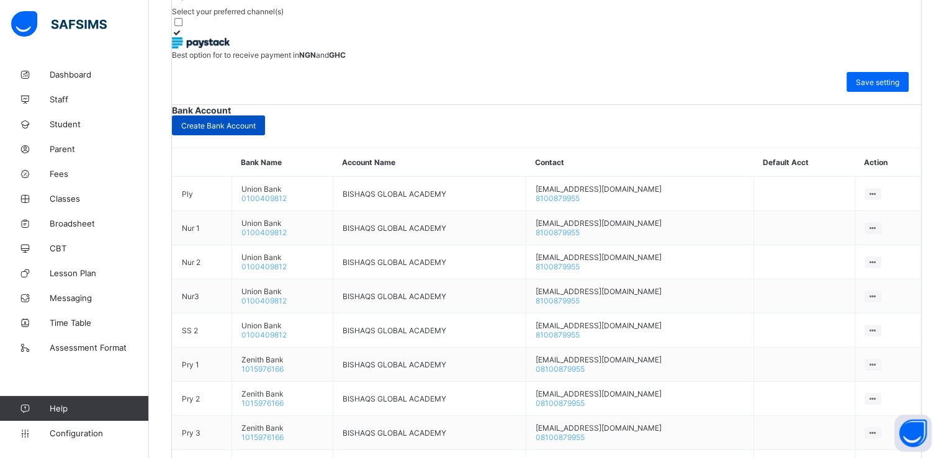
click at [256, 130] on span "Create Bank Account" at bounding box center [218, 125] width 74 height 9
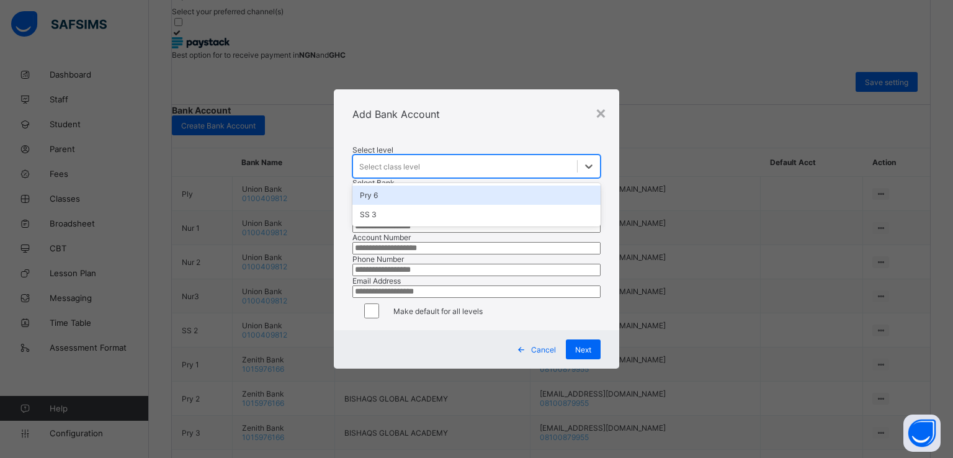
click at [441, 158] on div "Select class level" at bounding box center [465, 166] width 225 height 17
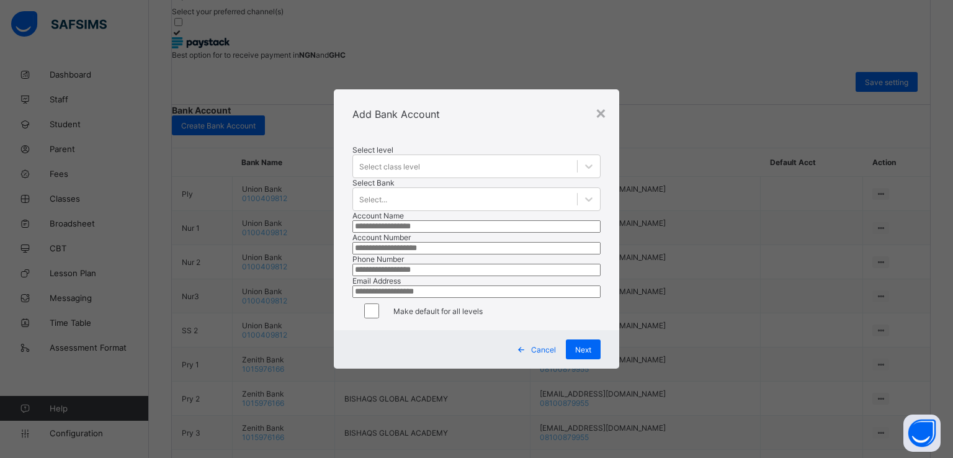
click at [458, 89] on div "Add Bank Account" at bounding box center [477, 114] width 286 height 50
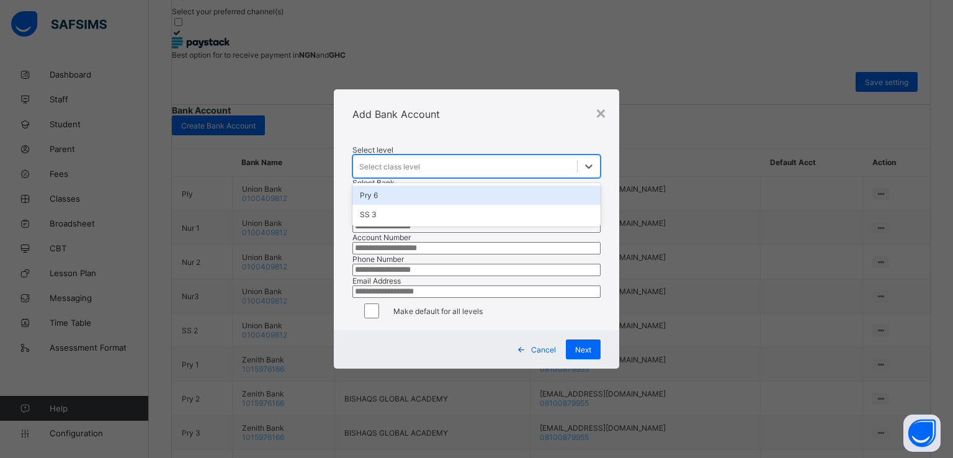
click at [447, 158] on div "Select class level" at bounding box center [465, 166] width 225 height 17
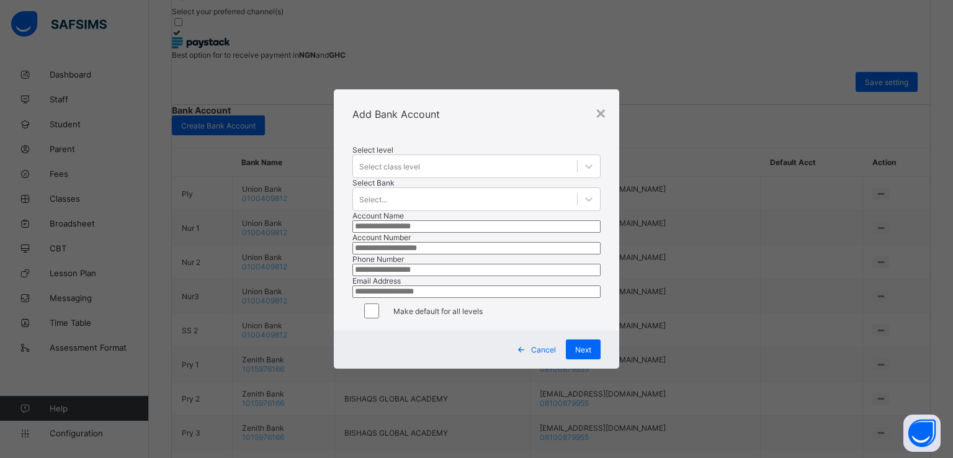
click at [459, 89] on div "Add Bank Account" at bounding box center [477, 114] width 286 height 50
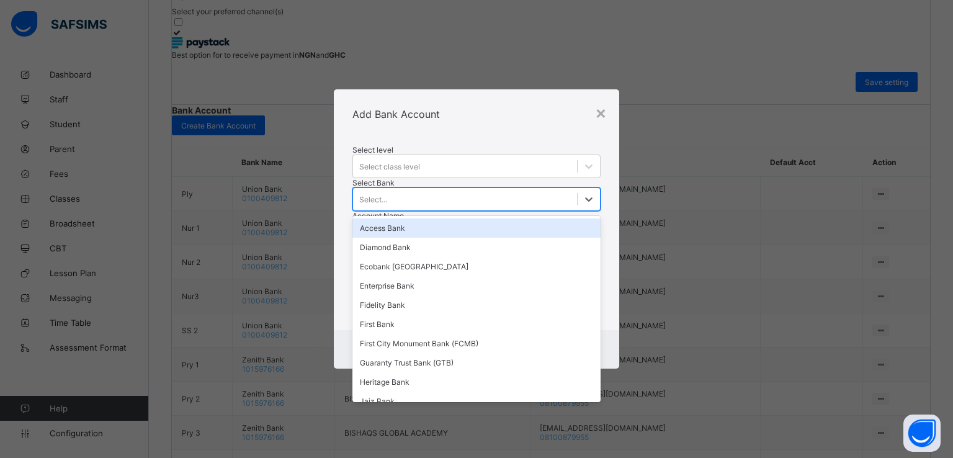
click at [393, 190] on div "Select..." at bounding box center [465, 198] width 225 height 17
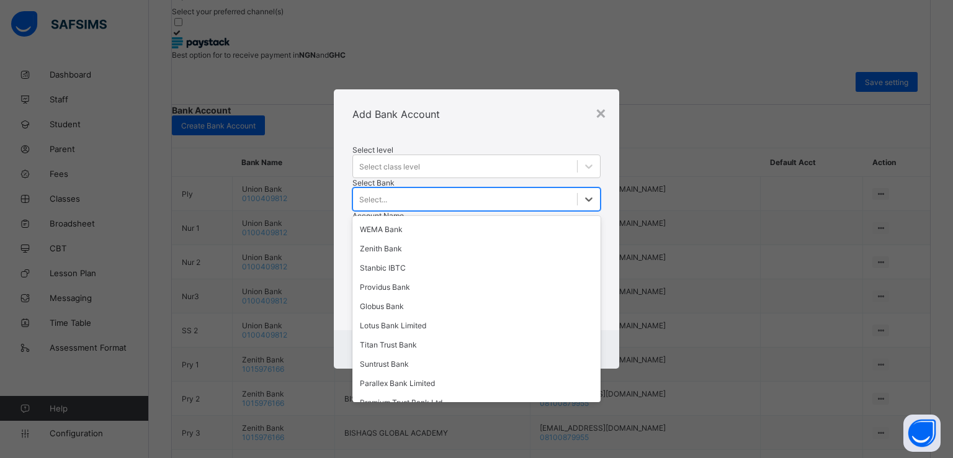
scroll to position [433, 0]
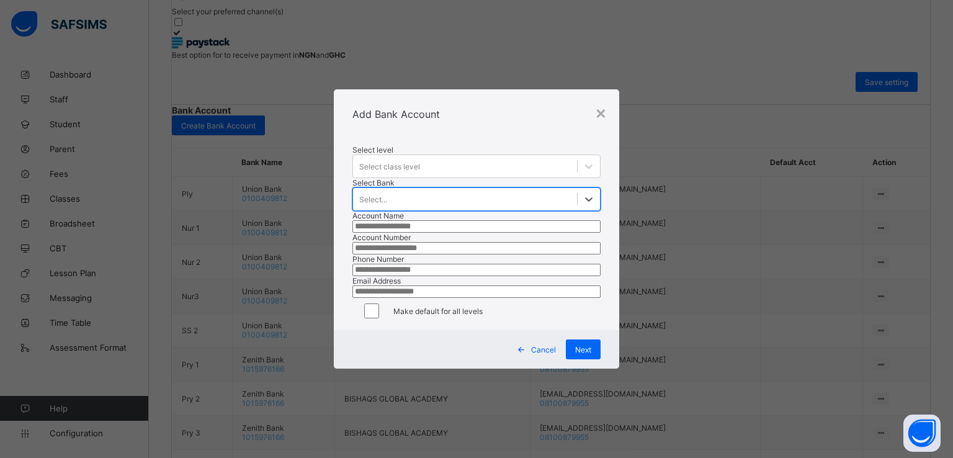
click at [381, 195] on div "Select..." at bounding box center [373, 199] width 28 height 9
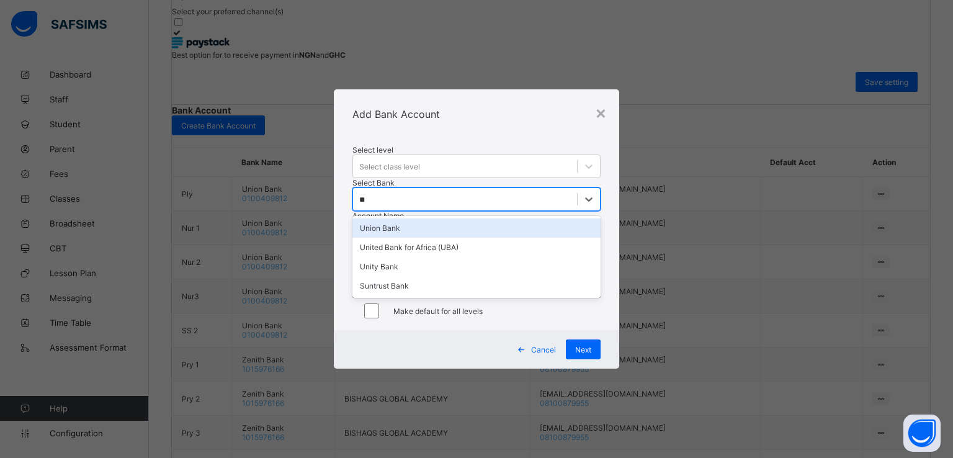
type input "***"
click at [385, 218] on div "Union Bank" at bounding box center [476, 227] width 249 height 19
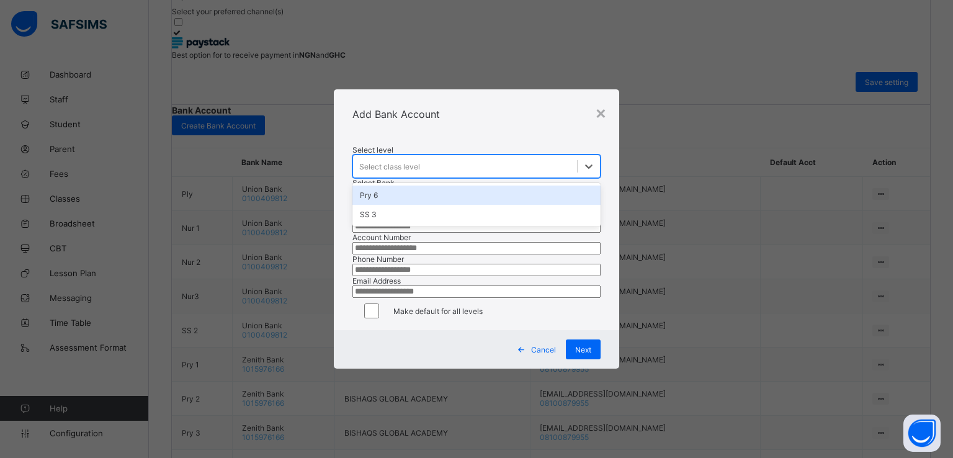
click at [465, 158] on div "Select class level" at bounding box center [465, 166] width 225 height 17
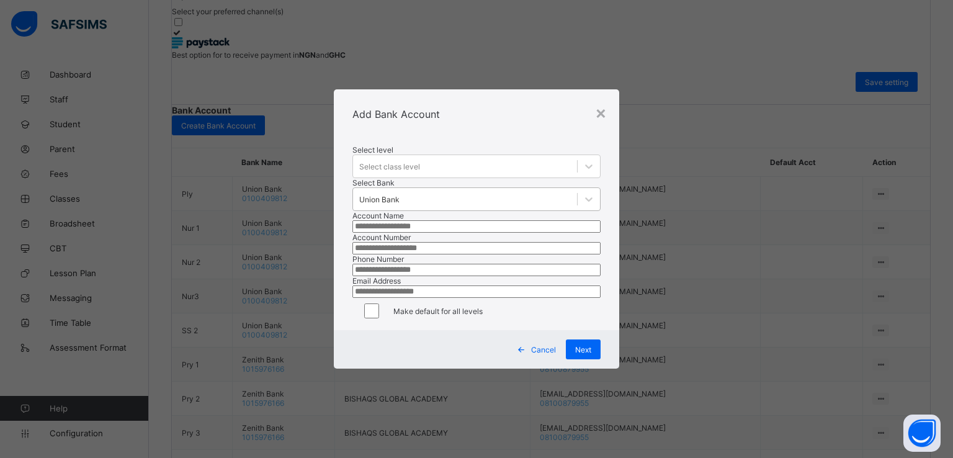
click at [485, 89] on div "Add Bank Account" at bounding box center [477, 114] width 286 height 50
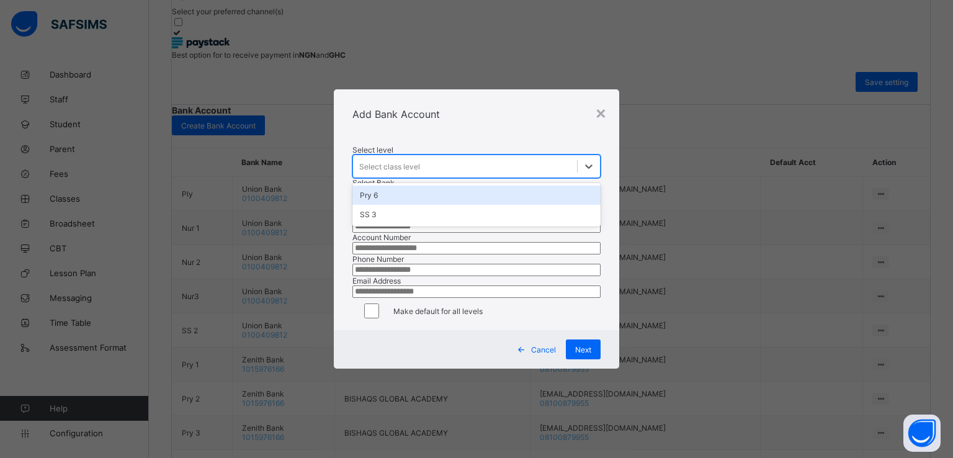
click at [442, 158] on div "Select class level" at bounding box center [465, 166] width 225 height 17
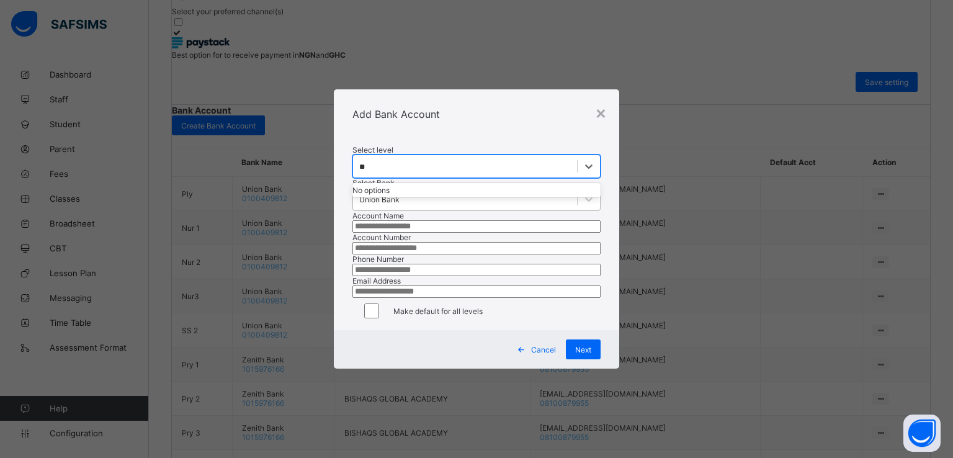
type input "*"
type input "***"
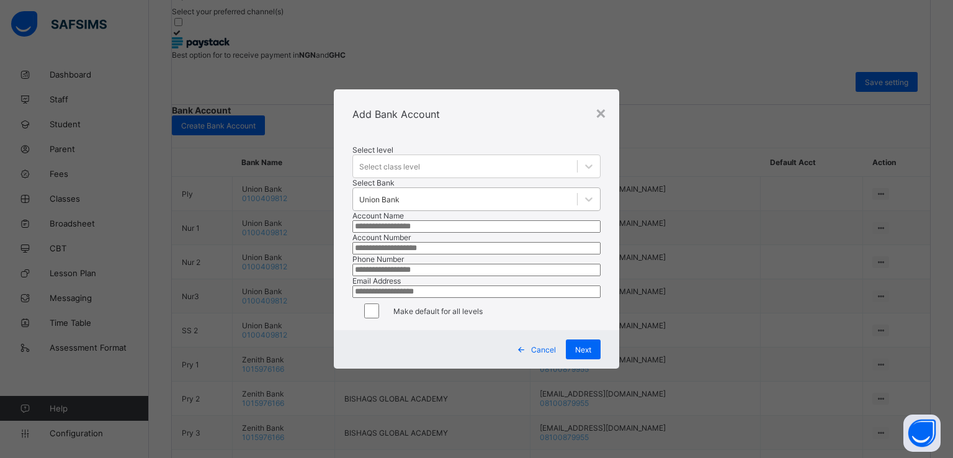
click at [466, 184] on div "Select Bank Union Bank" at bounding box center [476, 194] width 249 height 33
click at [442, 220] on input "text" at bounding box center [476, 226] width 249 height 12
click at [531, 354] on span "Cancel" at bounding box center [543, 349] width 25 height 9
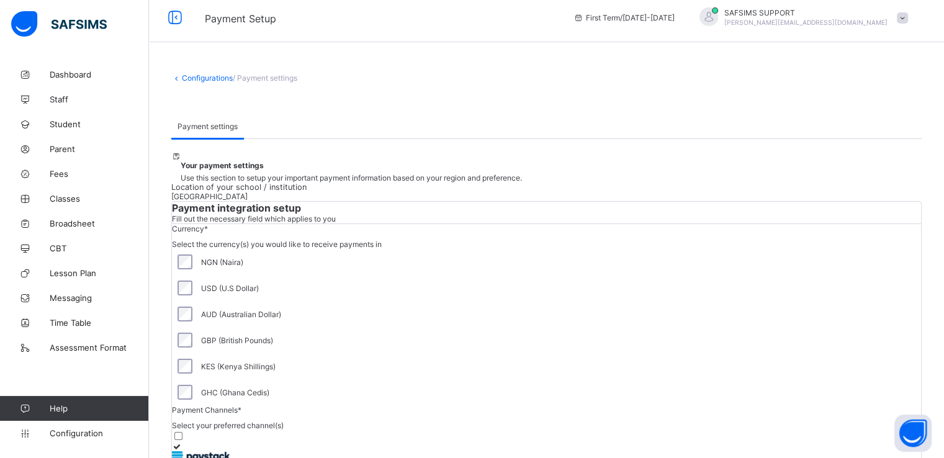
scroll to position [0, 0]
